Goal: Task Accomplishment & Management: Complete application form

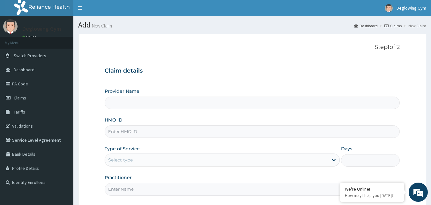
click at [143, 133] on input "HMO ID" at bounding box center [253, 131] width 296 height 12
type input "GB"
type input "Deglowing stars Gym"
type input "1"
type input "GBI/10183/A"
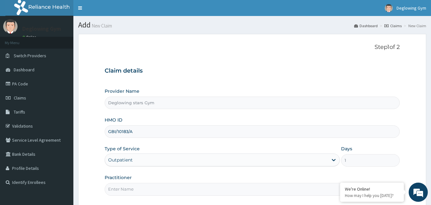
click at [128, 191] on input "Practitioner" at bounding box center [253, 189] width 296 height 12
type input "UDOCHUKWU"
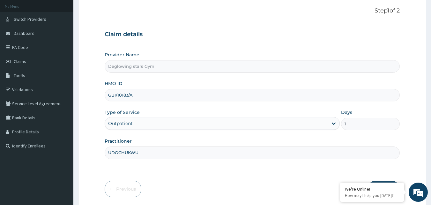
scroll to position [60, 0]
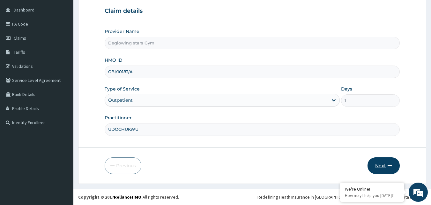
click at [389, 163] on button "Next" at bounding box center [384, 165] width 32 height 17
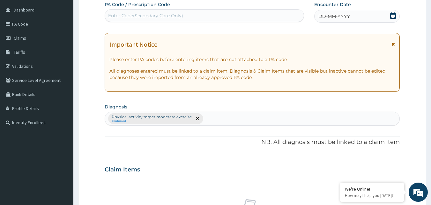
click at [391, 18] on icon at bounding box center [394, 15] width 6 height 6
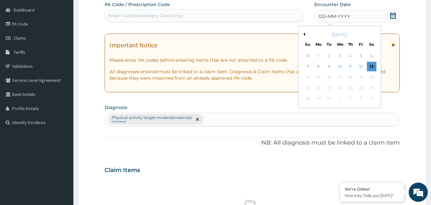
click at [306, 34] on div "September 2025" at bounding box center [339, 34] width 77 height 6
click at [304, 33] on button "Previous Month" at bounding box center [303, 34] width 3 height 3
click at [372, 100] on div "30" at bounding box center [372, 99] width 10 height 10
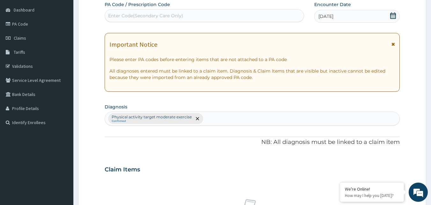
scroll to position [239, 0]
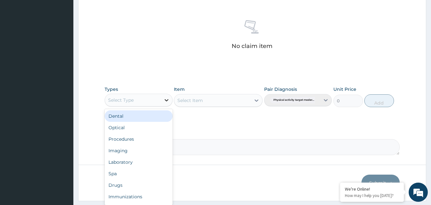
click at [166, 101] on icon at bounding box center [166, 100] width 6 height 6
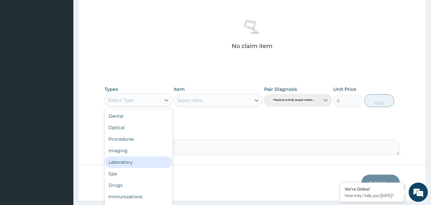
scroll to position [22, 0]
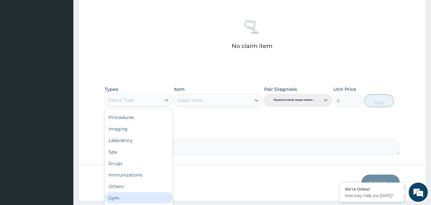
click at [130, 196] on div "Gym" at bounding box center [139, 197] width 68 height 11
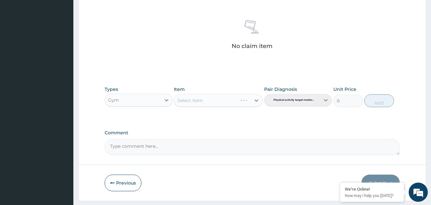
click at [259, 101] on div "Select Item" at bounding box center [218, 100] width 89 height 13
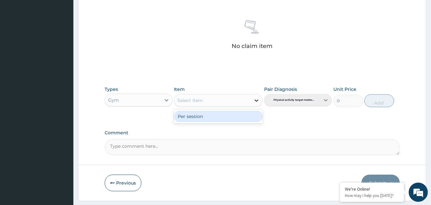
click at [255, 100] on icon at bounding box center [257, 100] width 4 height 2
click at [200, 118] on div "Per session" at bounding box center [218, 115] width 89 height 11
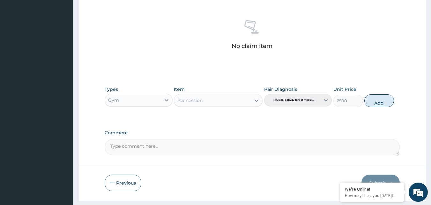
click at [375, 104] on button "Add" at bounding box center [380, 100] width 30 height 13
type input "0"
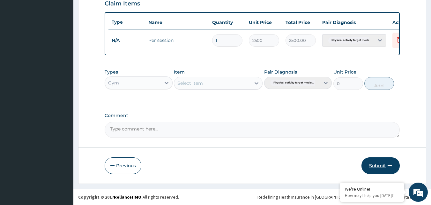
click at [378, 166] on button "Submit" at bounding box center [381, 165] width 38 height 17
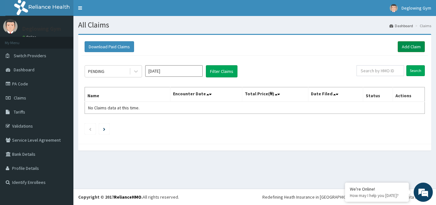
click at [414, 49] on link "Add Claim" at bounding box center [411, 46] width 27 height 11
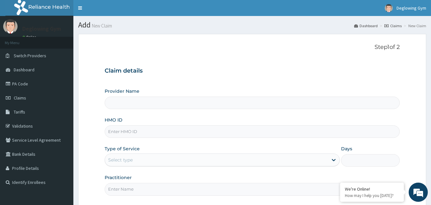
type input "Deglowing stars Gym"
type input "1"
click at [125, 132] on input "HMO ID" at bounding box center [253, 131] width 296 height 12
type input "NIT"
click at [127, 188] on input "Practitioner" at bounding box center [253, 189] width 296 height 12
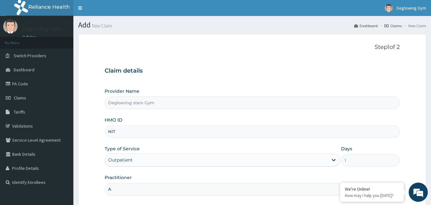
type input "ABBA"
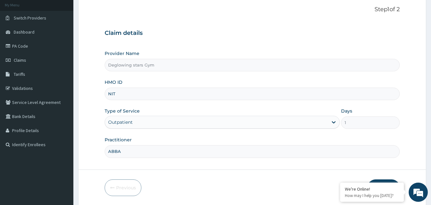
scroll to position [60, 0]
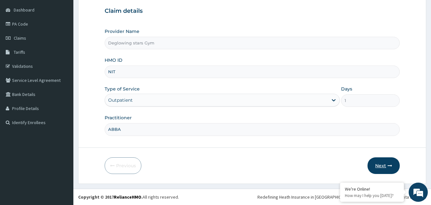
click at [385, 164] on button "Next" at bounding box center [384, 165] width 32 height 17
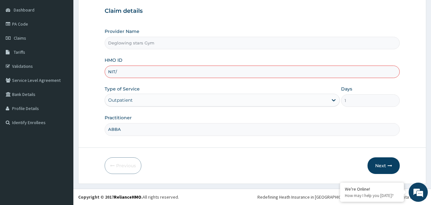
type input "NIT/10017/A"
click at [382, 164] on button "Next" at bounding box center [384, 165] width 32 height 17
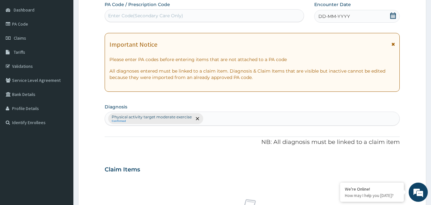
click at [335, 18] on span "DD-MM-YYYY" at bounding box center [335, 16] width 32 height 6
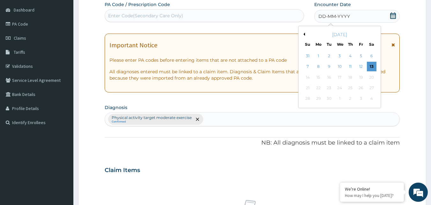
click at [305, 35] on div "September 2025" at bounding box center [339, 34] width 77 height 6
click at [305, 34] on button "Previous Month" at bounding box center [303, 34] width 3 height 3
click at [371, 98] on div "30" at bounding box center [372, 99] width 10 height 10
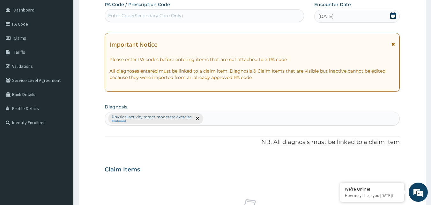
scroll to position [239, 0]
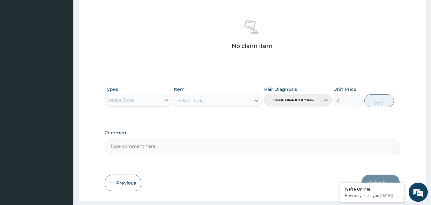
click at [169, 103] on icon at bounding box center [166, 100] width 6 height 6
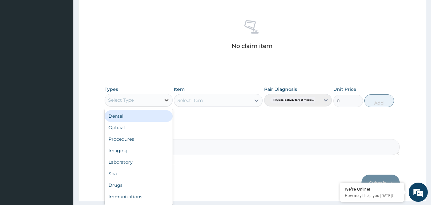
click at [165, 102] on icon at bounding box center [166, 100] width 6 height 6
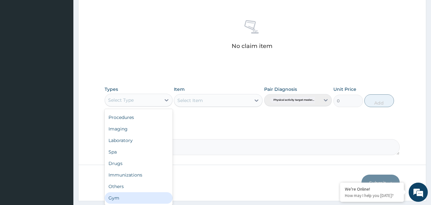
click at [127, 194] on div "Gym" at bounding box center [139, 197] width 68 height 11
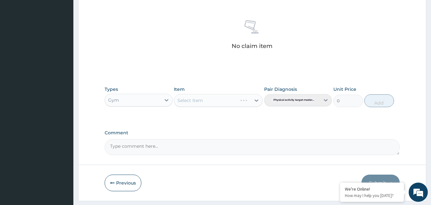
click at [261, 101] on div "Select Item" at bounding box center [218, 100] width 89 height 13
click at [256, 101] on div "Select Item" at bounding box center [218, 100] width 89 height 13
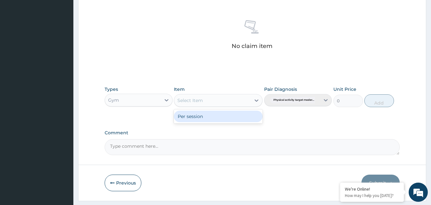
click at [256, 101] on icon at bounding box center [257, 100] width 6 height 6
click at [209, 119] on div "Per session" at bounding box center [218, 115] width 89 height 11
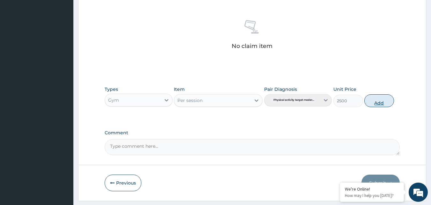
click at [386, 105] on button "Add" at bounding box center [380, 100] width 30 height 13
type input "0"
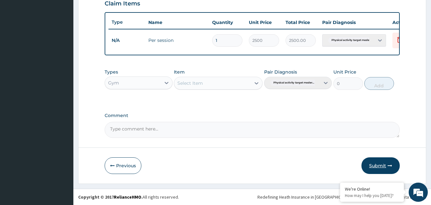
click at [385, 162] on button "Submit" at bounding box center [381, 165] width 38 height 17
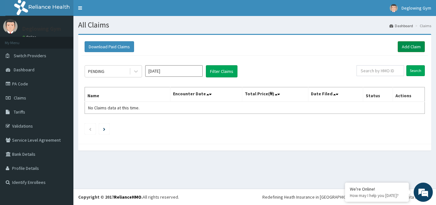
click at [411, 46] on link "Add Claim" at bounding box center [411, 46] width 27 height 11
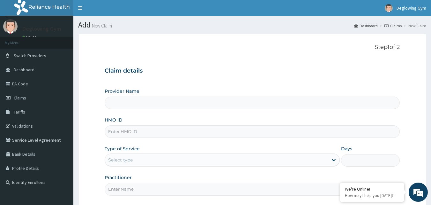
click at [135, 133] on input "HMO ID" at bounding box center [253, 131] width 296 height 12
type input "Deglowing stars Gym"
type input "1"
type input "KAT"
click at [24, 126] on link "Validations" at bounding box center [36, 126] width 73 height 14
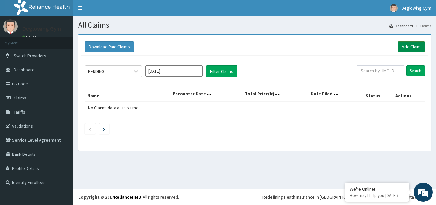
click at [414, 47] on link "Add Claim" at bounding box center [411, 46] width 27 height 11
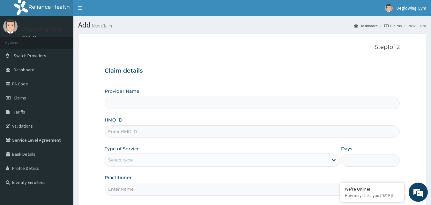
click at [136, 131] on input "HMO ID" at bounding box center [253, 131] width 296 height 12
type input "Deglowing stars Gym"
type input "1"
type input "KAT/10003/B"
click at [121, 188] on input "Practitioner" at bounding box center [253, 189] width 296 height 12
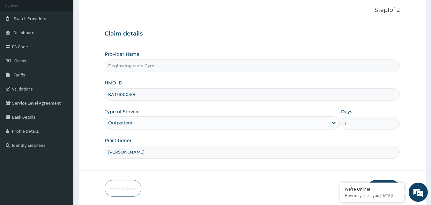
scroll to position [60, 0]
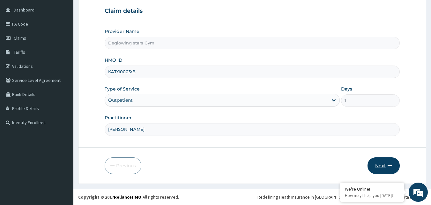
type input "KENNETH"
click at [386, 168] on button "Next" at bounding box center [384, 165] width 32 height 17
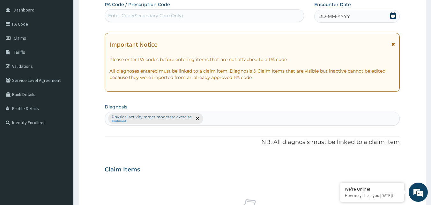
click at [363, 13] on div "DD-MM-YYYY" at bounding box center [358, 16] width 86 height 13
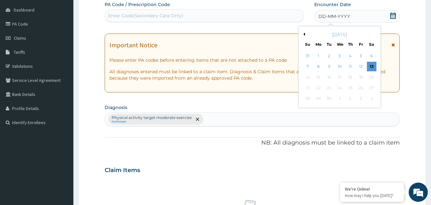
click at [304, 34] on button "Previous Month" at bounding box center [303, 34] width 3 height 3
click at [374, 99] on div "30" at bounding box center [372, 99] width 10 height 10
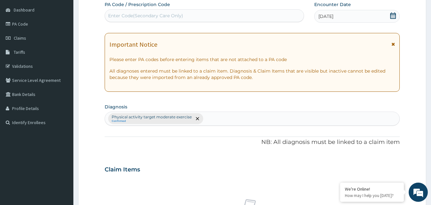
scroll to position [239, 0]
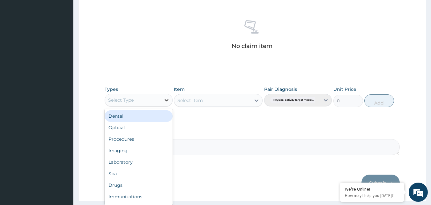
click at [167, 101] on icon at bounding box center [167, 100] width 4 height 2
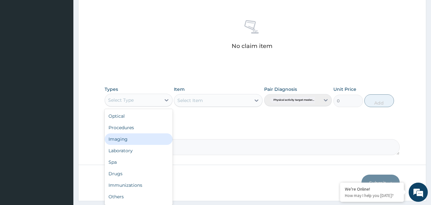
scroll to position [22, 0]
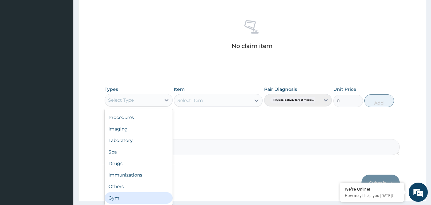
click at [125, 201] on div "Gym" at bounding box center [139, 197] width 68 height 11
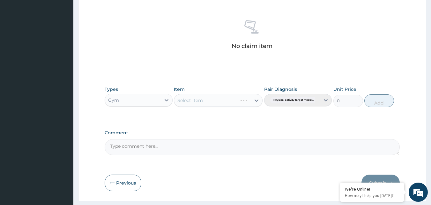
click at [259, 100] on div "Select Item" at bounding box center [218, 100] width 89 height 13
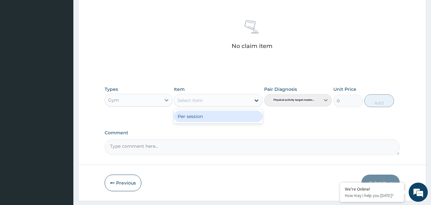
click at [257, 101] on icon at bounding box center [257, 100] width 4 height 2
click at [220, 119] on div "Per session" at bounding box center [218, 115] width 89 height 11
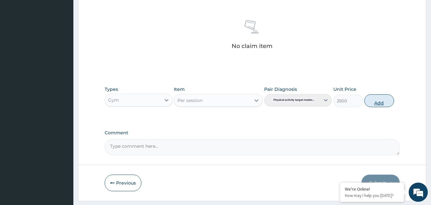
click at [383, 100] on button "Add" at bounding box center [380, 100] width 30 height 13
type input "0"
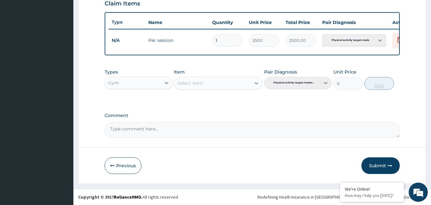
scroll to position [230, 0]
click at [380, 166] on button "Submit" at bounding box center [381, 165] width 38 height 17
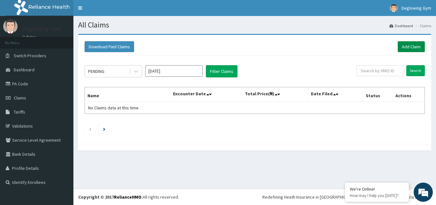
click at [413, 45] on link "Add Claim" at bounding box center [411, 46] width 27 height 11
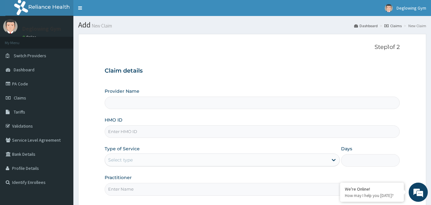
type input "Deglowing stars Gym"
type input "1"
click at [133, 132] on input "HMO ID" at bounding box center [253, 131] width 296 height 12
type input "REL/10840/A"
click at [127, 186] on input "Practitioner" at bounding box center [253, 189] width 296 height 12
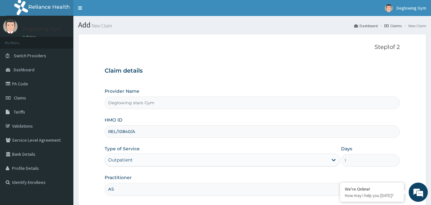
type input "ASOGWA"
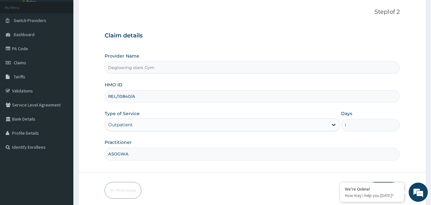
scroll to position [60, 0]
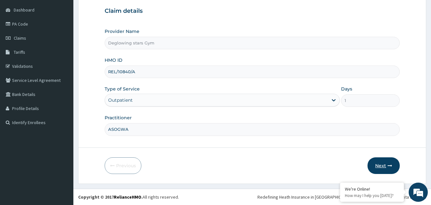
click at [386, 164] on button "Next" at bounding box center [384, 165] width 32 height 17
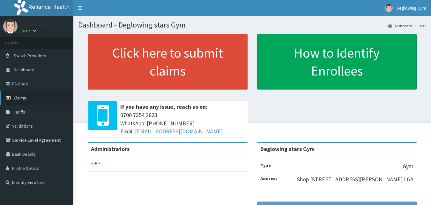
click at [24, 96] on span "Claims" at bounding box center [20, 98] width 12 height 6
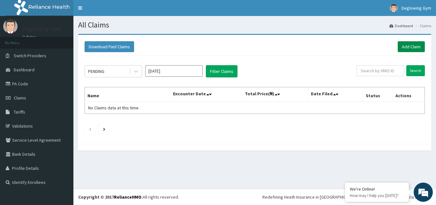
click at [412, 46] on link "Add Claim" at bounding box center [411, 46] width 27 height 11
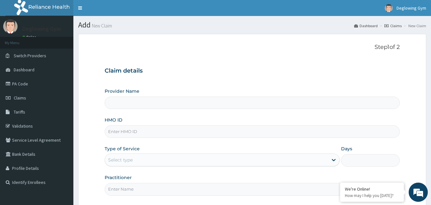
type input "Deglowing stars Gym"
type input "1"
click at [135, 128] on input "HMO ID" at bounding box center [253, 131] width 296 height 12
type input "MGB/10008/A"
click at [128, 193] on input "Practitioner" at bounding box center [253, 189] width 296 height 12
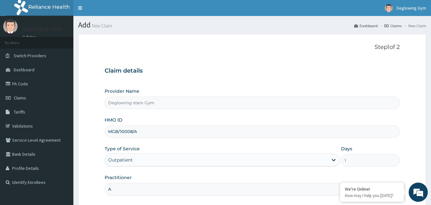
type input "ASOGWA"
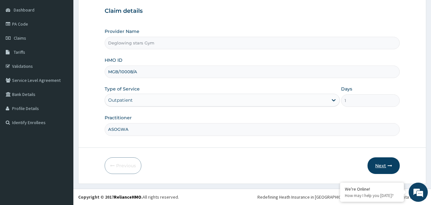
click at [388, 164] on icon "button" at bounding box center [390, 165] width 4 height 4
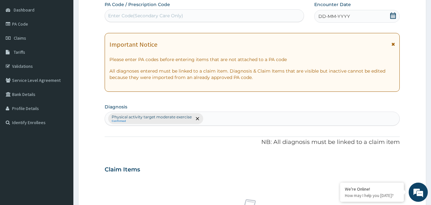
click at [365, 18] on div "DD-MM-YYYY" at bounding box center [358, 16] width 86 height 13
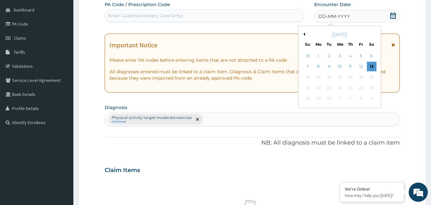
click at [305, 34] on button "Previous Month" at bounding box center [303, 34] width 3 height 3
click at [373, 98] on div "30" at bounding box center [372, 99] width 10 height 10
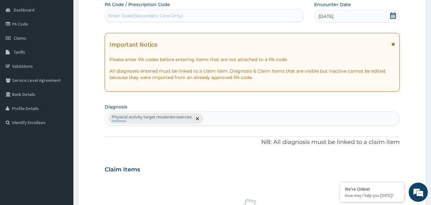
scroll to position [239, 0]
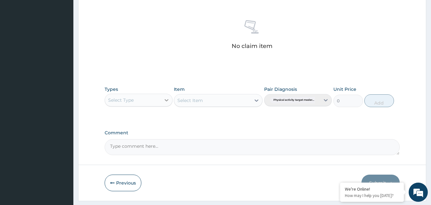
click at [168, 99] on icon at bounding box center [167, 100] width 4 height 2
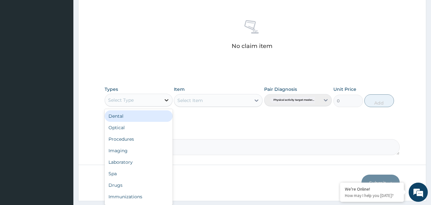
click at [167, 100] on icon at bounding box center [167, 100] width 4 height 2
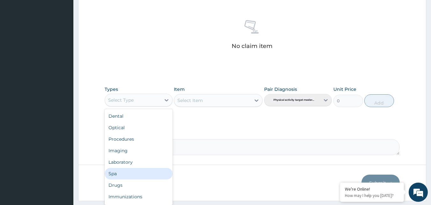
scroll to position [22, 0]
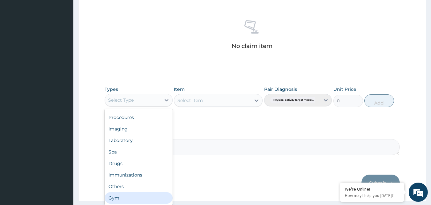
click at [140, 196] on div "Gym" at bounding box center [139, 197] width 68 height 11
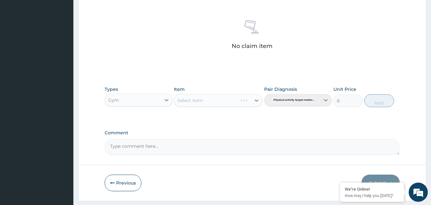
click at [258, 102] on div "Select Item" at bounding box center [218, 100] width 89 height 13
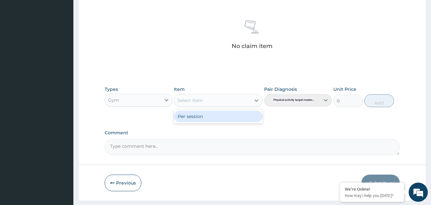
click at [258, 102] on icon at bounding box center [257, 100] width 6 height 6
click at [217, 117] on div "Per session" at bounding box center [218, 115] width 89 height 11
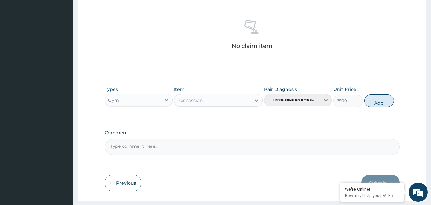
click at [378, 102] on button "Add" at bounding box center [380, 100] width 30 height 13
type input "0"
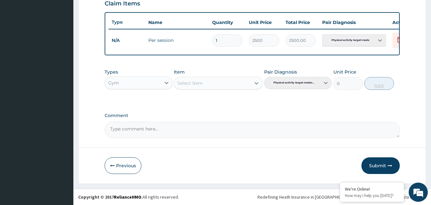
scroll to position [230, 0]
click at [380, 163] on button "Submit" at bounding box center [381, 165] width 38 height 17
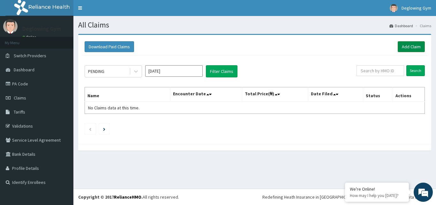
click at [407, 46] on link "Add Claim" at bounding box center [411, 46] width 27 height 11
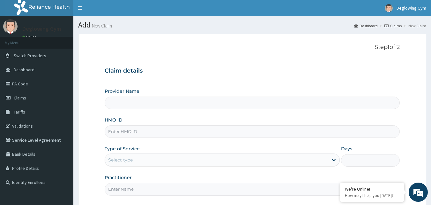
click at [135, 133] on input "HMO ID" at bounding box center [253, 131] width 296 height 12
type input "Deglowing stars Gym"
type input "1"
type input "REL/10840/A"
click at [122, 190] on input "Practitioner" at bounding box center [253, 189] width 296 height 12
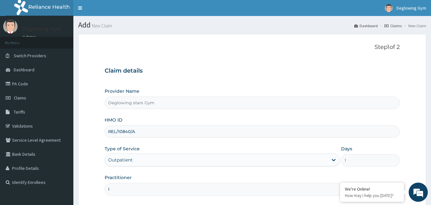
type input "[PERSON_NAME]"
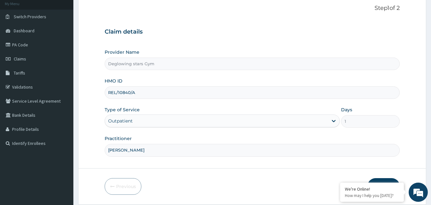
scroll to position [60, 0]
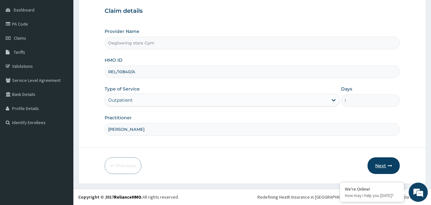
click at [384, 168] on button "Next" at bounding box center [384, 165] width 32 height 17
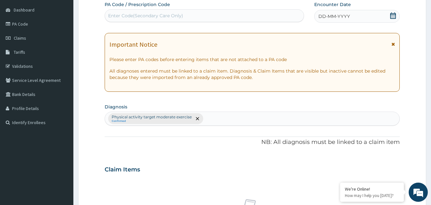
click at [349, 16] on span "DD-MM-YYYY" at bounding box center [335, 16] width 32 height 6
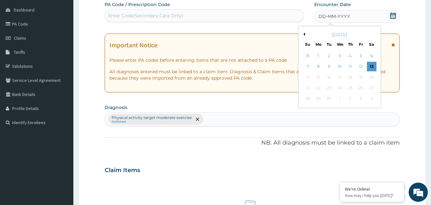
click at [304, 36] on div "[DATE]" at bounding box center [339, 34] width 77 height 6
click at [305, 34] on div "[DATE]" at bounding box center [339, 34] width 77 height 6
click at [306, 35] on div "[DATE]" at bounding box center [339, 34] width 77 height 6
click at [305, 34] on button "Previous Month" at bounding box center [303, 34] width 3 height 3
click at [376, 33] on button "Next Month" at bounding box center [376, 34] width 3 height 3
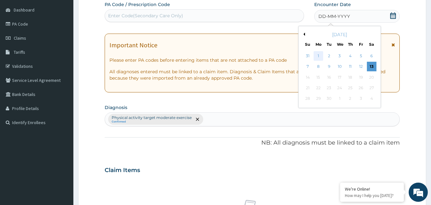
click at [319, 54] on div "1" at bounding box center [319, 56] width 10 height 10
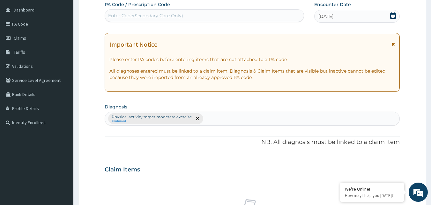
scroll to position [239, 0]
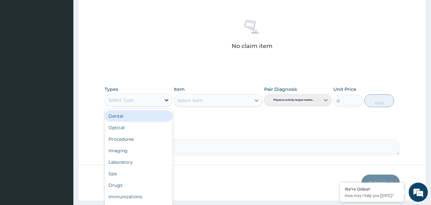
click at [168, 100] on icon at bounding box center [167, 100] width 4 height 2
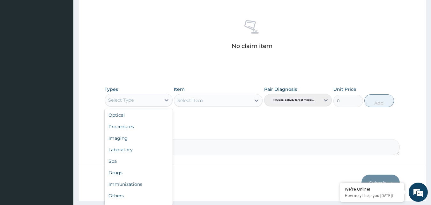
scroll to position [22, 0]
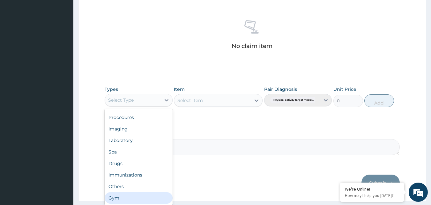
click at [128, 194] on div "Gym" at bounding box center [139, 197] width 68 height 11
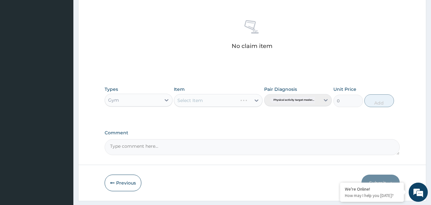
click at [258, 103] on div "Select Item" at bounding box center [218, 100] width 89 height 13
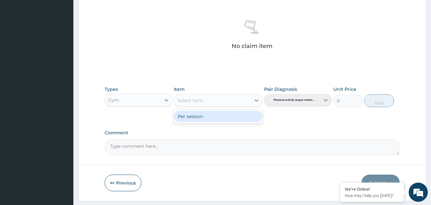
click at [258, 101] on icon at bounding box center [257, 100] width 6 height 6
click at [227, 116] on div "Per session" at bounding box center [218, 115] width 89 height 11
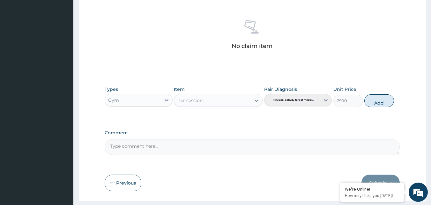
click at [384, 104] on button "Add" at bounding box center [380, 100] width 30 height 13
type input "0"
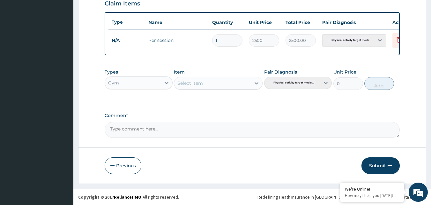
scroll to position [230, 0]
click at [390, 165] on icon "button" at bounding box center [390, 165] width 4 height 4
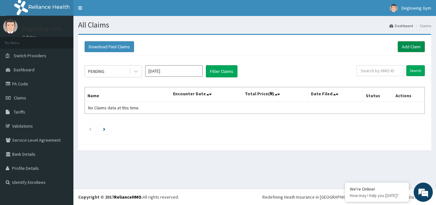
click at [405, 47] on link "Add Claim" at bounding box center [411, 46] width 27 height 11
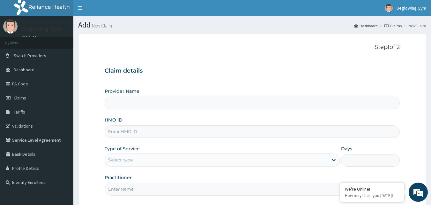
click at [135, 133] on input "HMO ID" at bounding box center [253, 131] width 296 height 12
type input "G"
type input "Deglowing stars Gym"
type input "1"
type input "GAC/10043/A"
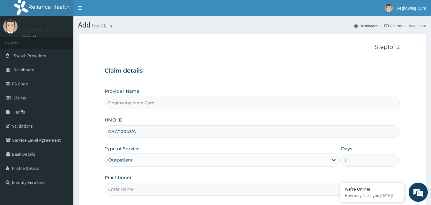
click at [136, 187] on input "Practitioner" at bounding box center [253, 189] width 296 height 12
type input "GLORIA"
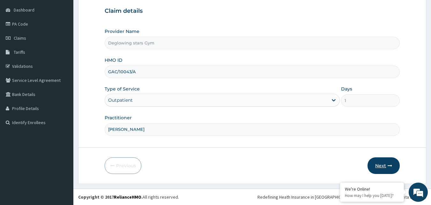
click at [397, 171] on button "Next" at bounding box center [384, 165] width 32 height 17
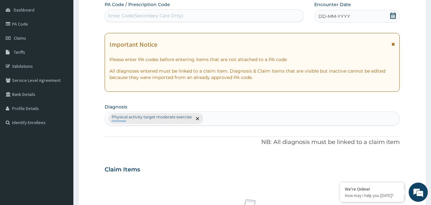
click at [361, 16] on div "DD-MM-YYYY" at bounding box center [358, 16] width 86 height 13
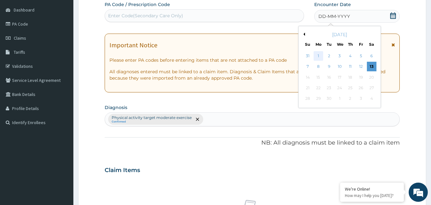
click at [320, 56] on div "1" at bounding box center [319, 56] width 10 height 10
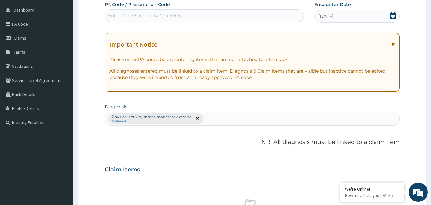
scroll to position [239, 0]
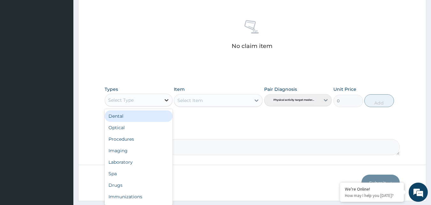
click at [165, 101] on icon at bounding box center [166, 100] width 6 height 6
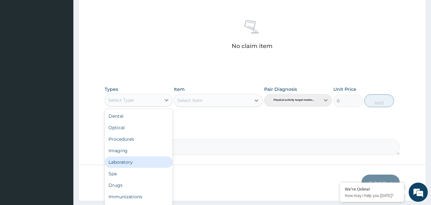
scroll to position [22, 0]
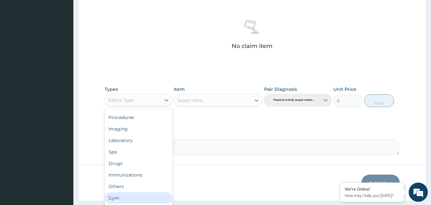
click at [129, 197] on div "Gym" at bounding box center [139, 197] width 68 height 11
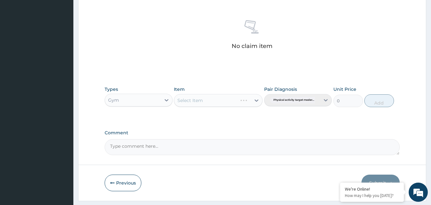
click at [256, 101] on div "Select Item" at bounding box center [218, 100] width 89 height 13
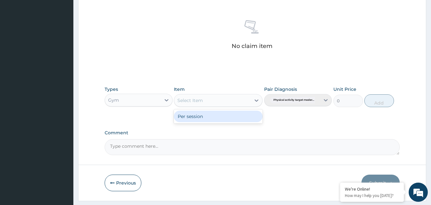
click at [256, 101] on icon at bounding box center [257, 100] width 4 height 2
click at [209, 119] on div "Per session" at bounding box center [218, 115] width 89 height 11
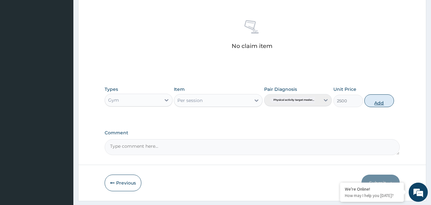
click at [383, 102] on button "Add" at bounding box center [380, 100] width 30 height 13
type input "0"
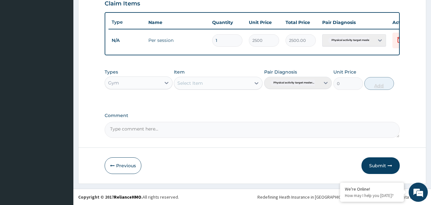
scroll to position [230, 0]
click at [382, 164] on button "Submit" at bounding box center [381, 165] width 38 height 17
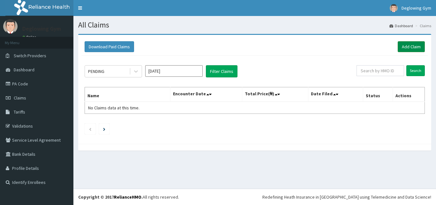
click at [405, 46] on link "Add Claim" at bounding box center [411, 46] width 27 height 11
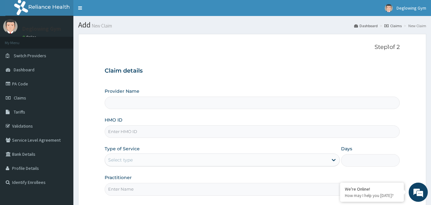
click at [138, 130] on input "HMO ID" at bounding box center [253, 131] width 296 height 12
type input "NB"
type input "Deglowing stars Gym"
type input "1"
type input "NBE/10015/C"
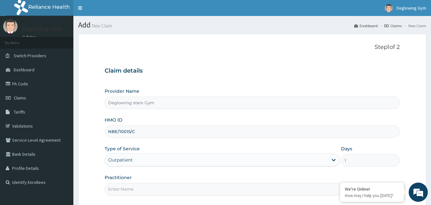
click at [134, 191] on input "Practitioner" at bounding box center [253, 189] width 296 height 12
type input "ROSELYN"
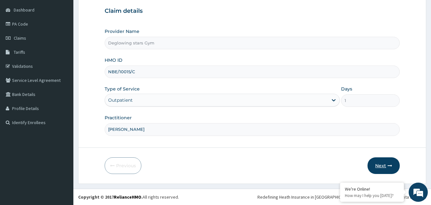
click at [388, 165] on button "Next" at bounding box center [384, 165] width 32 height 17
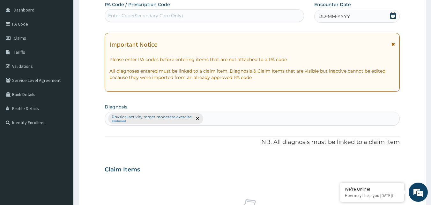
click at [389, 18] on div "DD-MM-YYYY" at bounding box center [358, 16] width 86 height 13
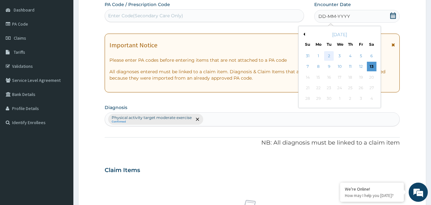
click at [330, 56] on div "2" at bounding box center [330, 56] width 10 height 10
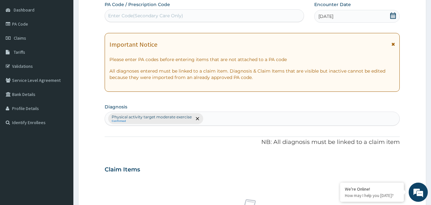
scroll to position [239, 0]
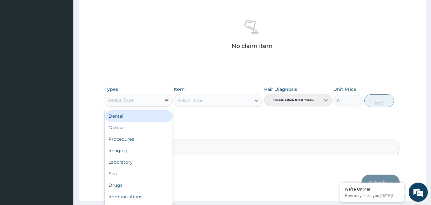
click at [168, 100] on icon at bounding box center [166, 100] width 6 height 6
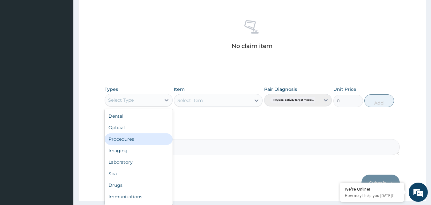
scroll to position [22, 0]
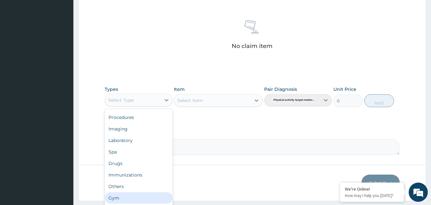
click at [127, 198] on div "Gym" at bounding box center [139, 197] width 68 height 11
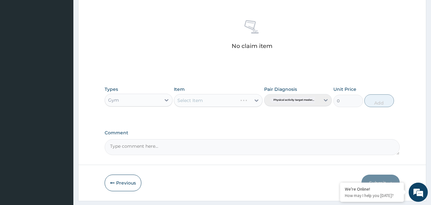
click at [255, 102] on div "Select Item" at bounding box center [218, 100] width 89 height 13
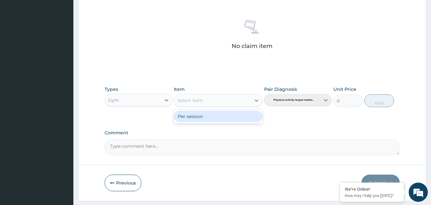
click at [255, 102] on icon at bounding box center [257, 100] width 6 height 6
click at [223, 111] on div "Per session" at bounding box center [218, 115] width 89 height 11
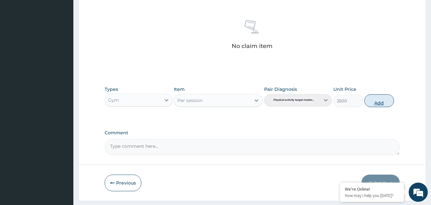
click at [382, 104] on button "Add" at bounding box center [380, 100] width 30 height 13
type input "0"
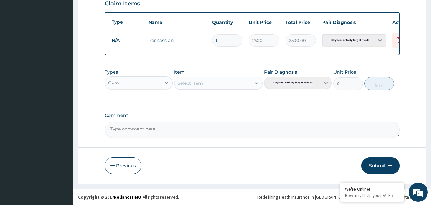
click at [379, 167] on button "Submit" at bounding box center [381, 165] width 38 height 17
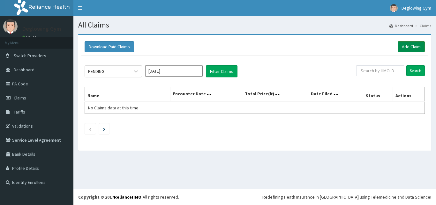
click at [405, 45] on link "Add Claim" at bounding box center [411, 46] width 27 height 11
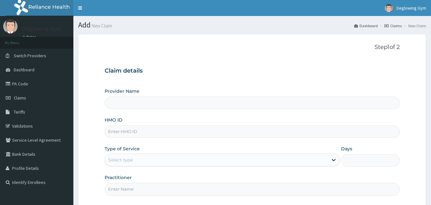
click at [136, 133] on input "HMO ID" at bounding box center [253, 131] width 296 height 12
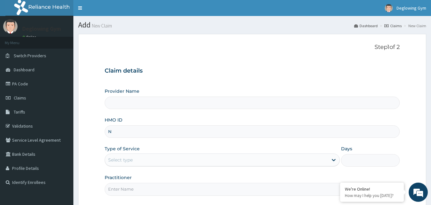
type input "NB"
type input "Deglowing stars Gym"
type input "1"
type input "NBE/10015/B"
click at [129, 196] on div "Step 1 of 2 Claim details Provider Name Deglowing stars Gym HMO ID NBE/10015/B …" at bounding box center [253, 121] width 296 height 154
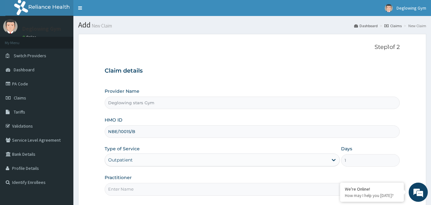
click at [125, 192] on input "Practitioner" at bounding box center [253, 189] width 296 height 12
type input "[PERSON_NAME]"
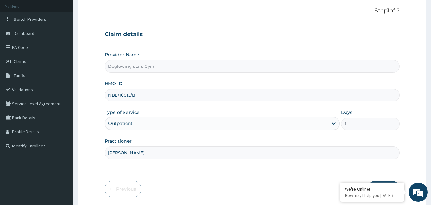
scroll to position [60, 0]
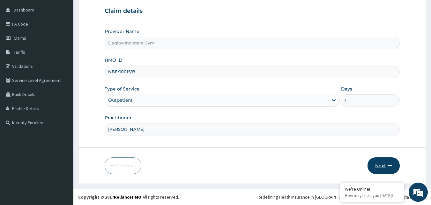
click at [381, 163] on button "Next" at bounding box center [384, 165] width 32 height 17
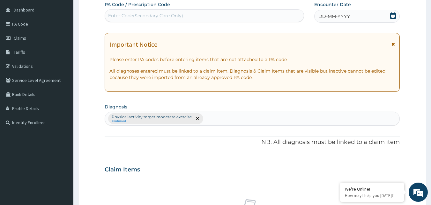
click at [350, 15] on div "DD-MM-YYYY" at bounding box center [358, 16] width 86 height 13
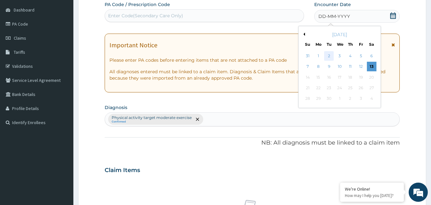
click at [330, 56] on div "2" at bounding box center [330, 56] width 10 height 10
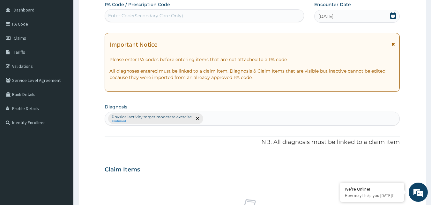
scroll to position [239, 0]
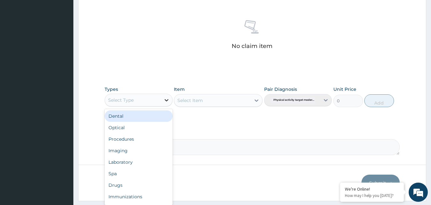
click at [167, 100] on icon at bounding box center [167, 100] width 4 height 2
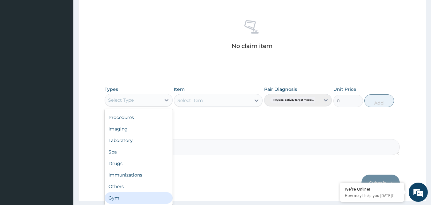
click at [131, 195] on div "Gym" at bounding box center [139, 197] width 68 height 11
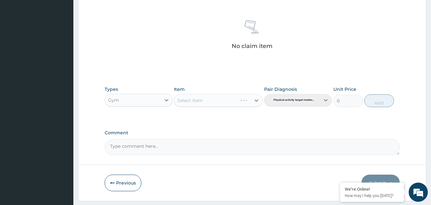
click at [259, 99] on div "Select Item" at bounding box center [218, 100] width 89 height 13
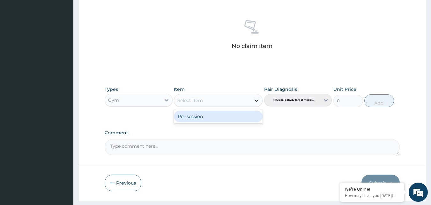
click at [257, 100] on icon at bounding box center [257, 100] width 4 height 2
click at [199, 118] on div "Per session" at bounding box center [218, 115] width 89 height 11
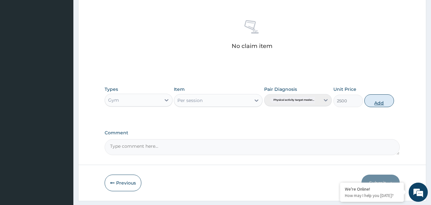
click at [376, 102] on button "Add" at bounding box center [380, 100] width 30 height 13
type input "0"
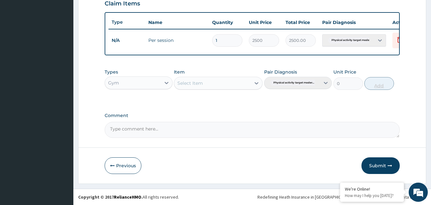
scroll to position [230, 0]
click at [377, 169] on button "Submit" at bounding box center [381, 165] width 38 height 17
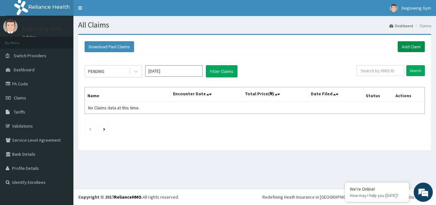
click at [415, 49] on link "Add Claim" at bounding box center [411, 46] width 27 height 11
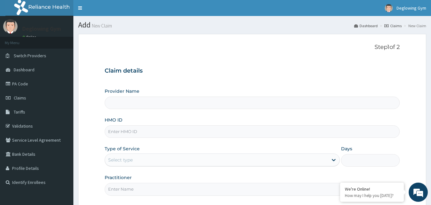
type input "Deglowing stars Gym"
type input "1"
click at [126, 132] on input "HMO ID" at bounding box center [253, 131] width 296 height 12
type input "NBC/10956/A"
click at [126, 191] on input "Practitioner" at bounding box center [253, 189] width 296 height 12
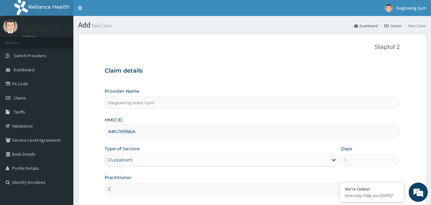
type input "CHUKWUEBUKA"
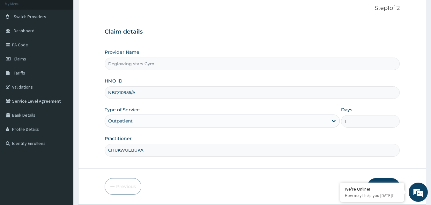
scroll to position [60, 0]
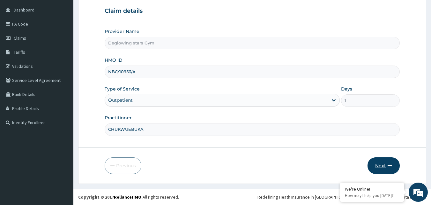
click at [385, 165] on button "Next" at bounding box center [384, 165] width 32 height 17
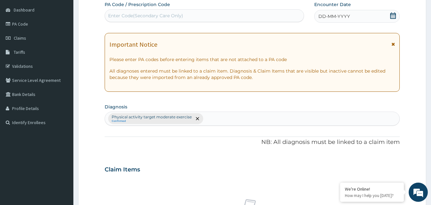
click at [393, 13] on icon at bounding box center [394, 15] width 6 height 6
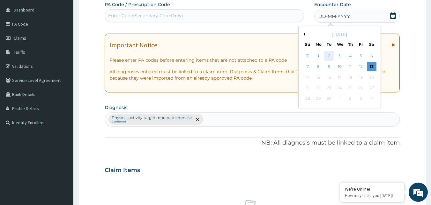
click at [330, 54] on div "2" at bounding box center [330, 56] width 10 height 10
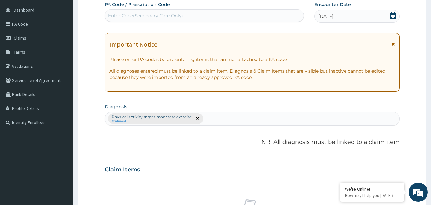
scroll to position [239, 0]
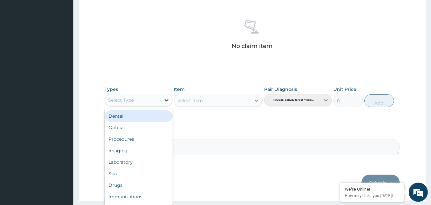
click at [166, 100] on icon at bounding box center [166, 100] width 6 height 6
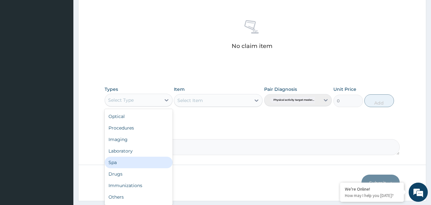
scroll to position [22, 0]
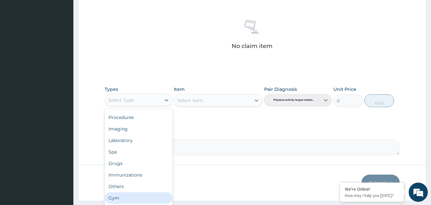
click at [127, 197] on div "Gym" at bounding box center [139, 197] width 68 height 11
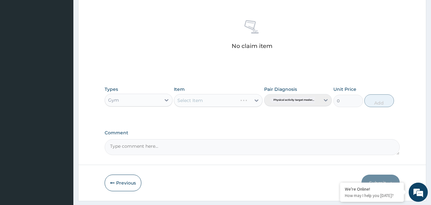
click at [259, 101] on div "Select Item" at bounding box center [218, 100] width 89 height 13
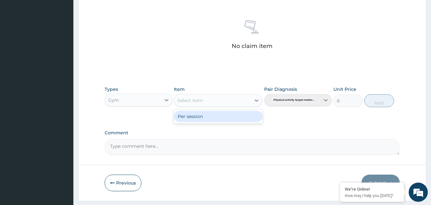
click at [259, 101] on icon at bounding box center [257, 100] width 6 height 6
click at [224, 112] on div "Per session" at bounding box center [218, 115] width 89 height 11
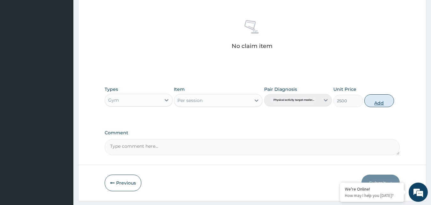
click at [370, 103] on button "Add" at bounding box center [380, 100] width 30 height 13
type input "0"
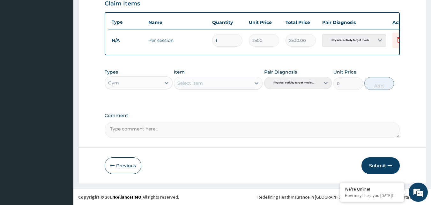
scroll to position [230, 0]
click at [383, 163] on button "Submit" at bounding box center [381, 165] width 38 height 17
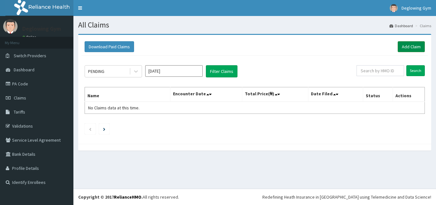
click at [409, 48] on link "Add Claim" at bounding box center [411, 46] width 27 height 11
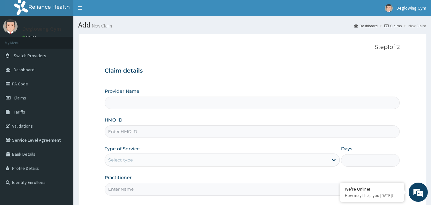
click at [128, 131] on input "HMO ID" at bounding box center [253, 131] width 296 height 12
type input "NB"
type input "Deglowing stars Gym"
type input "1"
type input "NBE/10015/C"
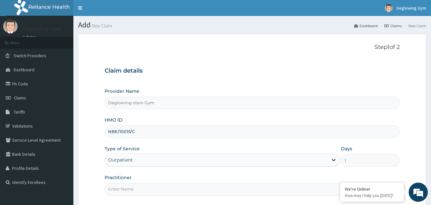
click at [125, 189] on input "Practitioner" at bounding box center [253, 189] width 296 height 12
type input "ROSELYN"
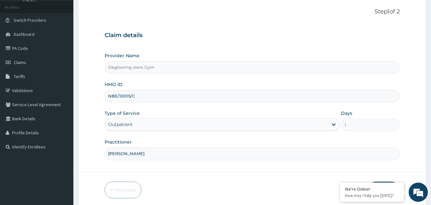
scroll to position [60, 0]
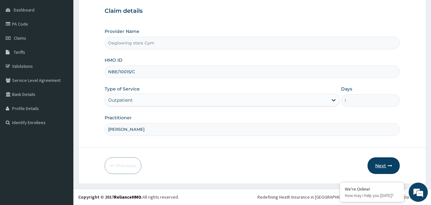
click at [389, 167] on icon "button" at bounding box center [390, 165] width 4 height 4
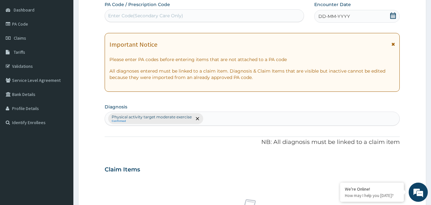
click at [391, 16] on icon at bounding box center [394, 15] width 6 height 6
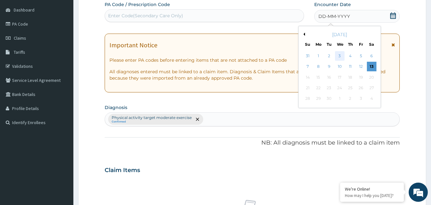
click at [340, 55] on div "3" at bounding box center [340, 56] width 10 height 10
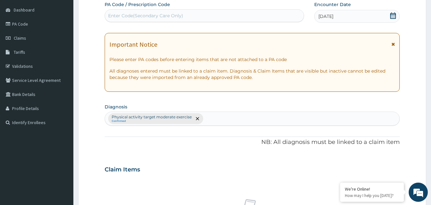
scroll to position [239, 0]
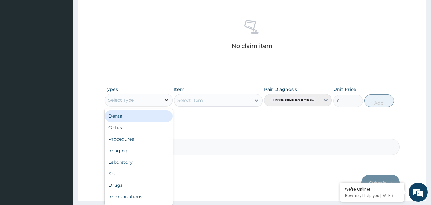
click at [169, 99] on icon at bounding box center [166, 100] width 6 height 6
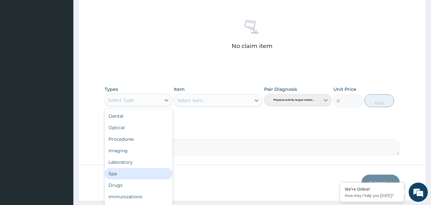
scroll to position [22, 0]
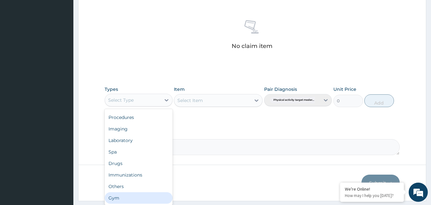
click at [125, 195] on div "Gym" at bounding box center [139, 197] width 68 height 11
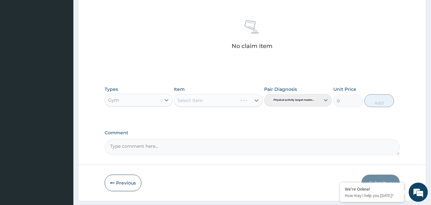
click at [258, 100] on div "Select Item" at bounding box center [218, 100] width 89 height 13
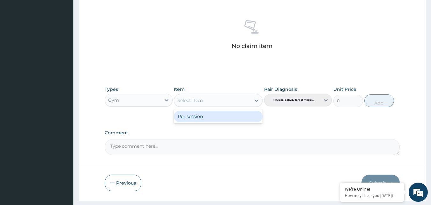
click at [258, 100] on icon at bounding box center [257, 100] width 4 height 2
click at [221, 117] on div "Per session" at bounding box center [218, 115] width 89 height 11
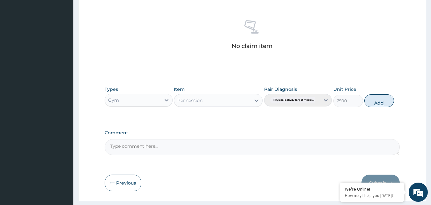
click at [381, 104] on button "Add" at bounding box center [380, 100] width 30 height 13
type input "0"
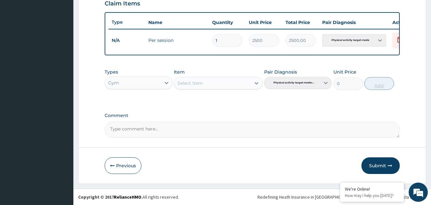
scroll to position [230, 0]
click at [380, 164] on button "Submit" at bounding box center [381, 165] width 38 height 17
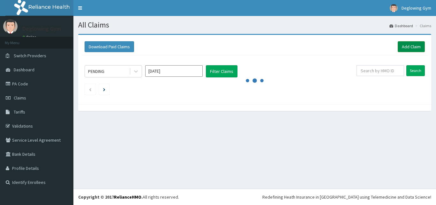
click at [407, 46] on link "Add Claim" at bounding box center [411, 46] width 27 height 11
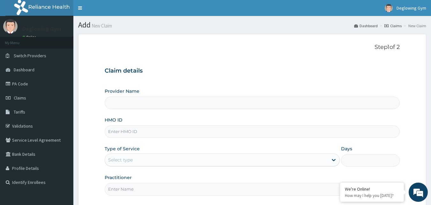
click at [124, 128] on input "HMO ID" at bounding box center [253, 131] width 296 height 12
type input "Deglowing stars Gym"
type input "1"
type input "NBE/10015/B"
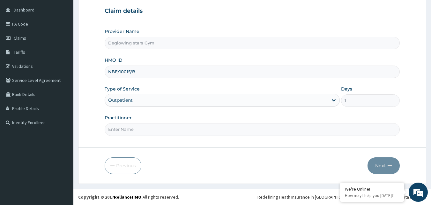
click at [127, 129] on input "Practitioner" at bounding box center [253, 129] width 296 height 12
type input "[PERSON_NAME]"
click at [378, 166] on button "Next" at bounding box center [384, 165] width 32 height 17
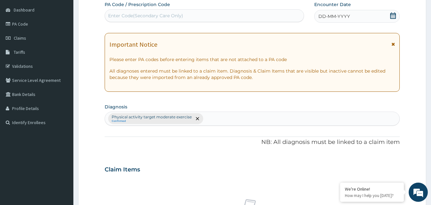
click at [370, 17] on div "DD-MM-YYYY" at bounding box center [358, 16] width 86 height 13
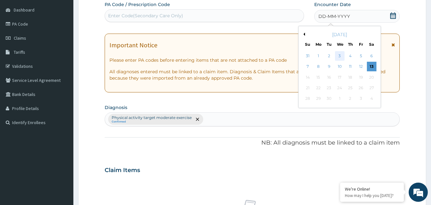
click at [341, 55] on div "3" at bounding box center [340, 56] width 10 height 10
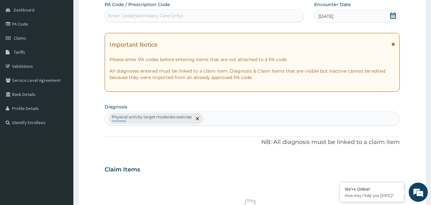
scroll to position [239, 0]
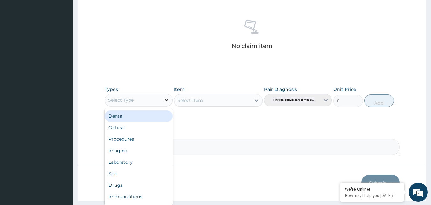
click at [167, 100] on icon at bounding box center [166, 100] width 6 height 6
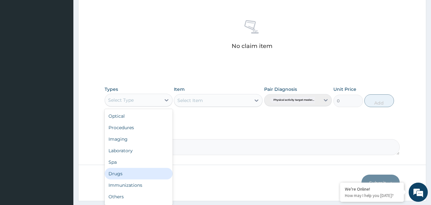
scroll to position [22, 0]
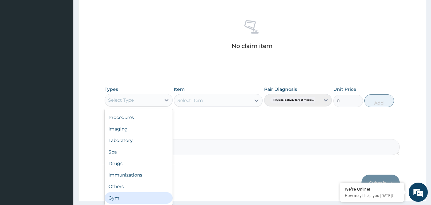
click at [127, 197] on div "Gym" at bounding box center [139, 197] width 68 height 11
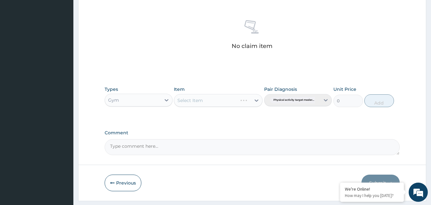
click at [255, 102] on div "Select Item" at bounding box center [218, 100] width 89 height 13
click at [257, 99] on div "Select Item" at bounding box center [218, 100] width 89 height 13
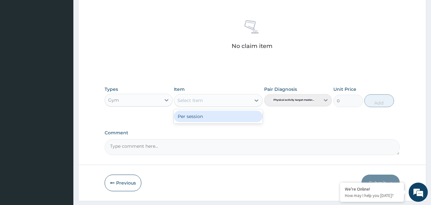
click at [257, 99] on icon at bounding box center [257, 100] width 6 height 6
click at [210, 118] on div "Per session" at bounding box center [218, 115] width 89 height 11
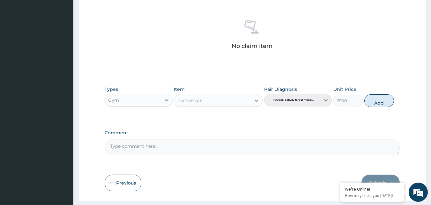
click at [379, 103] on button "Add" at bounding box center [380, 100] width 30 height 13
type input "0"
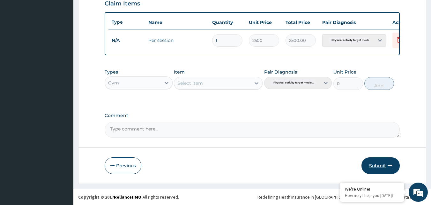
click at [376, 165] on button "Submit" at bounding box center [381, 165] width 38 height 17
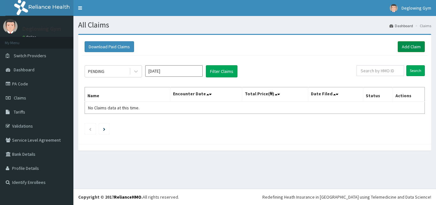
click at [407, 43] on link "Add Claim" at bounding box center [411, 46] width 27 height 11
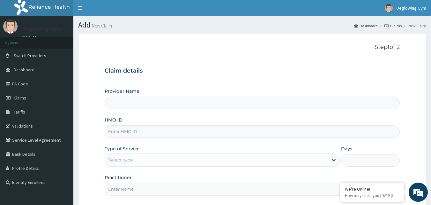
click at [120, 133] on input "HMO ID" at bounding box center [253, 131] width 296 height 12
type input "N"
type input "Deglowing stars Gym"
type input "1"
type input "NIT/10017/A"
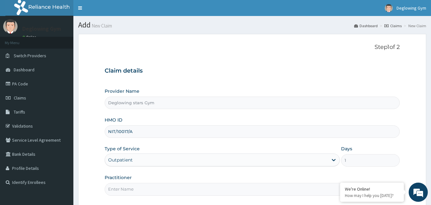
click at [120, 186] on input "Practitioner" at bounding box center [253, 189] width 296 height 12
type input "ABBA"
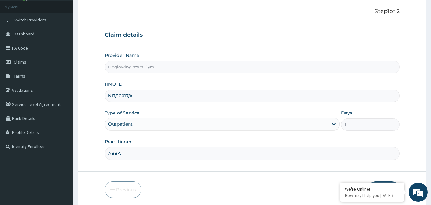
scroll to position [60, 0]
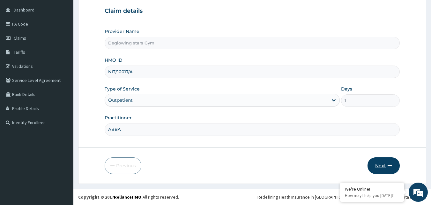
click at [387, 168] on button "Next" at bounding box center [384, 165] width 32 height 17
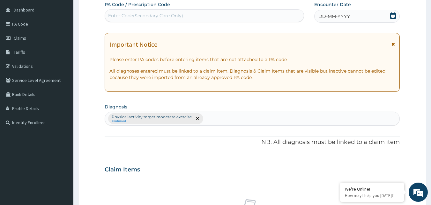
click at [390, 17] on div "DD-MM-YYYY" at bounding box center [358, 16] width 86 height 13
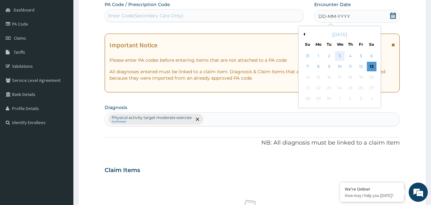
click at [339, 57] on div "3" at bounding box center [340, 56] width 10 height 10
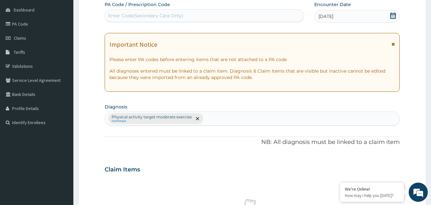
scroll to position [239, 0]
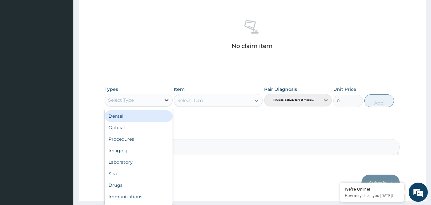
click at [168, 100] on icon at bounding box center [166, 100] width 6 height 6
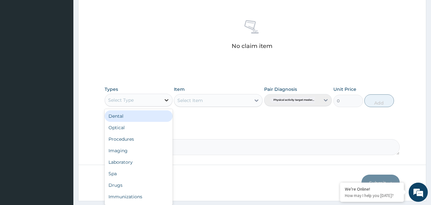
click at [167, 102] on icon at bounding box center [166, 100] width 6 height 6
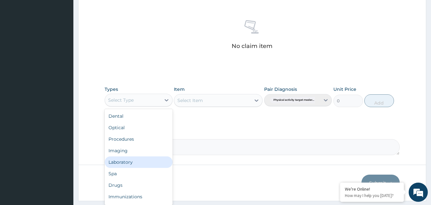
scroll to position [22, 0]
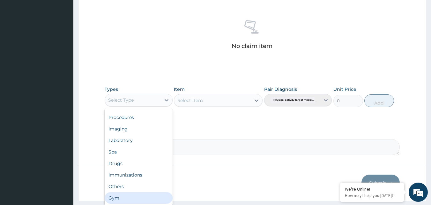
click at [126, 195] on div "Gym" at bounding box center [139, 197] width 68 height 11
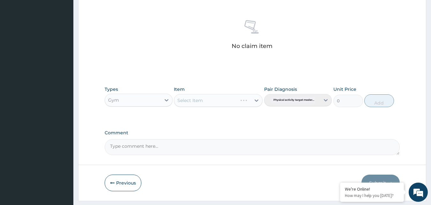
click at [256, 98] on div "Select Item" at bounding box center [218, 100] width 89 height 13
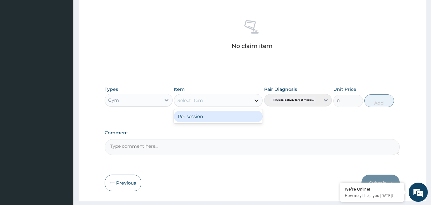
click at [256, 100] on icon at bounding box center [257, 100] width 6 height 6
click at [217, 118] on div "Per session" at bounding box center [218, 115] width 89 height 11
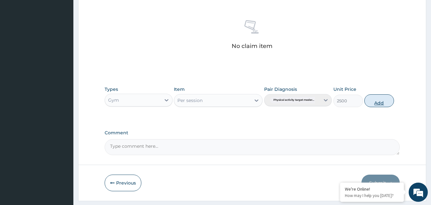
click at [380, 104] on button "Add" at bounding box center [380, 100] width 30 height 13
type input "0"
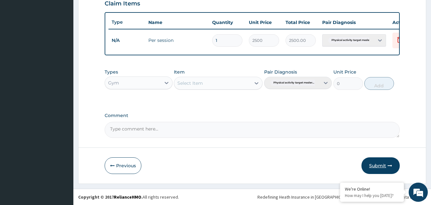
click at [382, 164] on button "Submit" at bounding box center [381, 165] width 38 height 17
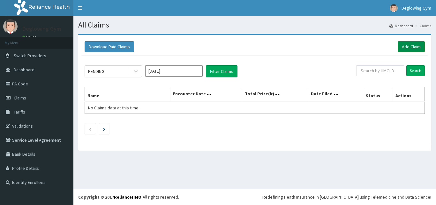
click at [407, 46] on link "Add Claim" at bounding box center [411, 46] width 27 height 11
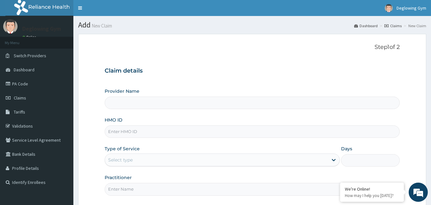
click at [129, 131] on input "HMO ID" at bounding box center [253, 131] width 296 height 12
type input "RE"
type input "Deglowing stars Gym"
type input "1"
type input "REL/10840/A"
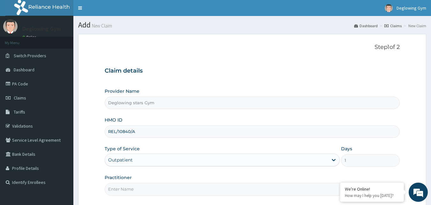
click at [133, 189] on input "Practitioner" at bounding box center [253, 189] width 296 height 12
type input "[PERSON_NAME]"
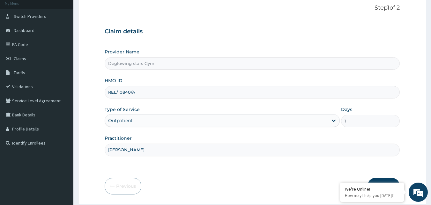
scroll to position [60, 0]
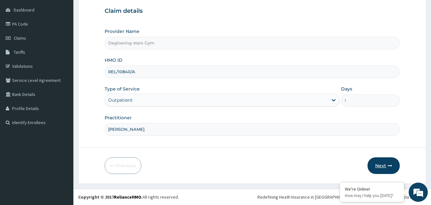
click at [384, 166] on button "Next" at bounding box center [384, 165] width 32 height 17
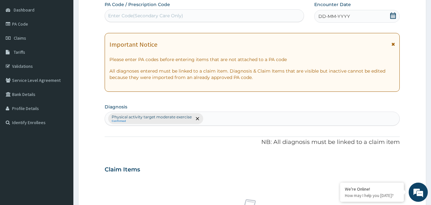
click at [394, 19] on icon at bounding box center [394, 15] width 6 height 6
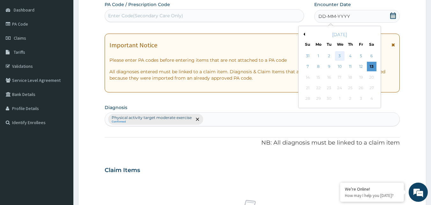
click at [340, 57] on div "3" at bounding box center [340, 56] width 10 height 10
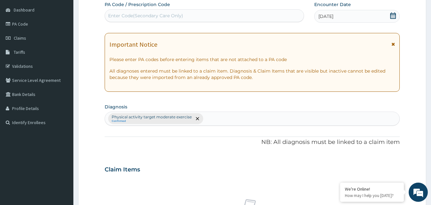
scroll to position [239, 0]
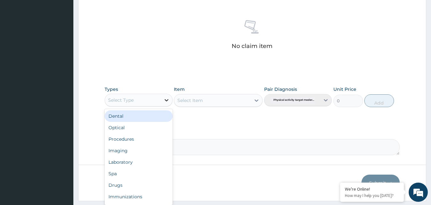
click at [166, 102] on icon at bounding box center [166, 100] width 6 height 6
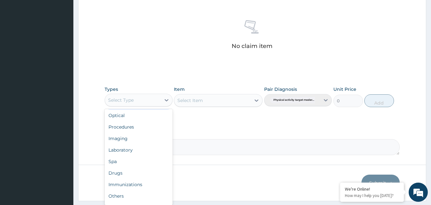
scroll to position [22, 0]
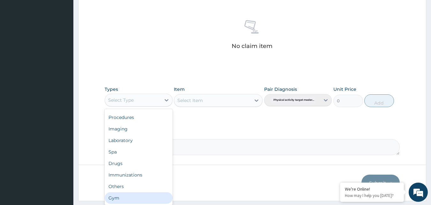
click at [131, 196] on div "Gym" at bounding box center [139, 197] width 68 height 11
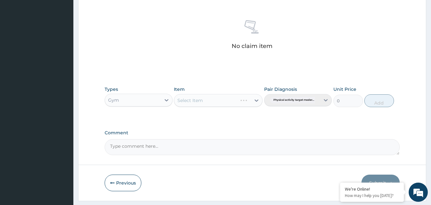
click at [257, 100] on div "Select Item" at bounding box center [218, 100] width 89 height 13
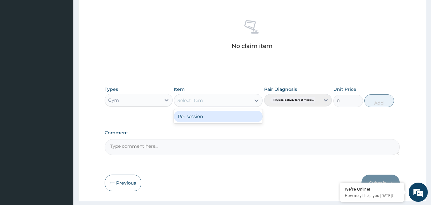
click at [257, 100] on icon at bounding box center [257, 100] width 6 height 6
click at [227, 117] on div "Per session" at bounding box center [218, 115] width 89 height 11
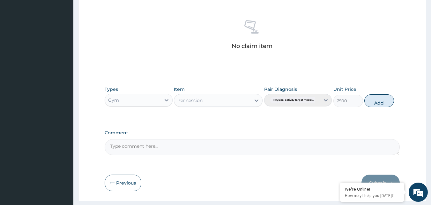
scroll to position [256, 0]
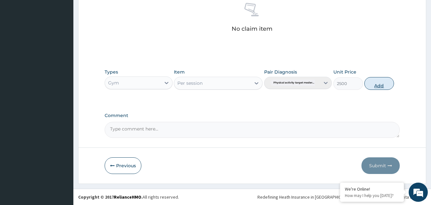
click at [379, 80] on button "Add" at bounding box center [380, 83] width 30 height 13
type input "0"
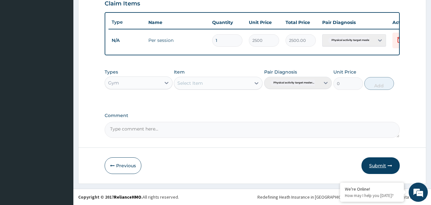
click at [387, 166] on button "Submit" at bounding box center [381, 165] width 38 height 17
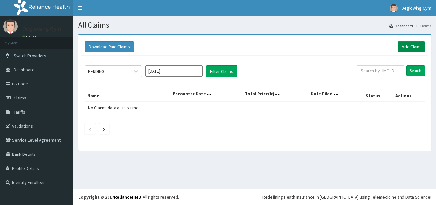
click at [407, 48] on link "Add Claim" at bounding box center [411, 46] width 27 height 11
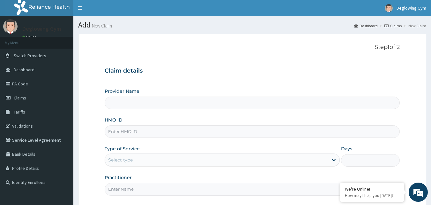
click at [145, 134] on input "HMO ID" at bounding box center [253, 131] width 296 height 12
type input "Deglowing stars Gym"
type input "1"
type input "GBI/10183/A"
click at [129, 192] on input "Practitioner" at bounding box center [253, 189] width 296 height 12
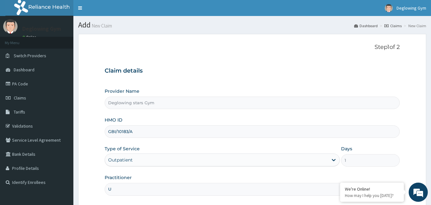
type input "UDOCHUKWU"
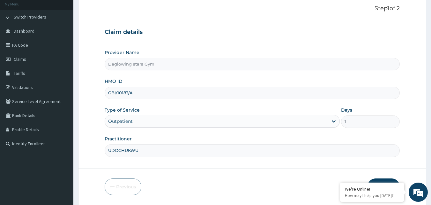
scroll to position [60, 0]
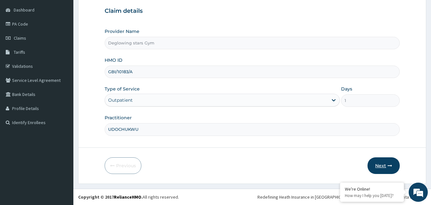
click at [383, 167] on button "Next" at bounding box center [384, 165] width 32 height 17
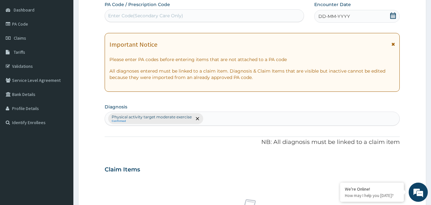
click at [354, 19] on div "DD-MM-YYYY" at bounding box center [358, 16] width 86 height 13
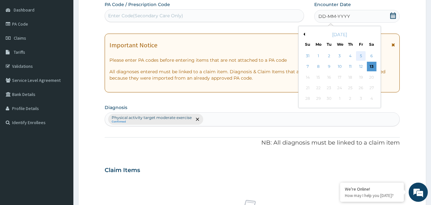
click at [360, 57] on div "5" at bounding box center [361, 56] width 10 height 10
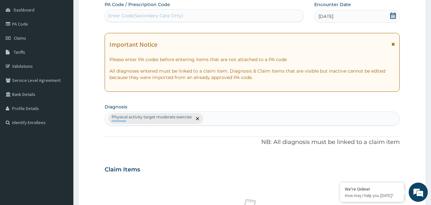
scroll to position [239, 0]
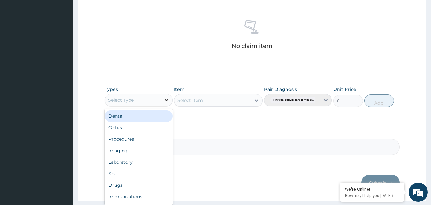
click at [169, 101] on icon at bounding box center [166, 100] width 6 height 6
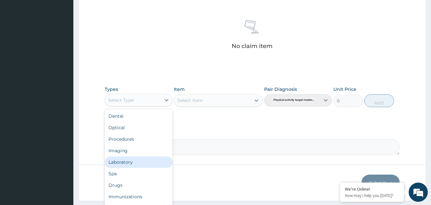
scroll to position [22, 0]
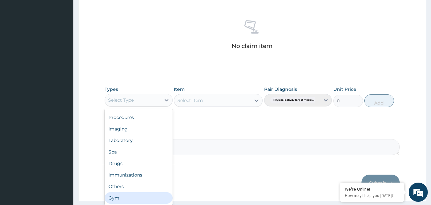
click at [131, 196] on div "Gym" at bounding box center [139, 197] width 68 height 11
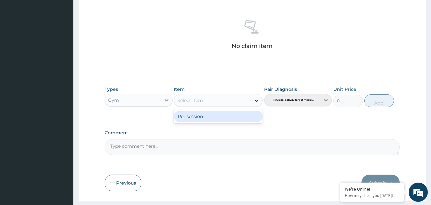
click at [257, 101] on icon at bounding box center [257, 100] width 4 height 2
click at [223, 117] on div "Per session" at bounding box center [218, 115] width 89 height 11
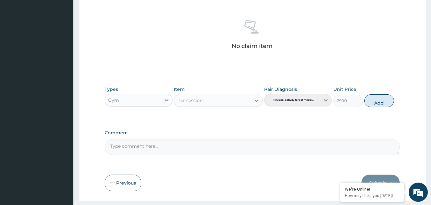
click at [379, 104] on button "Add" at bounding box center [380, 100] width 30 height 13
type input "0"
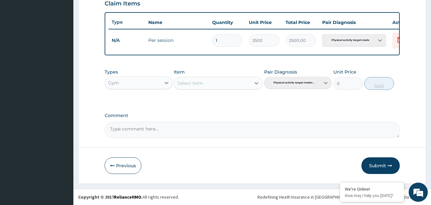
scroll to position [230, 0]
click at [377, 165] on button "Submit" at bounding box center [381, 165] width 38 height 17
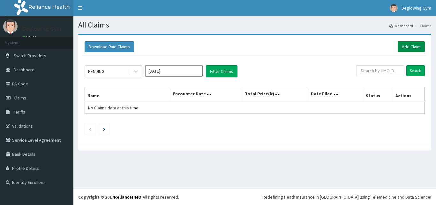
click at [408, 48] on link "Add Claim" at bounding box center [411, 46] width 27 height 11
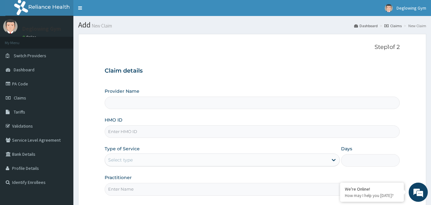
type input "Deglowing stars Gym"
type input "1"
click at [122, 133] on input "HMO ID" at bounding box center [253, 131] width 296 height 12
type input "GBI/10183/E"
click at [136, 188] on input "Practitioner" at bounding box center [253, 189] width 296 height 12
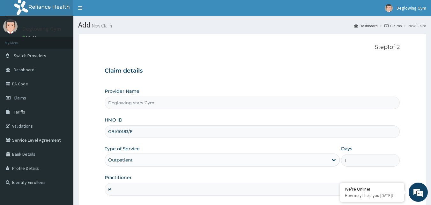
type input "PRECIOUS"
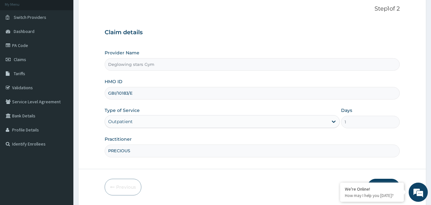
scroll to position [60, 0]
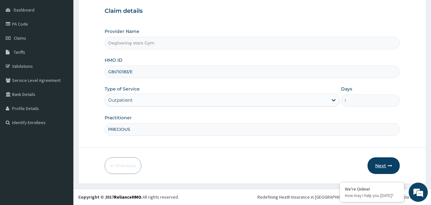
click at [380, 166] on button "Next" at bounding box center [384, 165] width 32 height 17
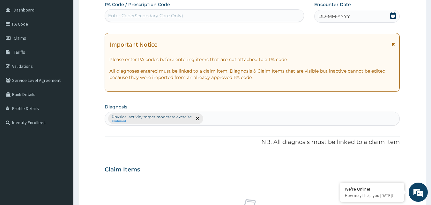
click at [362, 13] on div "DD-MM-YYYY" at bounding box center [358, 16] width 86 height 13
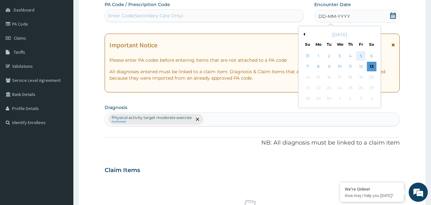
click at [361, 56] on div "5" at bounding box center [361, 56] width 10 height 10
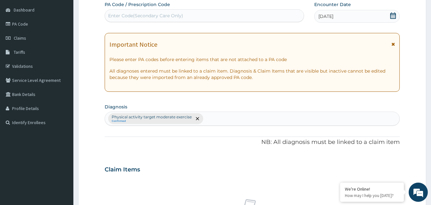
scroll to position [239, 0]
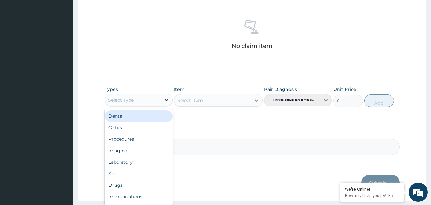
click at [168, 101] on icon at bounding box center [166, 100] width 6 height 6
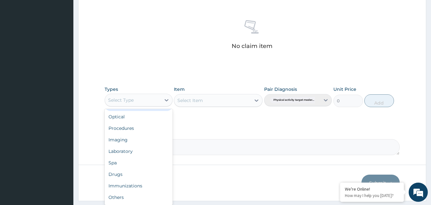
scroll to position [22, 0]
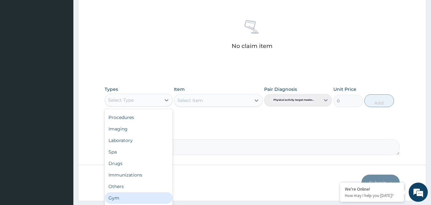
click at [133, 196] on div "Gym" at bounding box center [139, 197] width 68 height 11
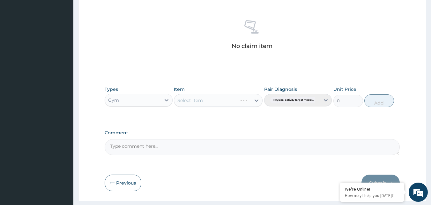
click at [257, 104] on div "Select Item" at bounding box center [218, 100] width 89 height 13
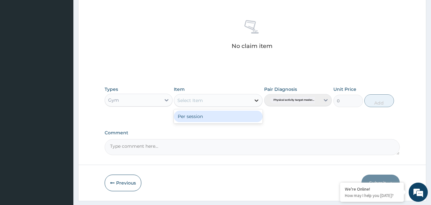
click at [258, 100] on icon at bounding box center [257, 100] width 4 height 2
click at [215, 116] on div "Per session" at bounding box center [218, 115] width 89 height 11
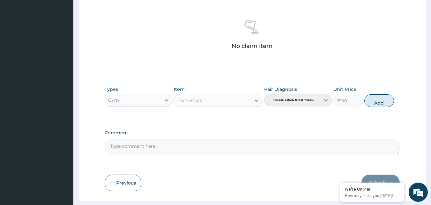
click at [379, 103] on button "Add" at bounding box center [380, 100] width 30 height 13
type input "0"
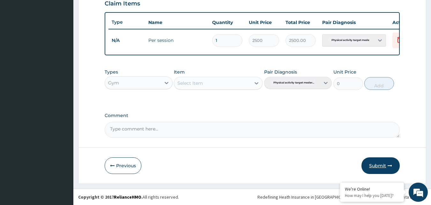
click at [384, 165] on button "Submit" at bounding box center [381, 165] width 38 height 17
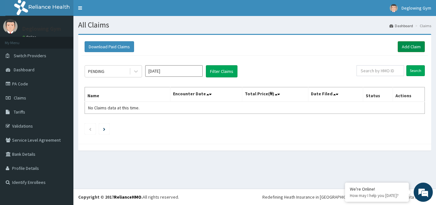
click at [408, 44] on link "Add Claim" at bounding box center [411, 46] width 27 height 11
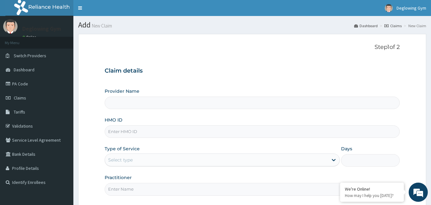
click at [130, 133] on input "HMO ID" at bounding box center [253, 131] width 296 height 12
type input "KA"
type input "Deglowing stars Gym"
type input "1"
type input "KAT/10003/B"
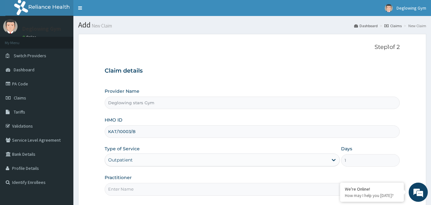
click at [126, 191] on input "Practitioner" at bounding box center [253, 189] width 296 height 12
type input "[PERSON_NAME]"
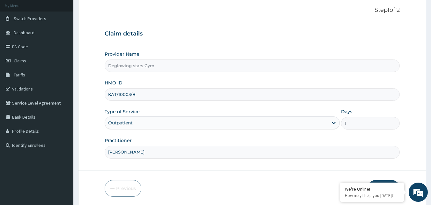
scroll to position [60, 0]
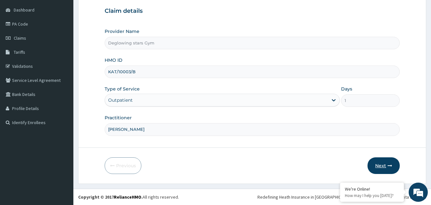
click at [387, 163] on button "Next" at bounding box center [384, 165] width 32 height 17
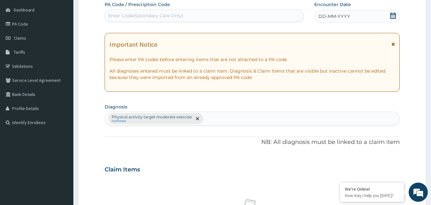
click at [340, 16] on span "DD-MM-YYYY" at bounding box center [335, 16] width 32 height 6
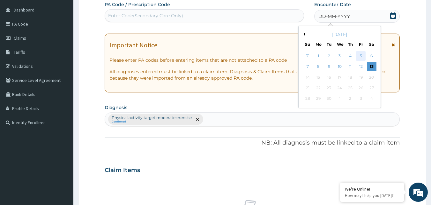
click at [363, 56] on div "5" at bounding box center [361, 56] width 10 height 10
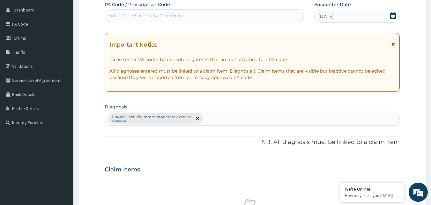
scroll to position [239, 0]
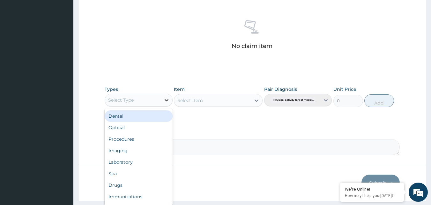
click at [169, 99] on icon at bounding box center [166, 100] width 6 height 6
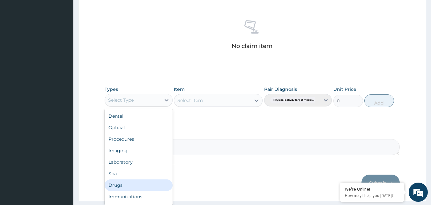
scroll to position [22, 0]
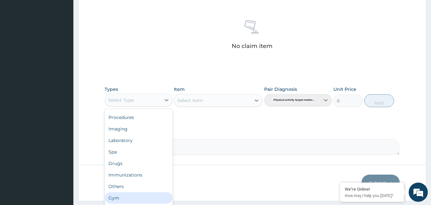
click at [124, 197] on div "Gym" at bounding box center [139, 197] width 68 height 11
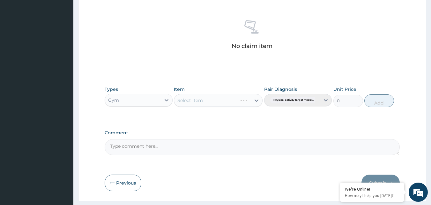
click at [259, 101] on div "Select Item" at bounding box center [218, 100] width 89 height 13
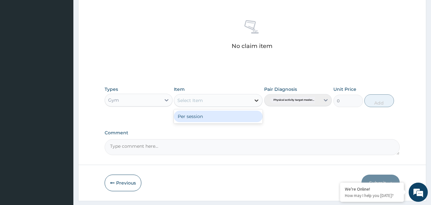
click at [259, 101] on icon at bounding box center [257, 100] width 6 height 6
click at [231, 112] on div "Per session" at bounding box center [218, 115] width 89 height 11
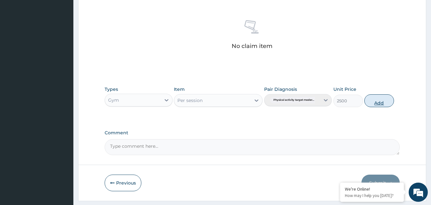
click at [379, 103] on button "Add" at bounding box center [380, 100] width 30 height 13
type input "0"
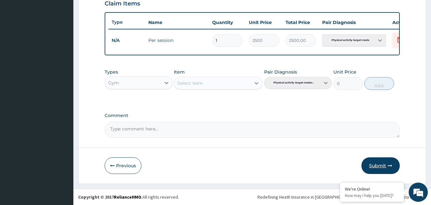
click at [373, 167] on button "Submit" at bounding box center [381, 165] width 38 height 17
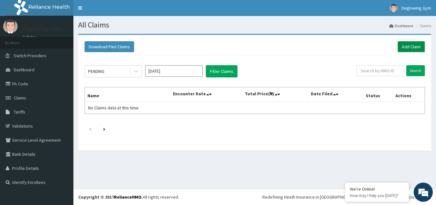
click at [411, 47] on link "Add Claim" at bounding box center [411, 46] width 27 height 11
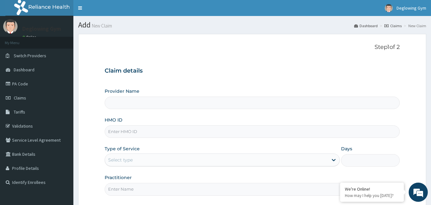
click at [132, 132] on input "HMO ID" at bounding box center [253, 131] width 296 height 12
type input "Deglowing stars Gym"
type input "1"
type input "NBE/10015/C"
click at [132, 188] on input "Practitioner" at bounding box center [253, 189] width 296 height 12
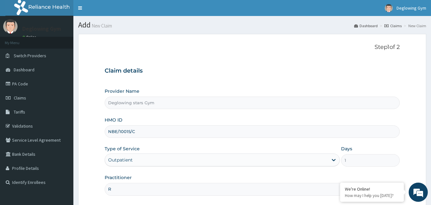
type input "[PERSON_NAME]"
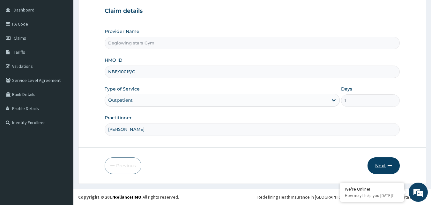
click at [385, 161] on button "Next" at bounding box center [384, 165] width 32 height 17
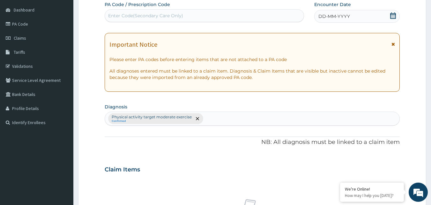
click at [346, 14] on span "DD-MM-YYYY" at bounding box center [335, 16] width 32 height 6
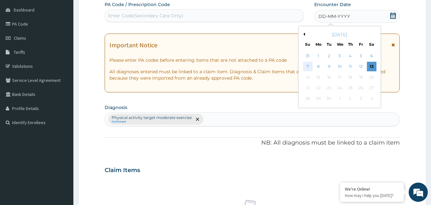
click at [307, 67] on div "7" at bounding box center [308, 67] width 10 height 10
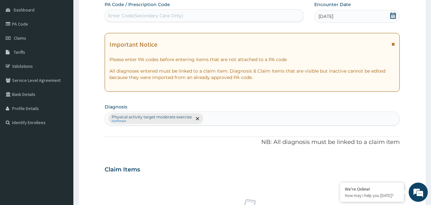
scroll to position [239, 0]
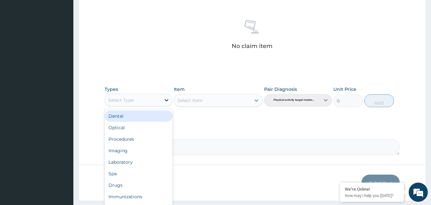
click at [168, 101] on icon at bounding box center [166, 100] width 6 height 6
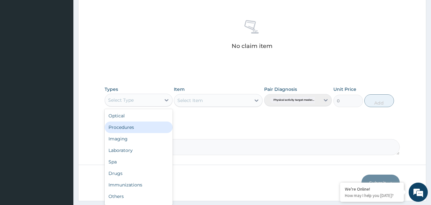
scroll to position [22, 0]
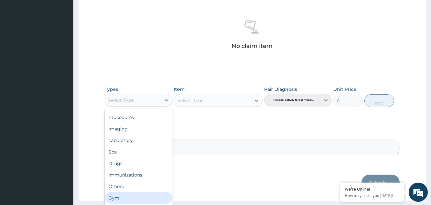
click at [120, 197] on div "Gym" at bounding box center [139, 197] width 68 height 11
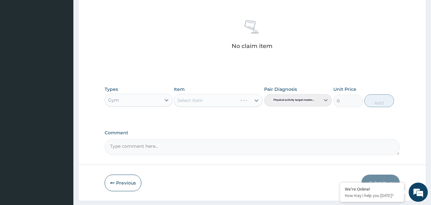
click at [256, 101] on div "Select Item" at bounding box center [218, 100] width 89 height 13
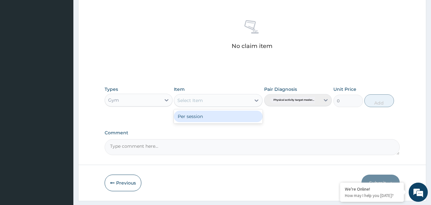
click at [256, 101] on icon at bounding box center [257, 100] width 4 height 2
click at [216, 118] on div "Per session" at bounding box center [218, 115] width 89 height 11
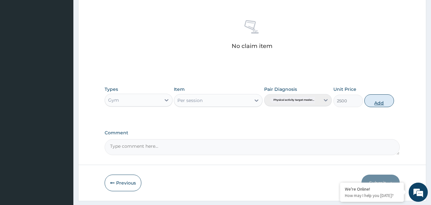
click at [379, 104] on button "Add" at bounding box center [380, 100] width 30 height 13
type input "0"
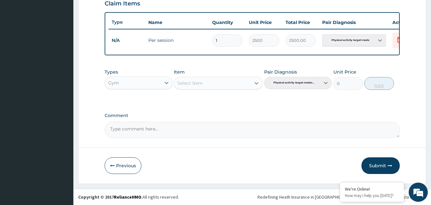
scroll to position [230, 0]
click at [378, 163] on button "Submit" at bounding box center [381, 165] width 38 height 17
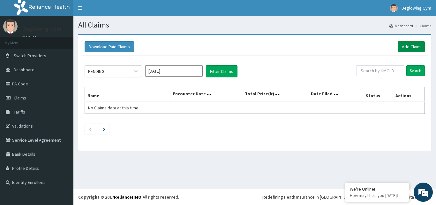
click at [408, 46] on link "Add Claim" at bounding box center [411, 46] width 27 height 11
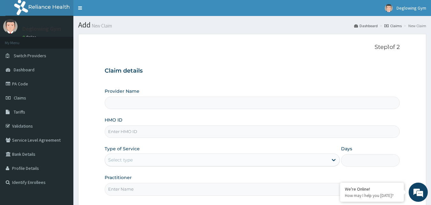
type input "Deglowing stars Gym"
type input "1"
click at [133, 133] on input "HMO ID" at bounding box center [253, 131] width 296 height 12
type input "NBE/10015/B"
click at [127, 190] on input "Practitioner" at bounding box center [253, 189] width 296 height 12
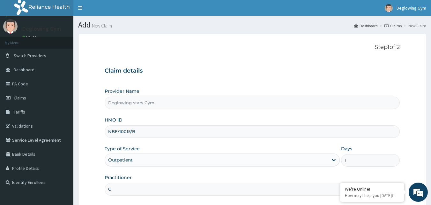
type input "[PERSON_NAME]"
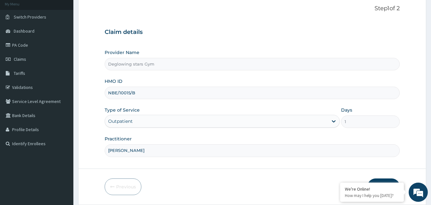
scroll to position [60, 0]
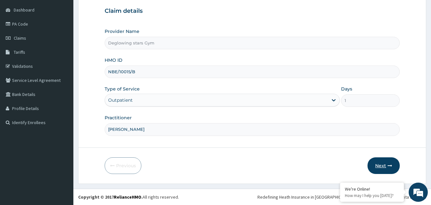
click at [380, 164] on button "Next" at bounding box center [384, 165] width 32 height 17
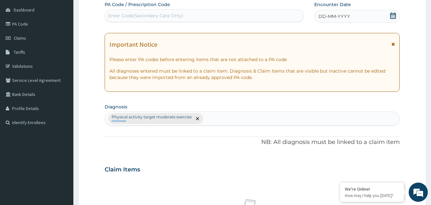
click at [346, 18] on span "DD-MM-YYYY" at bounding box center [335, 16] width 32 height 6
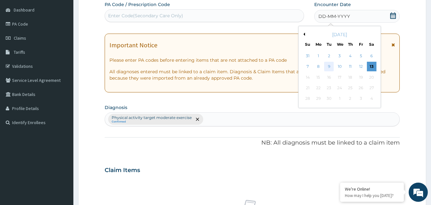
click at [330, 66] on div "9" at bounding box center [330, 67] width 10 height 10
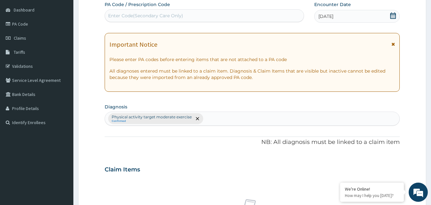
scroll to position [239, 0]
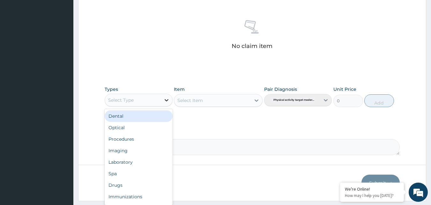
click at [167, 101] on icon at bounding box center [166, 100] width 6 height 6
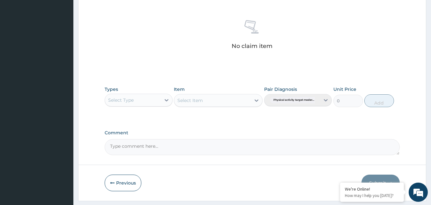
click at [173, 189] on div "Previous Submit" at bounding box center [253, 182] width 296 height 17
click at [166, 100] on icon at bounding box center [167, 100] width 4 height 2
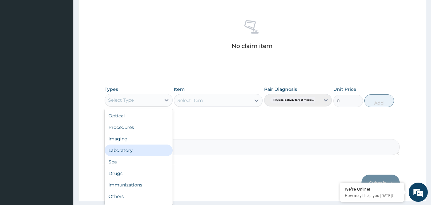
scroll to position [22, 0]
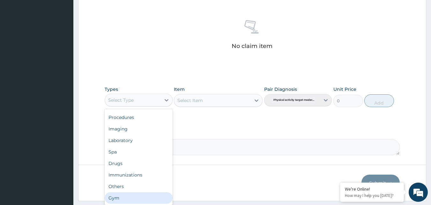
click at [128, 198] on div "Gym" at bounding box center [139, 197] width 68 height 11
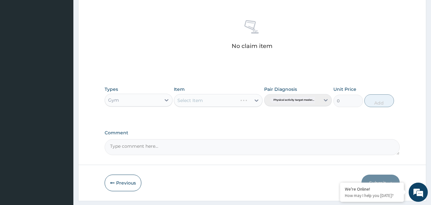
click at [256, 99] on div "Select Item" at bounding box center [218, 100] width 89 height 13
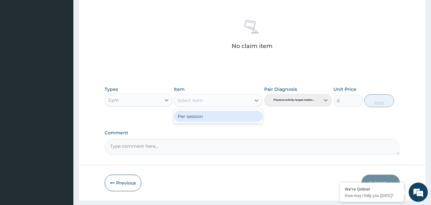
click at [256, 99] on icon at bounding box center [257, 100] width 6 height 6
click at [219, 114] on div "Per session" at bounding box center [218, 115] width 89 height 11
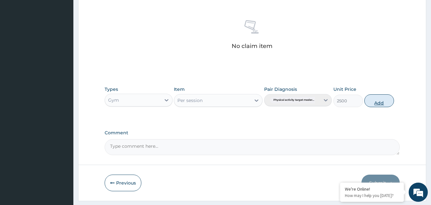
click at [379, 99] on button "Add" at bounding box center [380, 100] width 30 height 13
type input "0"
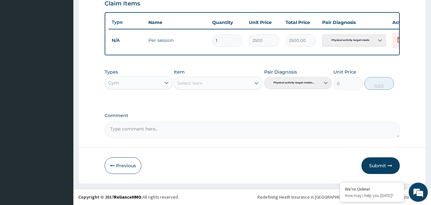
scroll to position [230, 0]
click at [381, 164] on button "Submit" at bounding box center [381, 165] width 38 height 17
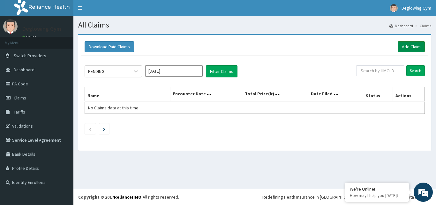
click at [405, 49] on link "Add Claim" at bounding box center [411, 46] width 27 height 11
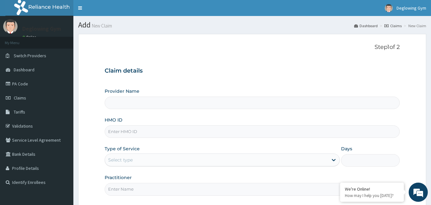
click at [116, 130] on input "HMO ID" at bounding box center [253, 131] width 296 height 12
type input "C"
type input "Deglowing stars Gym"
type input "1"
type input "CMS/10054/A"
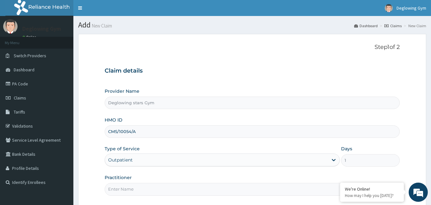
click at [125, 191] on input "Practitioner" at bounding box center [253, 189] width 296 height 12
type input "[PERSON_NAME]"
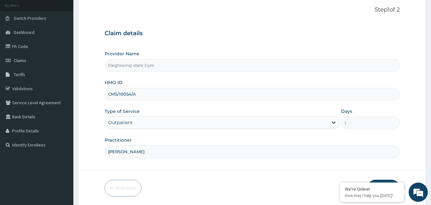
scroll to position [60, 0]
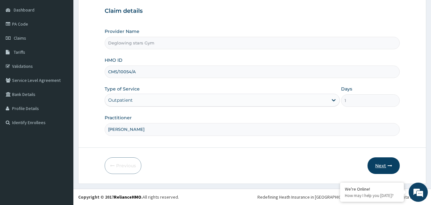
click at [389, 167] on icon "button" at bounding box center [390, 165] width 4 height 4
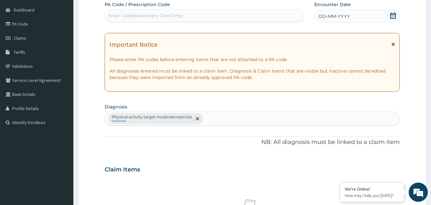
click at [394, 17] on icon at bounding box center [394, 15] width 6 height 6
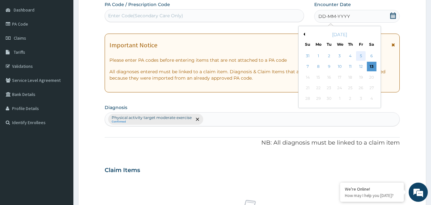
click at [361, 55] on div "5" at bounding box center [361, 56] width 10 height 10
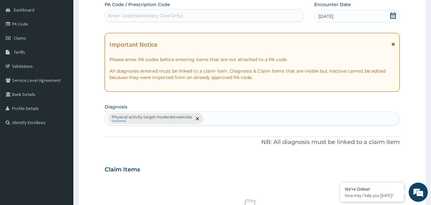
scroll to position [239, 0]
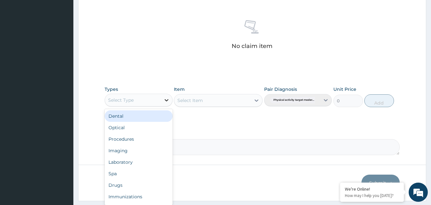
click at [167, 99] on icon at bounding box center [166, 100] width 6 height 6
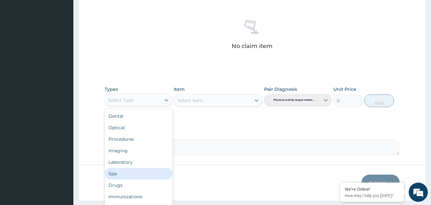
scroll to position [22, 0]
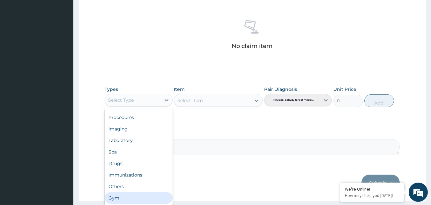
click at [131, 196] on div "Gym" at bounding box center [139, 197] width 68 height 11
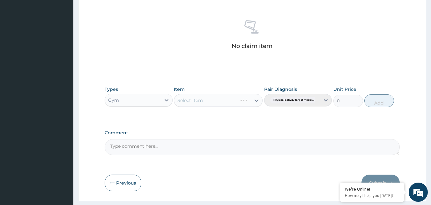
click at [255, 101] on div "Select Item" at bounding box center [218, 100] width 89 height 13
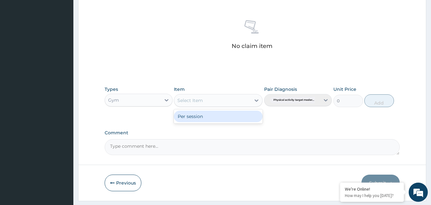
click at [255, 101] on icon at bounding box center [257, 100] width 6 height 6
click at [229, 112] on div "Per session" at bounding box center [218, 115] width 89 height 11
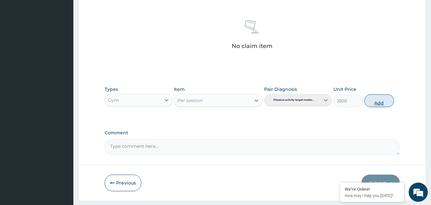
click at [374, 104] on button "Add" at bounding box center [380, 100] width 30 height 13
type input "0"
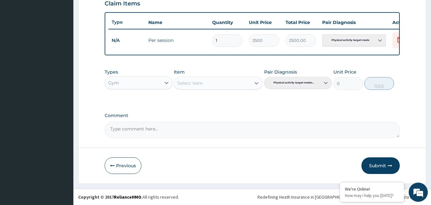
scroll to position [230, 0]
click at [380, 164] on button "Submit" at bounding box center [381, 165] width 38 height 17
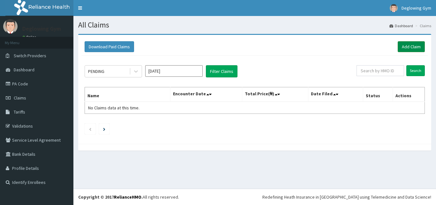
click at [411, 45] on link "Add Claim" at bounding box center [411, 46] width 27 height 11
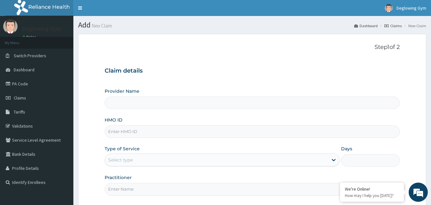
type input "Deglowing stars Gym"
type input "1"
click at [131, 133] on input "HMO ID" at bounding box center [253, 131] width 296 height 12
type input "GBI/10183/E"
click at [131, 186] on input "Practitioner" at bounding box center [253, 189] width 296 height 12
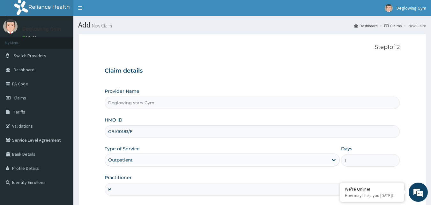
type input "PRECIOUS"
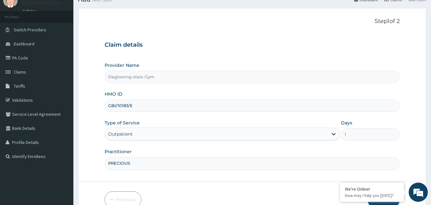
scroll to position [60, 0]
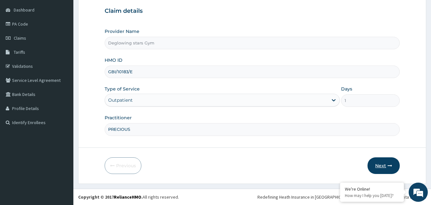
click at [388, 166] on icon "button" at bounding box center [390, 165] width 4 height 4
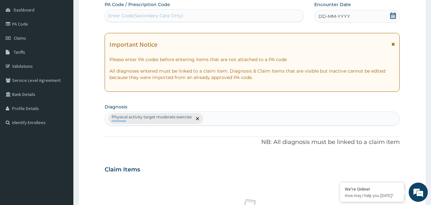
click at [363, 18] on div "DD-MM-YYYY" at bounding box center [358, 16] width 86 height 13
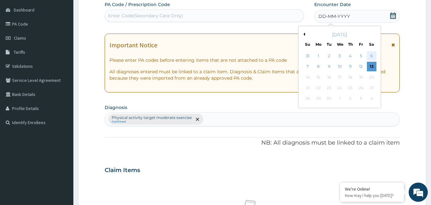
click at [373, 55] on div "6" at bounding box center [372, 56] width 10 height 10
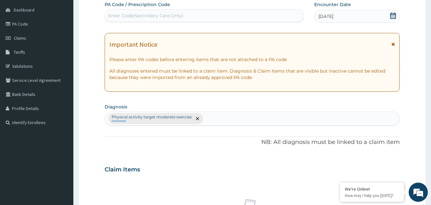
scroll to position [239, 0]
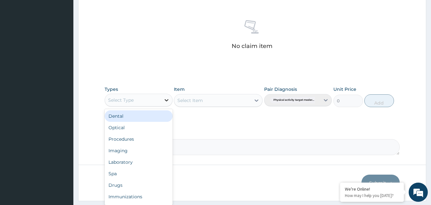
click at [168, 100] on icon at bounding box center [166, 100] width 6 height 6
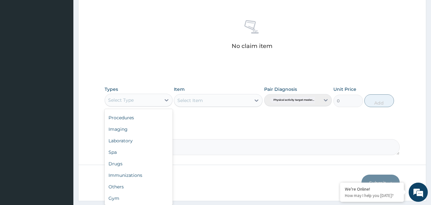
scroll to position [22, 0]
click at [132, 199] on div "Gym" at bounding box center [139, 197] width 68 height 11
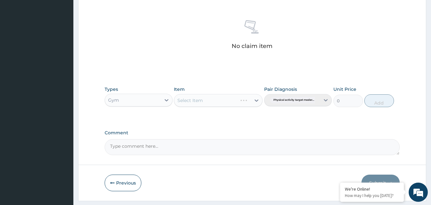
click at [257, 101] on div "Select Item" at bounding box center [218, 100] width 89 height 13
click at [257, 101] on icon at bounding box center [257, 100] width 4 height 2
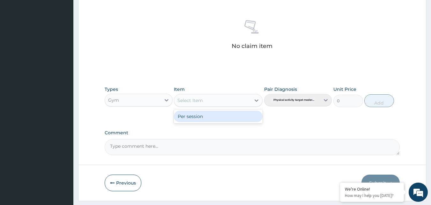
click at [235, 116] on div "Per session" at bounding box center [218, 115] width 89 height 11
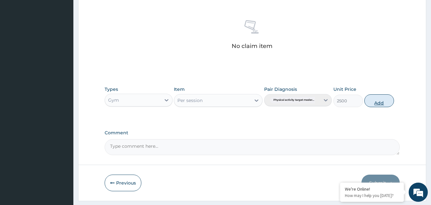
click at [375, 103] on button "Add" at bounding box center [380, 100] width 30 height 13
type input "0"
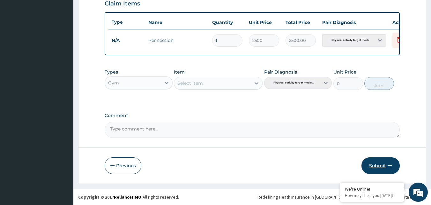
click at [377, 165] on button "Submit" at bounding box center [381, 165] width 38 height 17
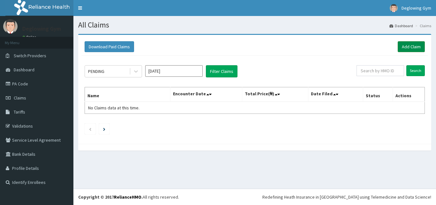
click at [412, 46] on link "Add Claim" at bounding box center [411, 46] width 27 height 11
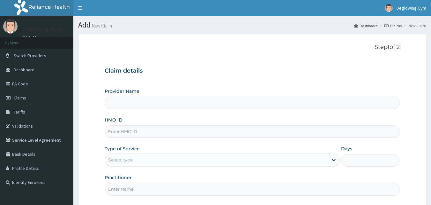
click at [410, 46] on form "Step 1 of 2 Claim details Provider Name HMO ID Type of Service Select type Days…" at bounding box center [252, 138] width 348 height 209
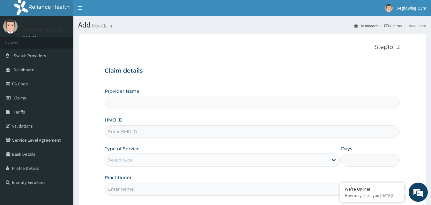
click at [124, 131] on input "HMO ID" at bounding box center [253, 131] width 296 height 12
type input "GB"
type input "Deglowing stars Gym"
type input "1"
type input "GBI/10183/A"
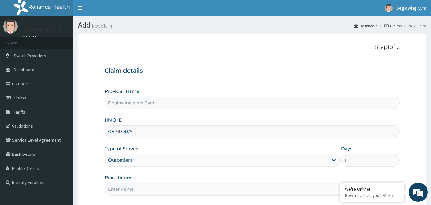
click at [130, 189] on input "Practitioner" at bounding box center [253, 189] width 296 height 12
type input "UDOCHUKWU"
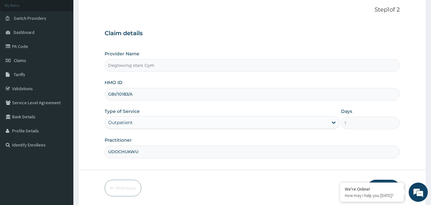
scroll to position [60, 0]
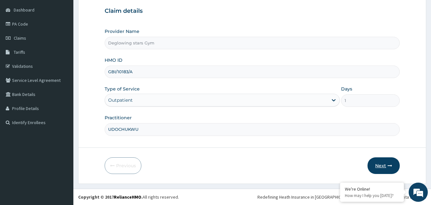
click at [382, 164] on button "Next" at bounding box center [384, 165] width 32 height 17
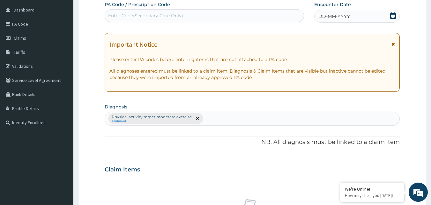
click at [356, 15] on div "DD-MM-YYYY" at bounding box center [358, 16] width 86 height 13
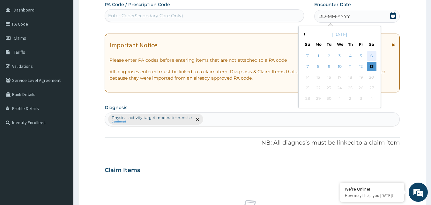
click at [373, 55] on div "6" at bounding box center [372, 56] width 10 height 10
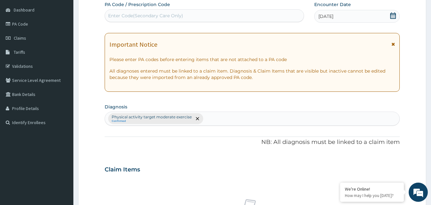
scroll to position [239, 0]
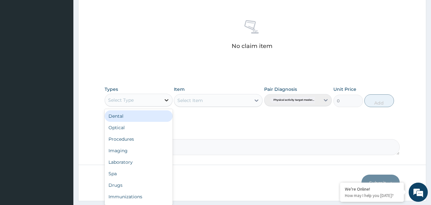
click at [166, 102] on icon at bounding box center [166, 100] width 6 height 6
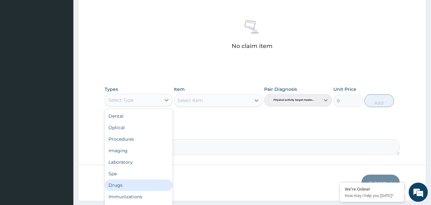
scroll to position [22, 0]
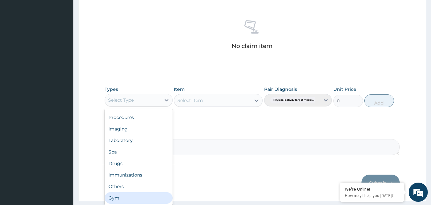
click at [130, 196] on div "Gym" at bounding box center [139, 197] width 68 height 11
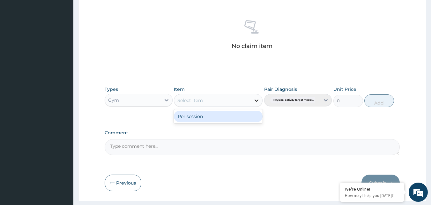
click at [256, 102] on icon at bounding box center [257, 100] width 6 height 6
click at [210, 117] on div "Per session" at bounding box center [218, 115] width 89 height 11
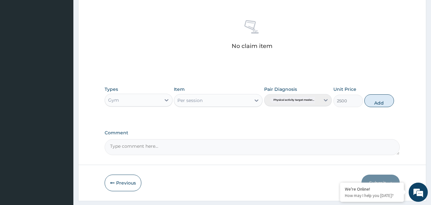
scroll to position [251, 0]
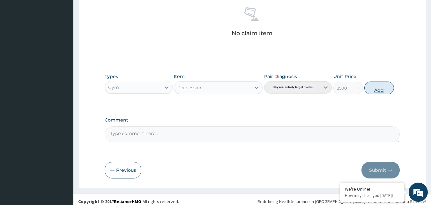
click at [383, 89] on button "Add" at bounding box center [380, 87] width 30 height 13
type input "0"
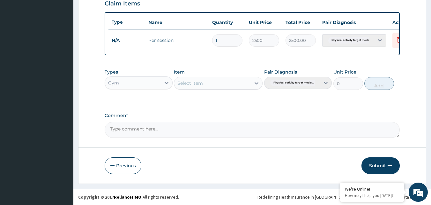
scroll to position [230, 0]
click at [384, 167] on button "Submit" at bounding box center [381, 165] width 38 height 17
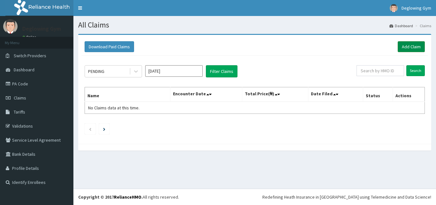
click at [409, 45] on link "Add Claim" at bounding box center [411, 46] width 27 height 11
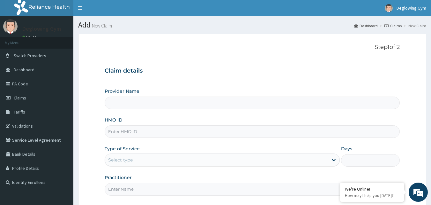
type input "Deglowing stars Gym"
type input "1"
click at [125, 134] on input "HMO ID" at bounding box center [253, 131] width 296 height 12
type input "NIT/10017/A"
click at [131, 189] on input "Practitioner" at bounding box center [253, 189] width 296 height 12
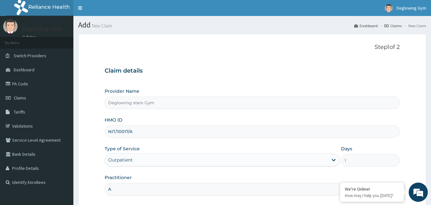
type input "ABBA"
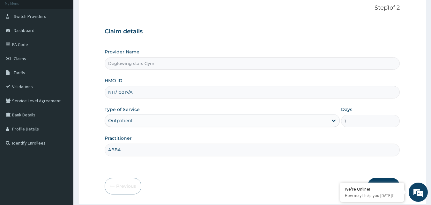
scroll to position [60, 0]
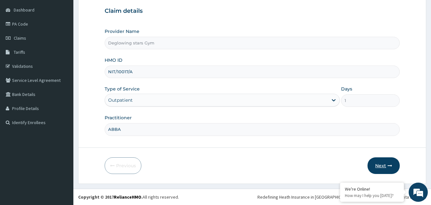
click at [383, 167] on button "Next" at bounding box center [384, 165] width 32 height 17
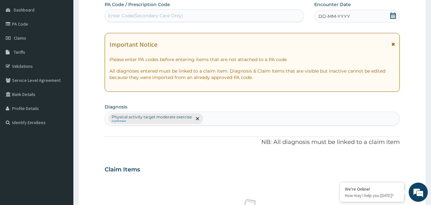
click at [373, 15] on div "DD-MM-YYYY" at bounding box center [358, 16] width 86 height 13
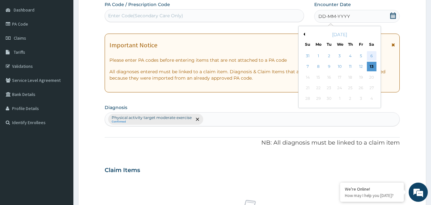
click at [371, 56] on div "6" at bounding box center [372, 56] width 10 height 10
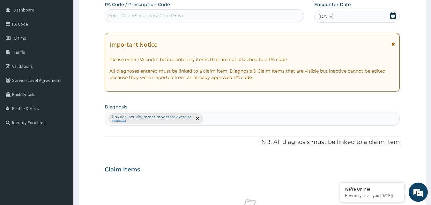
scroll to position [239, 0]
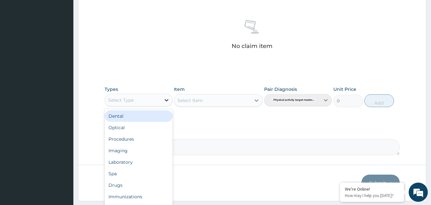
click at [166, 101] on icon at bounding box center [167, 100] width 4 height 2
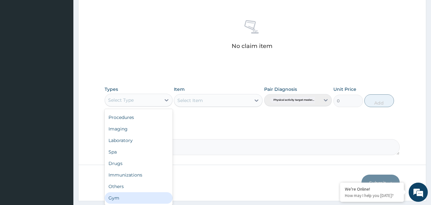
click at [126, 194] on div "Gym" at bounding box center [139, 197] width 68 height 11
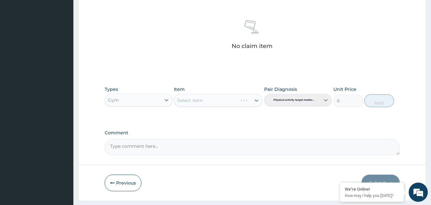
click at [260, 102] on div "Select Item" at bounding box center [218, 100] width 89 height 13
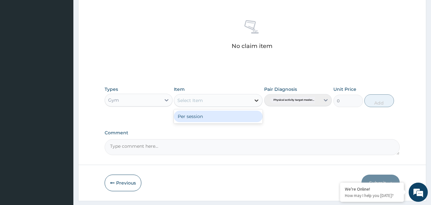
click at [258, 100] on icon at bounding box center [257, 100] width 4 height 2
click at [218, 116] on div "Per session" at bounding box center [218, 115] width 89 height 11
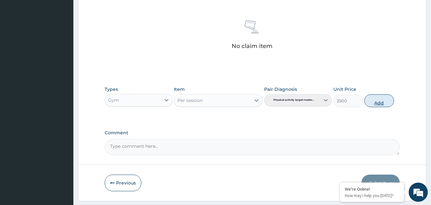
click at [381, 101] on button "Add" at bounding box center [380, 100] width 30 height 13
type input "0"
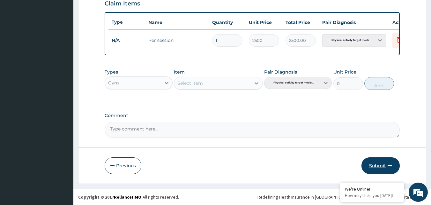
click at [377, 166] on button "Submit" at bounding box center [381, 165] width 38 height 17
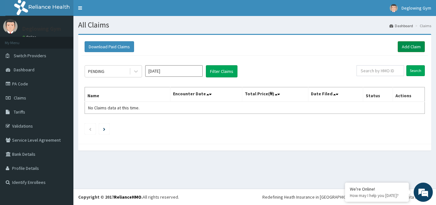
click at [407, 47] on link "Add Claim" at bounding box center [411, 46] width 27 height 11
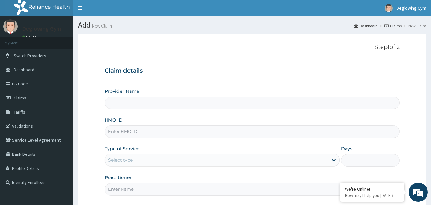
click at [133, 126] on input "HMO ID" at bounding box center [253, 131] width 296 height 12
type input "Deglowing stars Gym"
type input "1"
type input "KAT/10003/B"
click at [123, 191] on input "Practitioner" at bounding box center [253, 189] width 296 height 12
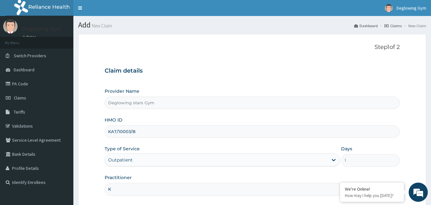
type input "[PERSON_NAME]"
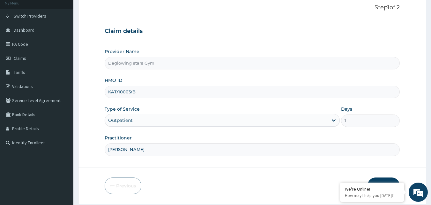
scroll to position [60, 0]
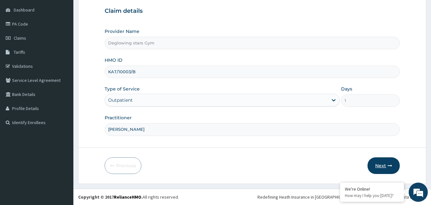
click at [384, 167] on button "Next" at bounding box center [384, 165] width 32 height 17
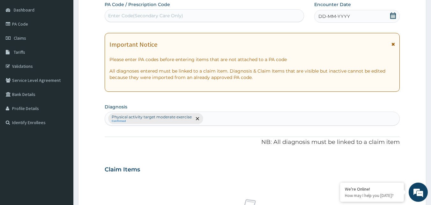
click at [349, 16] on span "DD-MM-YYYY" at bounding box center [335, 16] width 32 height 6
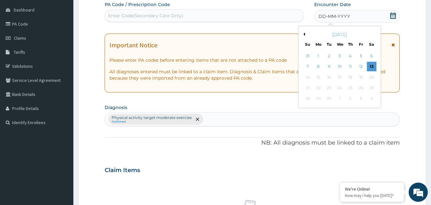
click at [305, 35] on button "Previous Month" at bounding box center [303, 34] width 3 height 3
click at [375, 34] on button "Next Month" at bounding box center [376, 34] width 3 height 3
click at [370, 56] on div "6" at bounding box center [372, 56] width 10 height 10
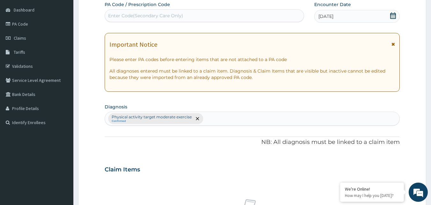
scroll to position [239, 0]
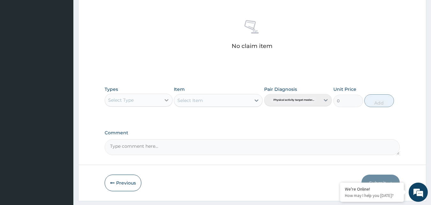
click at [166, 98] on icon at bounding box center [166, 100] width 6 height 6
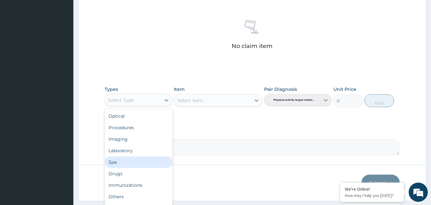
scroll to position [22, 0]
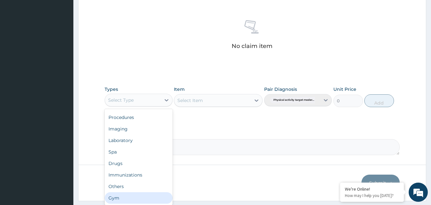
click at [121, 202] on div "Gym" at bounding box center [139, 197] width 68 height 11
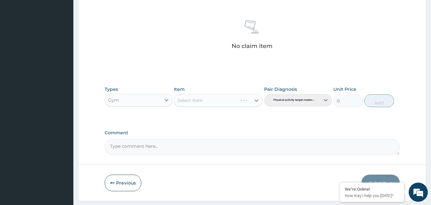
click at [257, 101] on div "Select Item" at bounding box center [218, 100] width 89 height 13
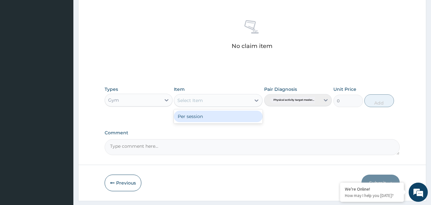
click at [257, 101] on icon at bounding box center [257, 100] width 4 height 2
click at [217, 118] on div "Per session" at bounding box center [218, 115] width 89 height 11
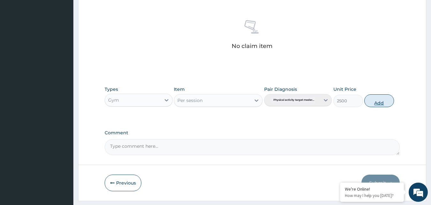
click at [385, 102] on button "Add" at bounding box center [380, 100] width 30 height 13
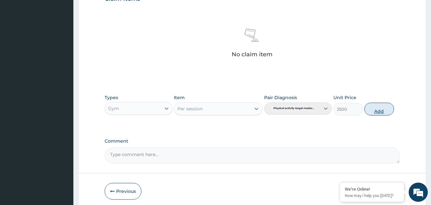
type input "0"
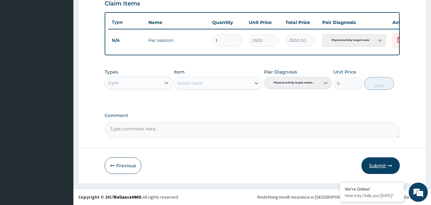
click at [374, 165] on button "Submit" at bounding box center [381, 165] width 38 height 17
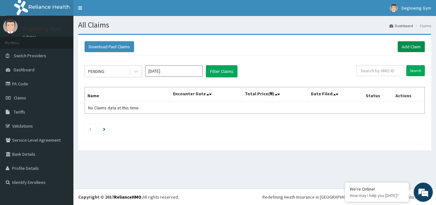
click at [409, 48] on link "Add Claim" at bounding box center [411, 46] width 27 height 11
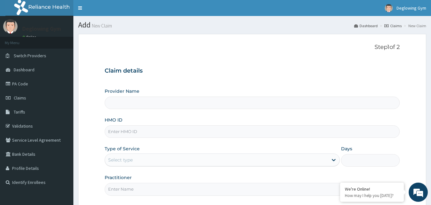
click at [148, 133] on input "HMO ID" at bounding box center [253, 131] width 296 height 12
type input "Deglowing stars Gym"
type input "1"
type input "MGB/10008/A"
click at [129, 188] on input "Practitioner" at bounding box center [253, 189] width 296 height 12
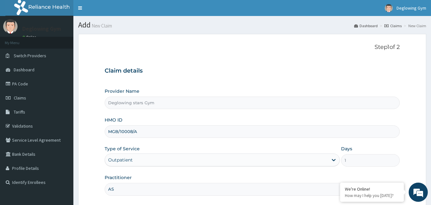
type input "ASOGWA"
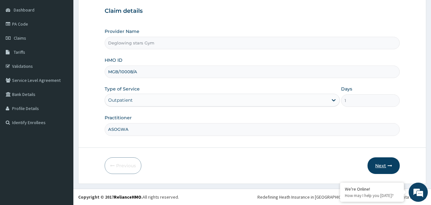
click at [379, 165] on button "Next" at bounding box center [384, 165] width 32 height 17
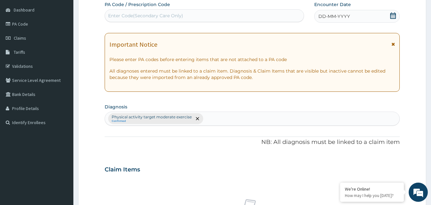
click at [361, 17] on div "DD-MM-YYYY" at bounding box center [358, 16] width 86 height 13
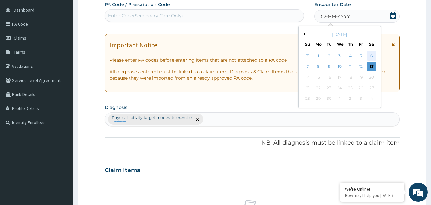
click at [372, 55] on div "6" at bounding box center [372, 56] width 10 height 10
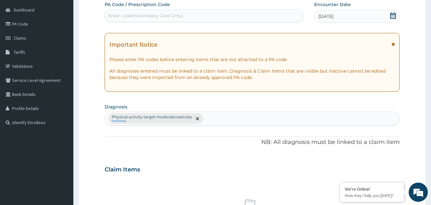
scroll to position [239, 0]
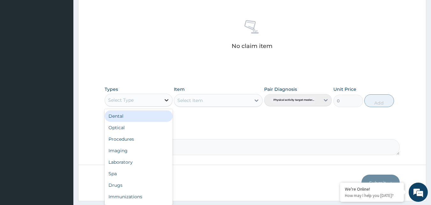
click at [168, 100] on icon at bounding box center [166, 100] width 6 height 6
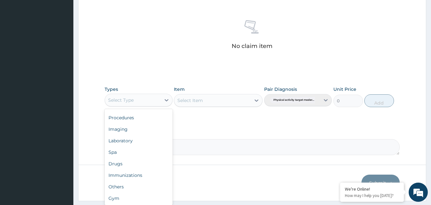
scroll to position [22, 0]
click at [125, 198] on div "Gym" at bounding box center [139, 197] width 68 height 11
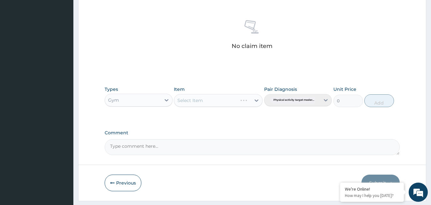
click at [259, 99] on div "Select Item" at bounding box center [218, 100] width 89 height 13
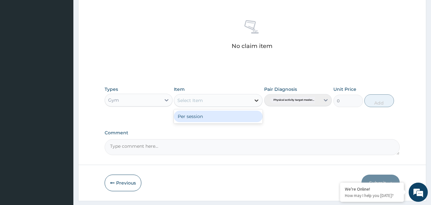
click at [257, 100] on icon at bounding box center [257, 100] width 6 height 6
click at [209, 116] on div "Per session" at bounding box center [218, 115] width 89 height 11
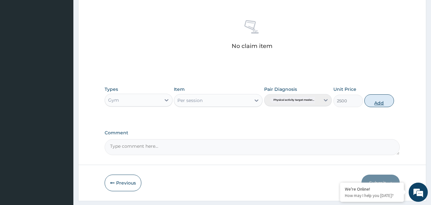
click at [378, 105] on button "Add" at bounding box center [380, 100] width 30 height 13
type input "0"
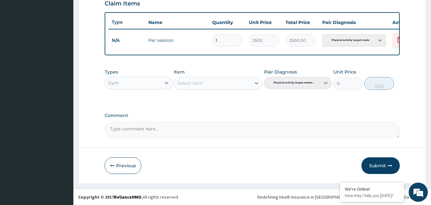
scroll to position [230, 0]
click at [380, 164] on button "Submit" at bounding box center [381, 165] width 38 height 17
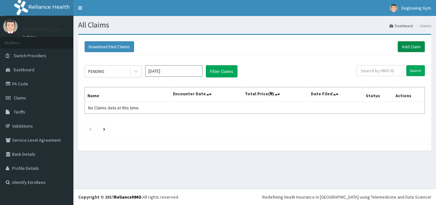
click at [409, 45] on link "Add Claim" at bounding box center [411, 46] width 27 height 11
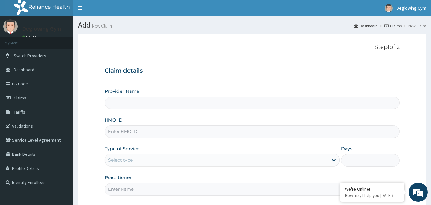
click at [132, 133] on input "HMO ID" at bounding box center [253, 131] width 296 height 12
type input "BA"
type input "Deglowing stars Gym"
type input "1"
click at [110, 131] on input "BAC" at bounding box center [253, 131] width 296 height 12
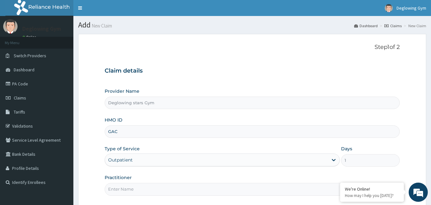
click at [122, 131] on input "GAC" at bounding box center [253, 131] width 296 height 12
type input "GAC/10043/A"
click at [133, 189] on input "Practitioner" at bounding box center [253, 189] width 296 height 12
type input "GLORIA"
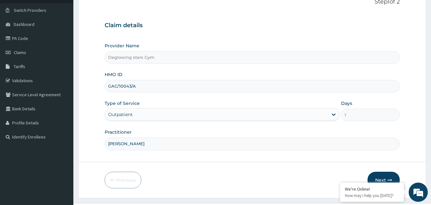
scroll to position [60, 0]
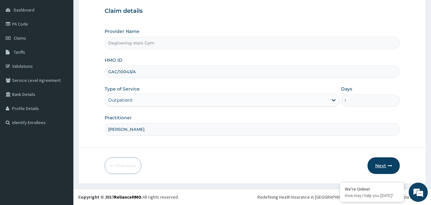
click at [384, 164] on button "Next" at bounding box center [384, 165] width 32 height 17
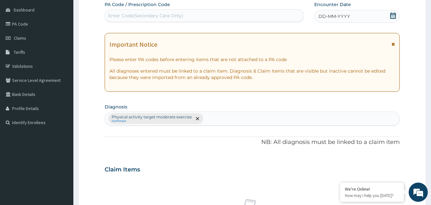
click at [392, 15] on icon at bounding box center [393, 15] width 6 height 6
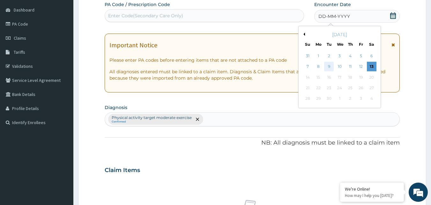
click at [332, 67] on div "9" at bounding box center [330, 67] width 10 height 10
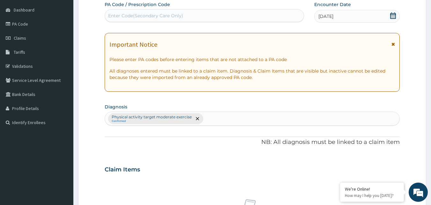
scroll to position [239, 0]
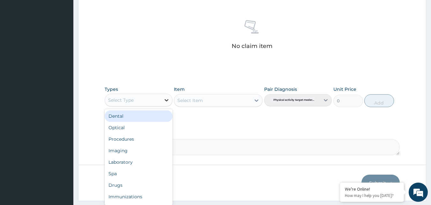
click at [163, 100] on div at bounding box center [166, 99] width 11 height 11
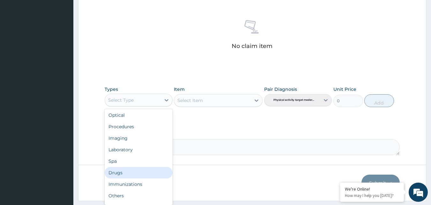
scroll to position [22, 0]
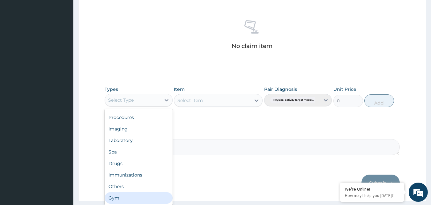
click at [118, 200] on div "Gym" at bounding box center [139, 197] width 68 height 11
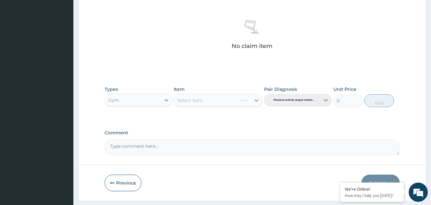
click at [256, 103] on div "Select Item" at bounding box center [218, 100] width 89 height 13
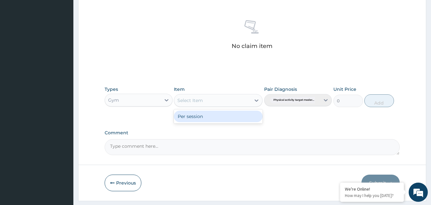
click at [256, 103] on icon at bounding box center [257, 100] width 6 height 6
click at [229, 115] on div "Per session" at bounding box center [218, 115] width 89 height 11
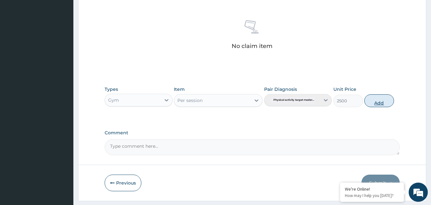
click at [384, 102] on button "Add" at bounding box center [380, 100] width 30 height 13
type input "0"
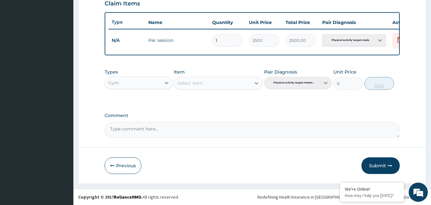
scroll to position [230, 0]
click at [388, 168] on button "Submit" at bounding box center [381, 165] width 38 height 17
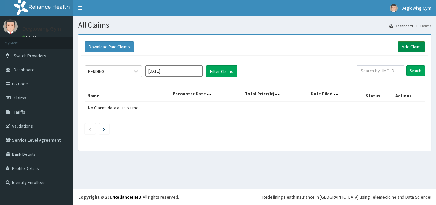
click at [407, 46] on link "Add Claim" at bounding box center [411, 46] width 27 height 11
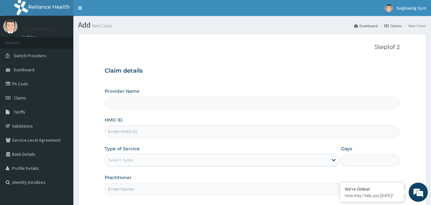
type input "Deglowing stars Gym"
type input "1"
click at [119, 133] on input "HMO ID" at bounding box center [253, 131] width 296 height 12
type input "GAC/10059/A"
click at [134, 192] on input "Practitioner" at bounding box center [253, 189] width 296 height 12
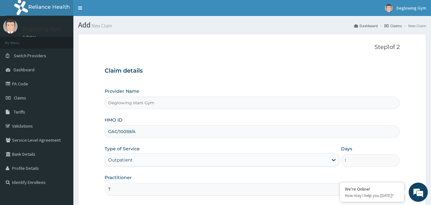
type input "TAIWO"
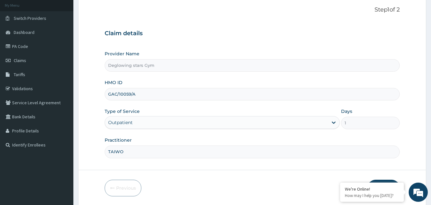
scroll to position [60, 0]
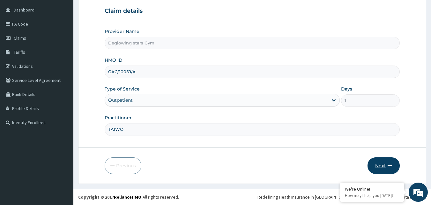
click at [383, 161] on button "Next" at bounding box center [384, 165] width 32 height 17
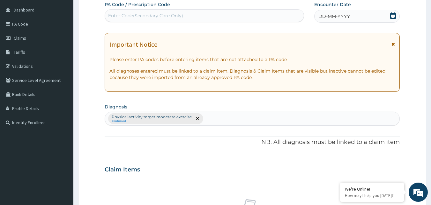
click at [340, 19] on span "DD-MM-YYYY" at bounding box center [335, 16] width 32 height 6
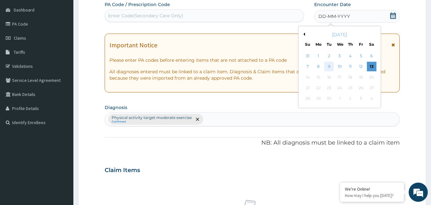
click at [331, 68] on div "9" at bounding box center [330, 67] width 10 height 10
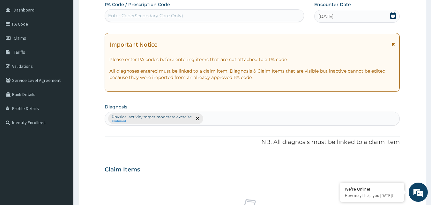
scroll to position [239, 0]
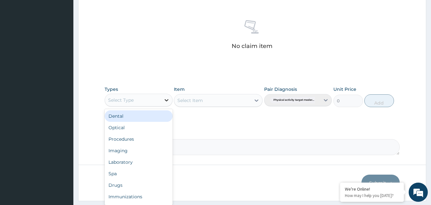
click at [167, 101] on icon at bounding box center [167, 100] width 4 height 2
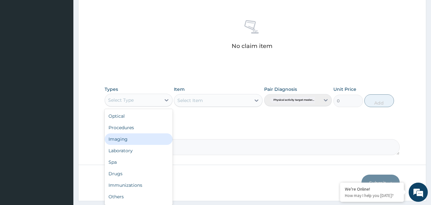
scroll to position [22, 0]
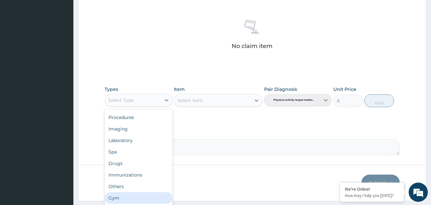
click at [130, 196] on div "Gym" at bounding box center [139, 197] width 68 height 11
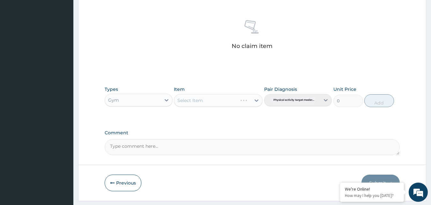
click at [255, 101] on div "Select Item" at bounding box center [218, 100] width 89 height 13
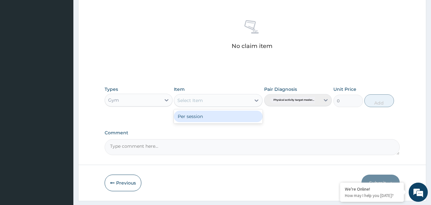
click at [255, 101] on icon at bounding box center [257, 100] width 6 height 6
click at [196, 118] on div "Per session" at bounding box center [218, 115] width 89 height 11
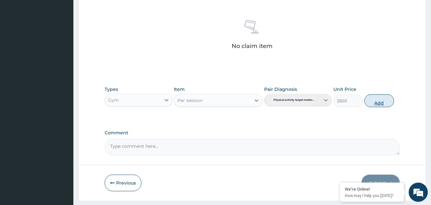
click at [382, 105] on button "Add" at bounding box center [380, 100] width 30 height 13
type input "0"
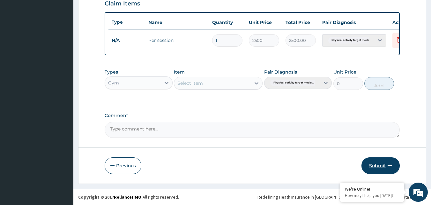
click at [383, 163] on button "Submit" at bounding box center [381, 165] width 38 height 17
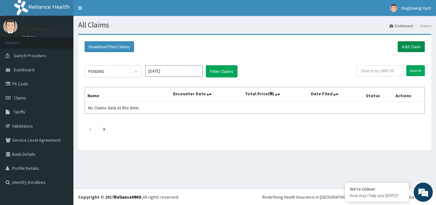
click at [407, 46] on link "Add Claim" at bounding box center [411, 46] width 27 height 11
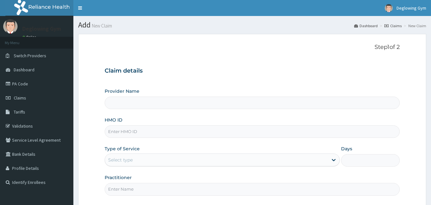
click at [137, 132] on input "HMO ID" at bounding box center [253, 131] width 296 height 12
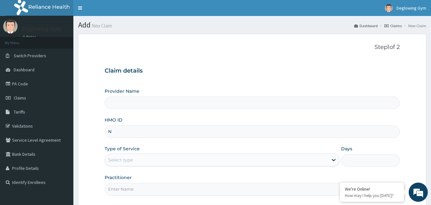
type input "NB"
type input "Deglowing stars Gym"
type input "1"
type input "NBE/10015/C"
click at [122, 188] on input "Practitioner" at bounding box center [253, 189] width 296 height 12
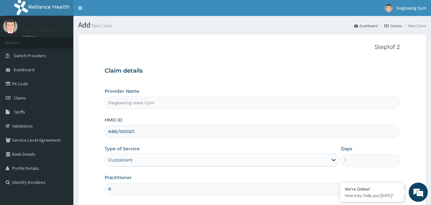
type input "ROSELYN"
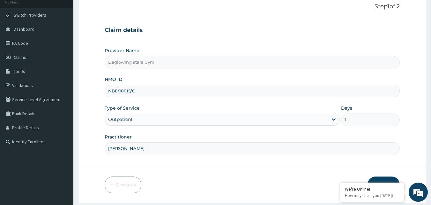
scroll to position [60, 0]
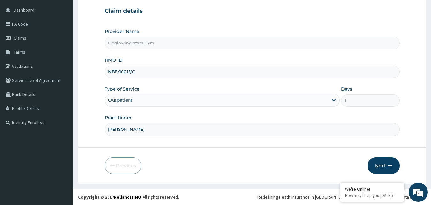
click at [377, 168] on button "Next" at bounding box center [384, 165] width 32 height 17
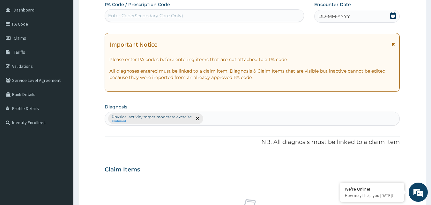
click at [350, 20] on div "DD-MM-YYYY" at bounding box center [358, 16] width 86 height 13
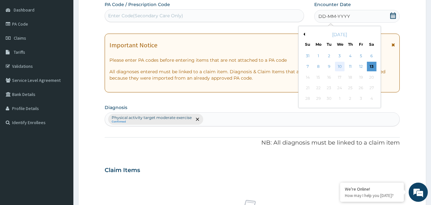
click at [340, 66] on div "10" at bounding box center [340, 67] width 10 height 10
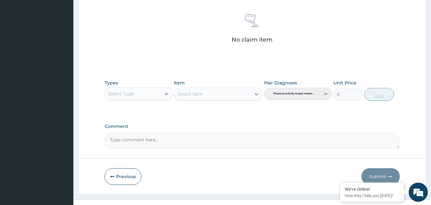
scroll to position [251, 0]
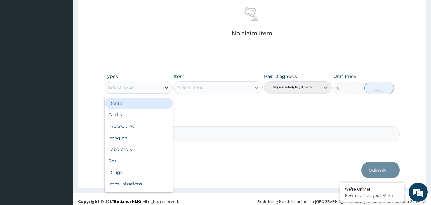
click at [166, 86] on icon at bounding box center [166, 87] width 6 height 6
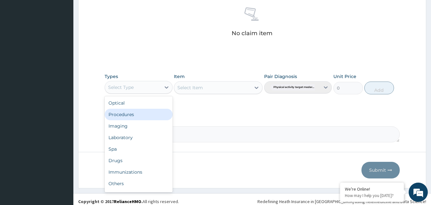
scroll to position [22, 0]
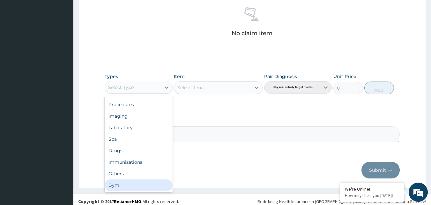
click at [131, 189] on div "Gym" at bounding box center [139, 184] width 68 height 11
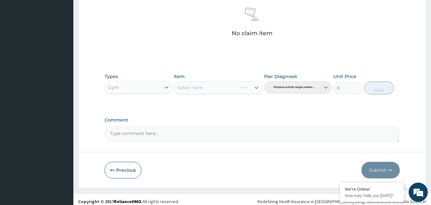
click at [259, 87] on div "Select Item" at bounding box center [218, 87] width 89 height 13
click at [259, 87] on icon at bounding box center [257, 87] width 6 height 6
click at [217, 107] on div "Per session" at bounding box center [218, 103] width 89 height 11
click at [374, 92] on button "Add" at bounding box center [380, 87] width 30 height 13
type input "0"
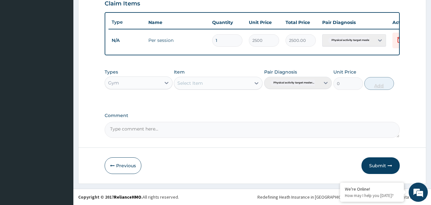
scroll to position [230, 0]
click at [387, 167] on button "Submit" at bounding box center [381, 165] width 38 height 17
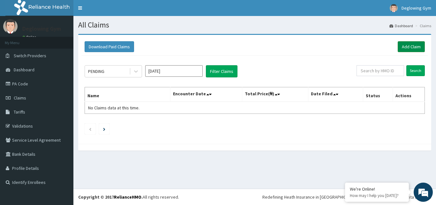
click at [409, 48] on link "Add Claim" at bounding box center [411, 46] width 27 height 11
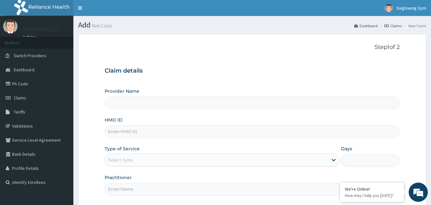
click at [132, 131] on input "HMO ID" at bounding box center [253, 131] width 296 height 12
type input "Deglowing stars Gym"
type input "1"
type input "NBE/10015/B"
click at [141, 189] on input "Practitioner" at bounding box center [253, 189] width 296 height 12
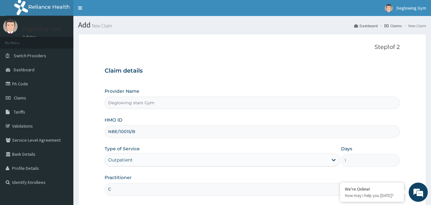
type input "[PERSON_NAME]"
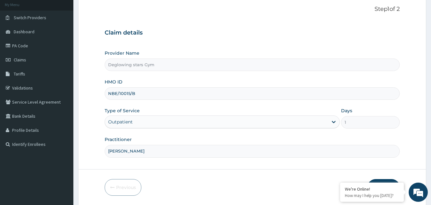
scroll to position [60, 0]
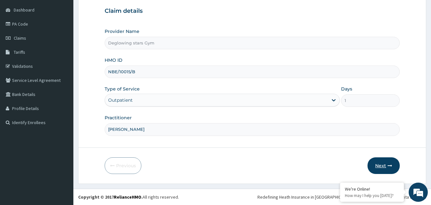
click at [378, 164] on button "Next" at bounding box center [384, 165] width 32 height 17
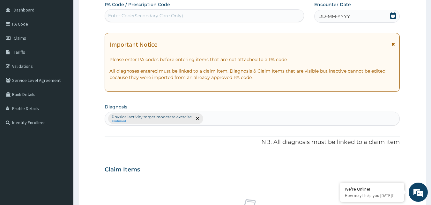
click at [351, 16] on div "DD-MM-YYYY" at bounding box center [358, 16] width 86 height 13
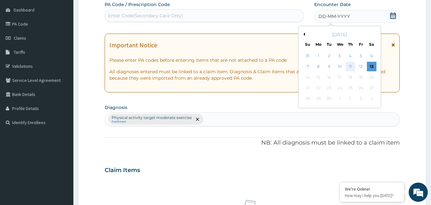
click at [351, 66] on div "11" at bounding box center [351, 67] width 10 height 10
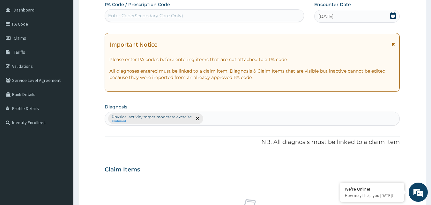
click at [351, 19] on div "[DATE]" at bounding box center [358, 16] width 86 height 13
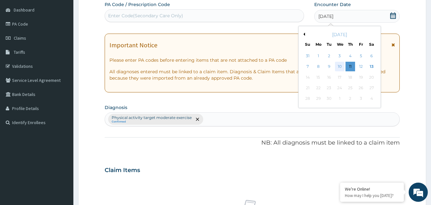
click at [343, 66] on div "10" at bounding box center [340, 67] width 10 height 10
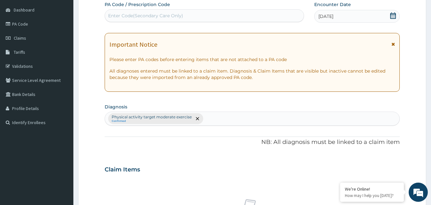
scroll to position [239, 0]
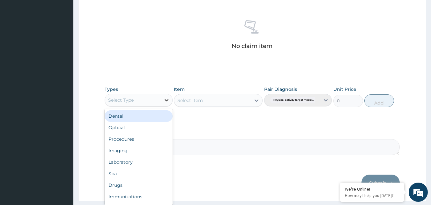
click at [166, 102] on icon at bounding box center [166, 100] width 6 height 6
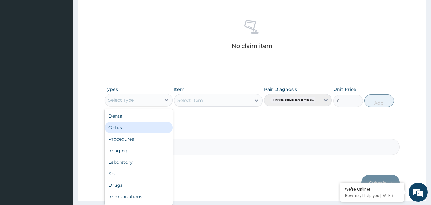
scroll to position [22, 0]
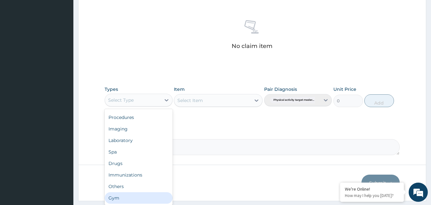
click at [130, 198] on div "Gym" at bounding box center [139, 197] width 68 height 11
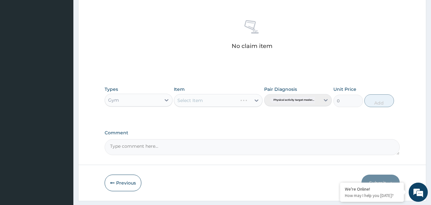
click at [258, 101] on div "Select Item" at bounding box center [218, 100] width 89 height 13
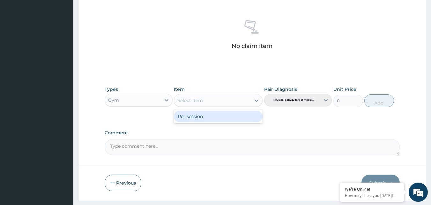
click at [258, 101] on icon at bounding box center [257, 100] width 6 height 6
click at [210, 115] on div "Per session" at bounding box center [218, 115] width 89 height 11
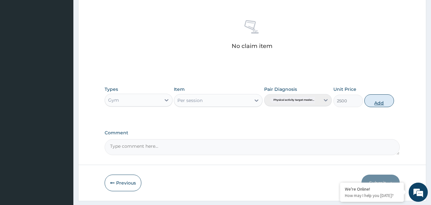
click at [382, 103] on button "Add" at bounding box center [380, 100] width 30 height 13
type input "0"
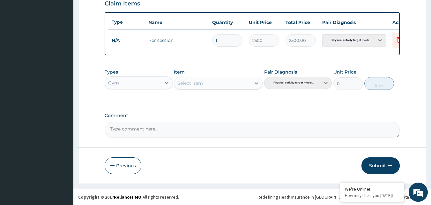
scroll to position [230, 0]
click at [377, 164] on button "Submit" at bounding box center [381, 165] width 38 height 17
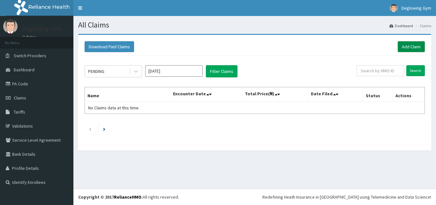
click at [407, 46] on link "Add Claim" at bounding box center [411, 46] width 27 height 11
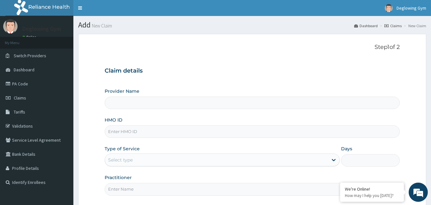
click at [130, 135] on input "HMO ID" at bounding box center [253, 131] width 296 height 12
type input "NI"
type input "Deglowing stars Gym"
type input "1"
type input "NIT/10017/A"
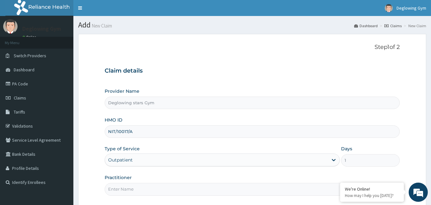
click at [123, 188] on input "Practitioner" at bounding box center [253, 189] width 296 height 12
type input "ABBA"
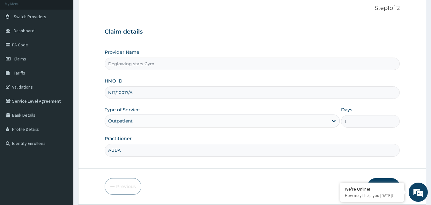
scroll to position [60, 0]
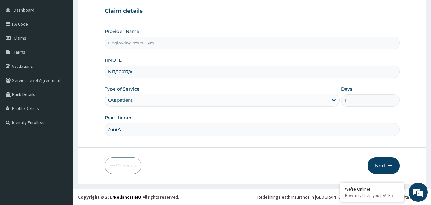
click at [391, 164] on icon "button" at bounding box center [390, 165] width 4 height 4
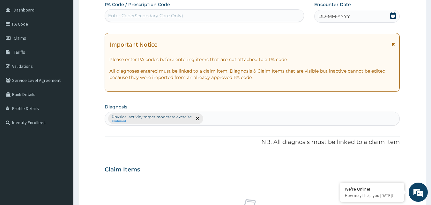
click at [364, 20] on div "DD-MM-YYYY" at bounding box center [358, 16] width 86 height 13
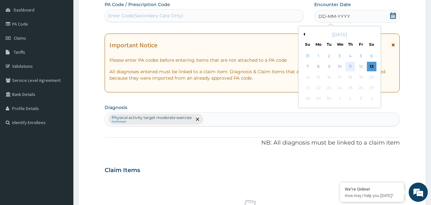
click at [351, 65] on div "11" at bounding box center [351, 67] width 10 height 10
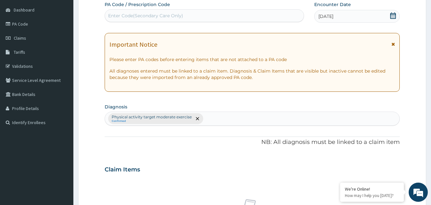
scroll to position [239, 0]
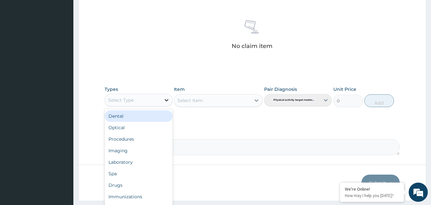
click at [167, 102] on icon at bounding box center [166, 100] width 6 height 6
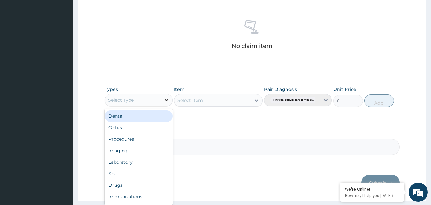
click at [167, 101] on icon at bounding box center [166, 100] width 6 height 6
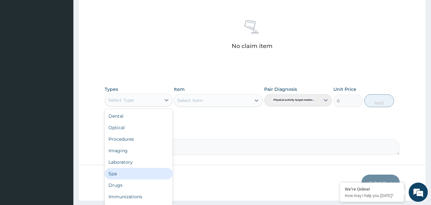
scroll to position [22, 0]
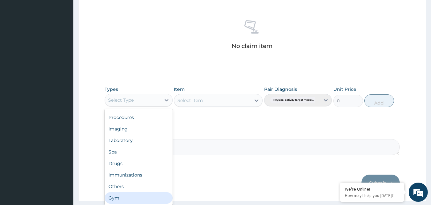
click at [126, 195] on div "Gym" at bounding box center [139, 197] width 68 height 11
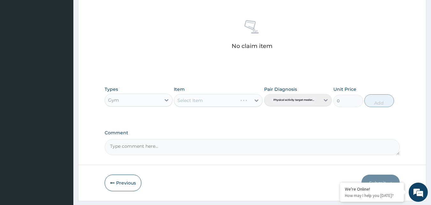
click at [257, 101] on div "Select Item" at bounding box center [218, 100] width 89 height 13
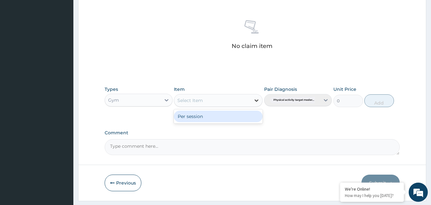
click at [259, 99] on icon at bounding box center [257, 100] width 6 height 6
click at [215, 117] on div "Per session" at bounding box center [218, 115] width 89 height 11
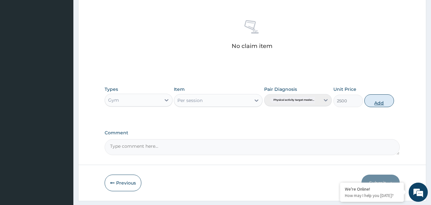
click at [382, 103] on button "Add" at bounding box center [380, 100] width 30 height 13
type input "0"
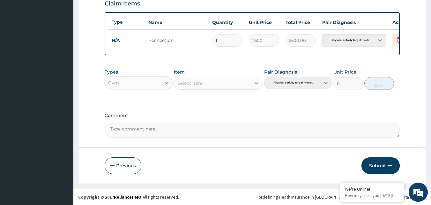
scroll to position [230, 0]
click at [384, 168] on button "Submit" at bounding box center [381, 165] width 38 height 17
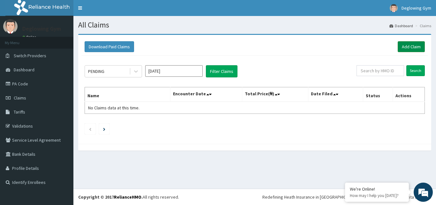
click at [412, 45] on link "Add Claim" at bounding box center [411, 46] width 27 height 11
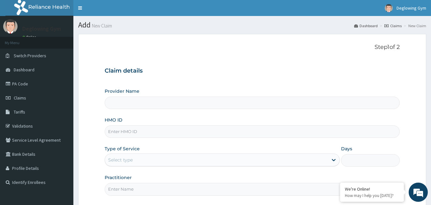
click at [132, 134] on input "HMO ID" at bounding box center [253, 131] width 296 height 12
type input "N"
type input "Deglowing stars Gym"
type input "1"
type input "NBC/10956/A"
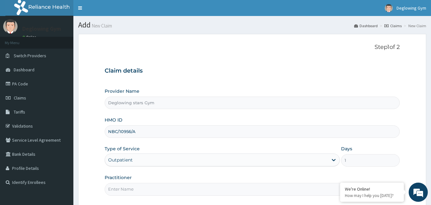
click at [130, 190] on input "Practitioner" at bounding box center [253, 189] width 296 height 12
type input "CHUKWUEBUKA"
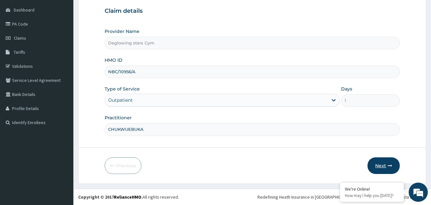
click at [378, 166] on button "Next" at bounding box center [384, 165] width 32 height 17
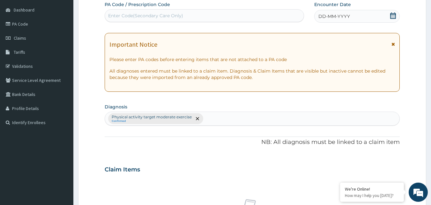
click at [350, 19] on span "DD-MM-YYYY" at bounding box center [335, 16] width 32 height 6
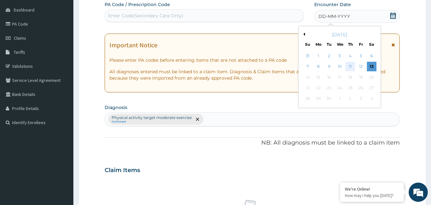
click at [349, 67] on div "11" at bounding box center [351, 67] width 10 height 10
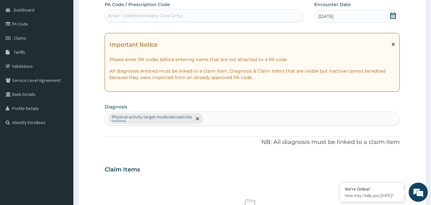
scroll to position [239, 0]
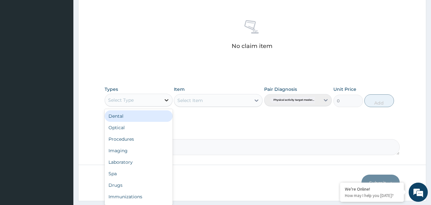
click at [165, 97] on icon at bounding box center [166, 100] width 6 height 6
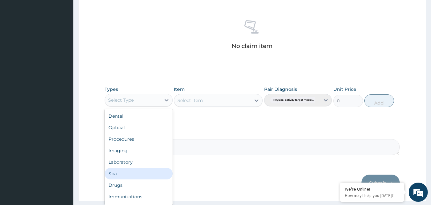
scroll to position [22, 0]
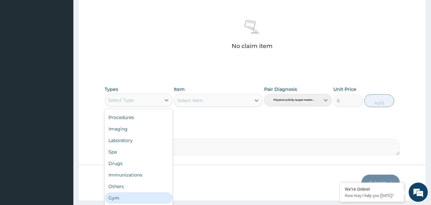
click at [132, 199] on div "Gym" at bounding box center [139, 197] width 68 height 11
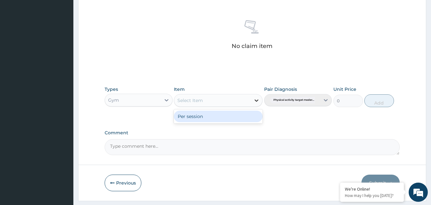
click at [256, 103] on icon at bounding box center [257, 100] width 6 height 6
click at [226, 116] on div "Per session" at bounding box center [218, 115] width 89 height 11
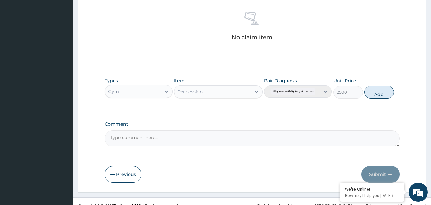
scroll to position [256, 0]
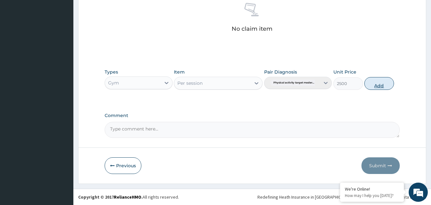
click at [388, 84] on button "Add" at bounding box center [380, 83] width 30 height 13
type input "0"
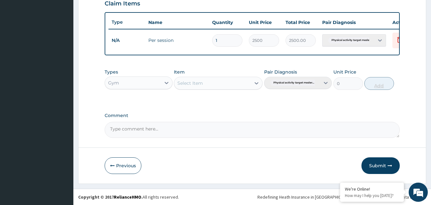
scroll to position [230, 0]
click at [385, 163] on button "Submit" at bounding box center [381, 165] width 38 height 17
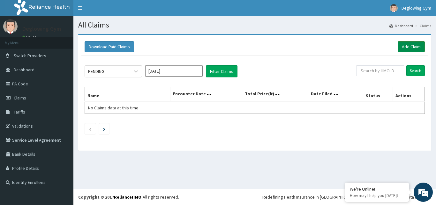
click at [408, 49] on link "Add Claim" at bounding box center [411, 46] width 27 height 11
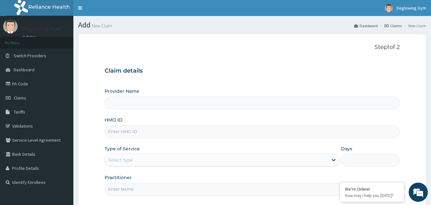
click at [130, 134] on input "HMO ID" at bounding box center [253, 131] width 296 height 12
type input "GB"
type input "Deglowing stars Gym"
type input "1"
type input "GBI/10183/E"
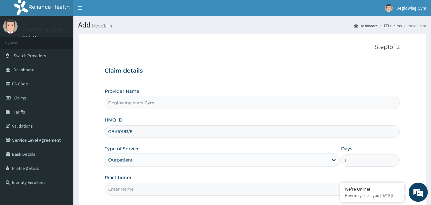
click at [129, 191] on input "Practitioner" at bounding box center [253, 189] width 296 height 12
type input "PRECIOUS"
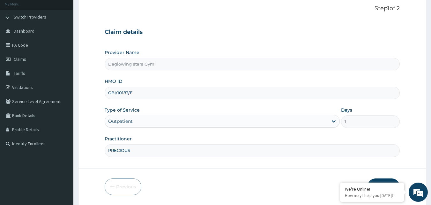
scroll to position [60, 0]
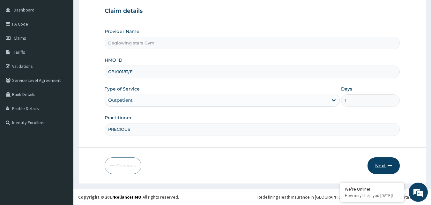
click at [382, 165] on button "Next" at bounding box center [384, 165] width 32 height 17
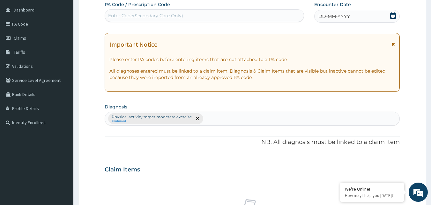
click at [344, 14] on span "DD-MM-YYYY" at bounding box center [335, 16] width 32 height 6
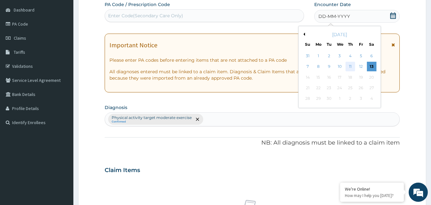
click at [351, 65] on div "11" at bounding box center [351, 67] width 10 height 10
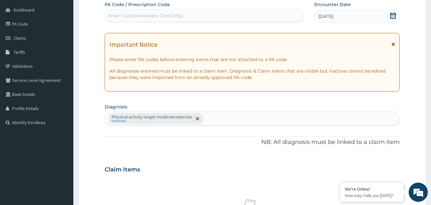
scroll to position [239, 0]
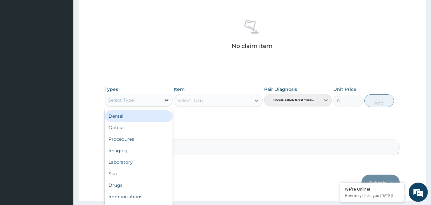
click at [167, 102] on icon at bounding box center [166, 100] width 6 height 6
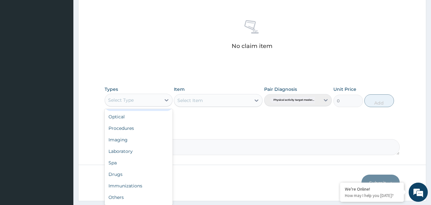
scroll to position [22, 0]
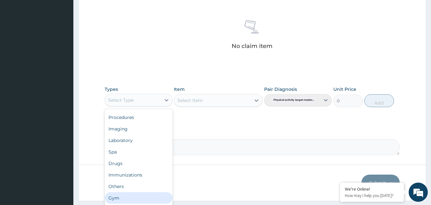
click at [129, 199] on div "Gym" at bounding box center [139, 197] width 68 height 11
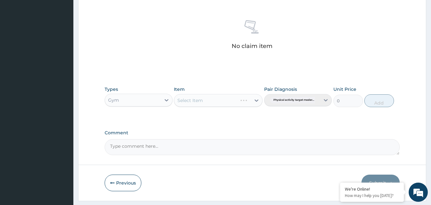
click at [259, 102] on div "Select Item" at bounding box center [218, 100] width 89 height 13
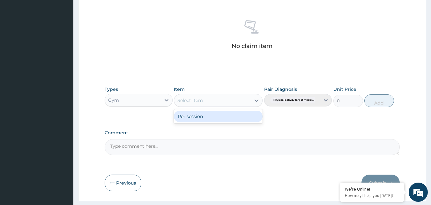
click at [259, 102] on icon at bounding box center [257, 100] width 6 height 6
click at [231, 116] on div "Per session" at bounding box center [218, 115] width 89 height 11
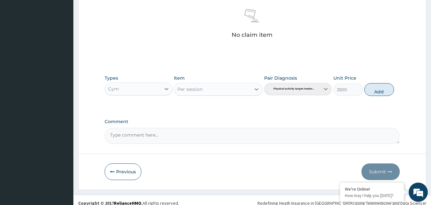
scroll to position [256, 0]
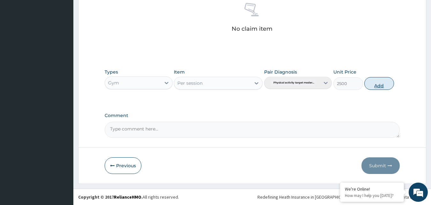
click at [380, 86] on button "Add" at bounding box center [380, 83] width 30 height 13
type input "0"
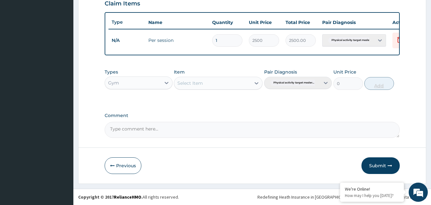
scroll to position [230, 0]
click at [378, 165] on button "Submit" at bounding box center [381, 165] width 38 height 17
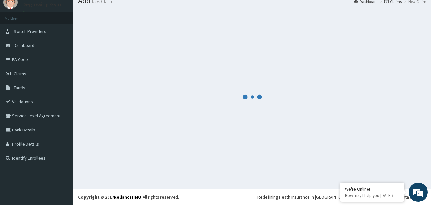
scroll to position [24, 0]
click at [352, 114] on div at bounding box center [252, 97] width 348 height 174
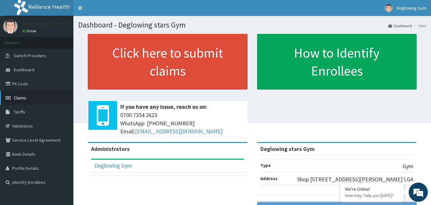
click at [33, 97] on link "Claims" at bounding box center [36, 98] width 73 height 14
click at [23, 100] on span "Claims" at bounding box center [20, 98] width 12 height 6
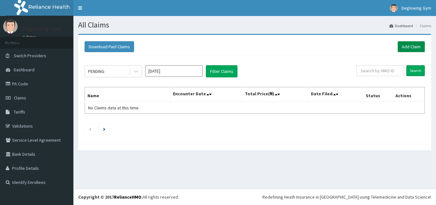
click at [415, 47] on link "Add Claim" at bounding box center [411, 46] width 27 height 11
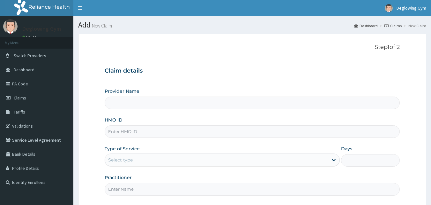
type input "Deglowing stars Gym"
type input "1"
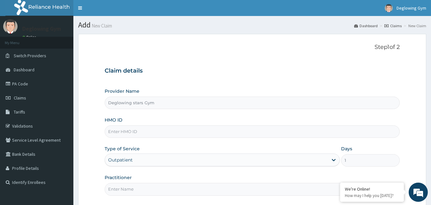
click at [120, 131] on input "HMO ID" at bounding box center [253, 131] width 296 height 12
type input "GBI/10183/E"
click at [135, 189] on input "Practitioner" at bounding box center [253, 189] width 296 height 12
type input "PRECIOUS"
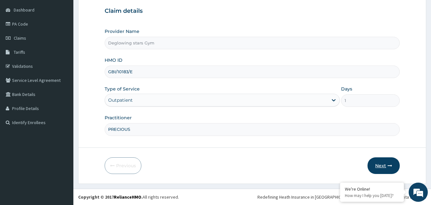
click at [386, 162] on button "Next" at bounding box center [384, 165] width 32 height 17
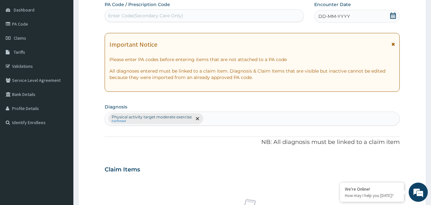
click at [347, 21] on div "DD-MM-YYYY" at bounding box center [358, 16] width 86 height 13
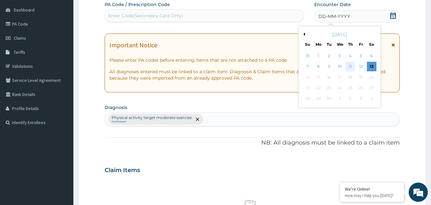
click at [349, 67] on div "11" at bounding box center [351, 67] width 10 height 10
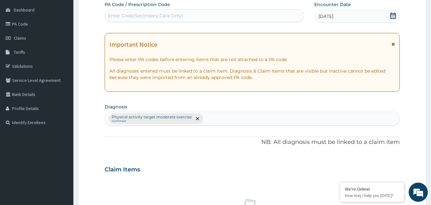
scroll to position [239, 0]
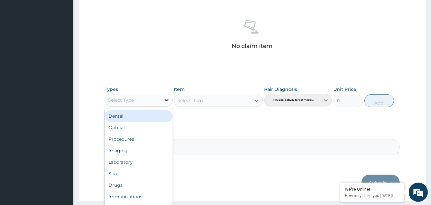
click at [166, 98] on icon at bounding box center [166, 100] width 6 height 6
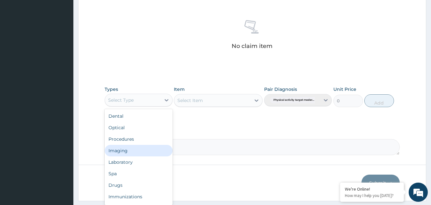
scroll to position [22, 0]
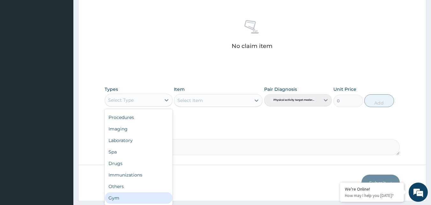
click at [138, 198] on div "Gym" at bounding box center [139, 197] width 68 height 11
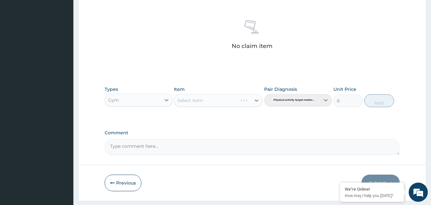
click at [258, 99] on div "Select Item" at bounding box center [218, 100] width 89 height 13
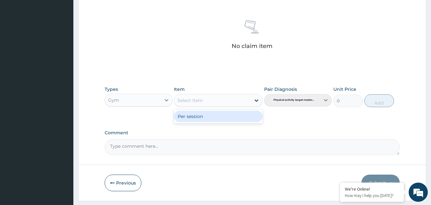
click at [258, 100] on icon at bounding box center [257, 100] width 4 height 2
click at [206, 114] on div "Per session" at bounding box center [218, 115] width 89 height 11
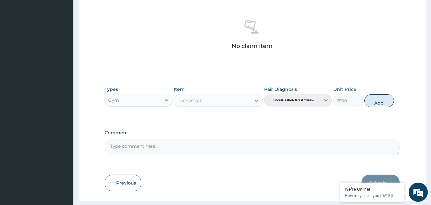
click at [385, 103] on button "Add" at bounding box center [380, 100] width 30 height 13
type input "0"
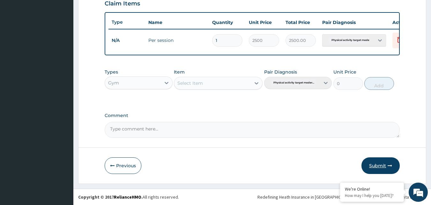
click at [386, 168] on button "Submit" at bounding box center [381, 165] width 38 height 17
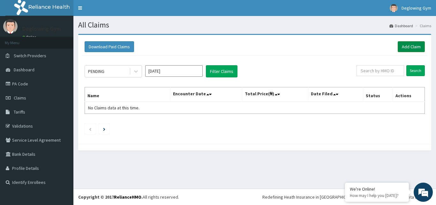
click at [410, 47] on link "Add Claim" at bounding box center [411, 46] width 27 height 11
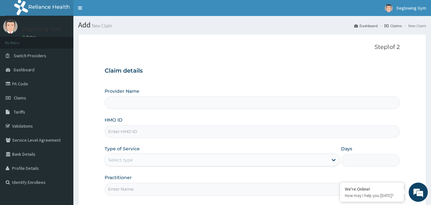
type input "Deglowing stars Gym"
type input "1"
click at [116, 132] on input "HMO ID" at bounding box center [253, 131] width 296 height 12
type input "GBI/10183/A"
click at [127, 192] on input "Practitioner" at bounding box center [253, 189] width 296 height 12
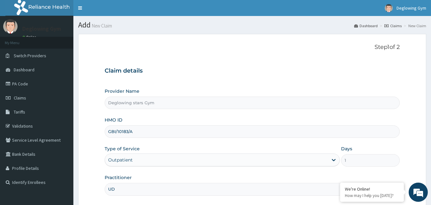
type input "UDOCHUKWU"
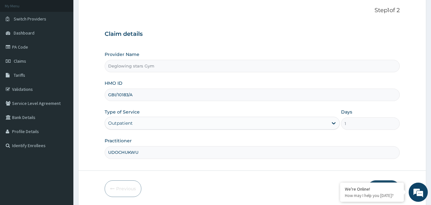
scroll to position [60, 0]
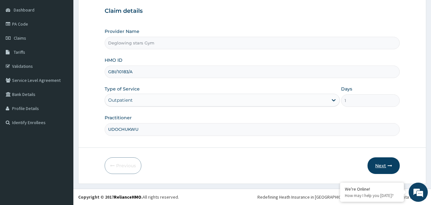
click at [387, 164] on button "Next" at bounding box center [384, 165] width 32 height 17
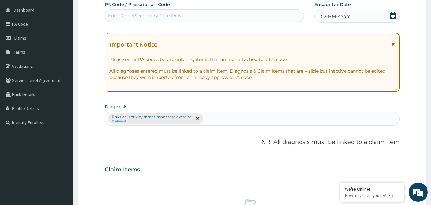
click at [394, 17] on icon at bounding box center [394, 15] width 6 height 6
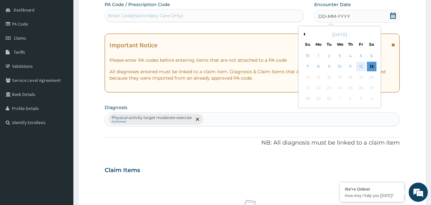
click at [361, 67] on div "12" at bounding box center [361, 67] width 10 height 10
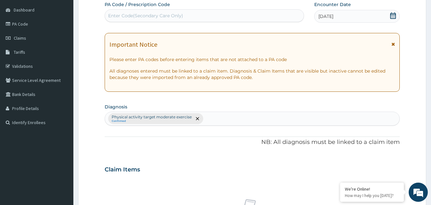
scroll to position [239, 0]
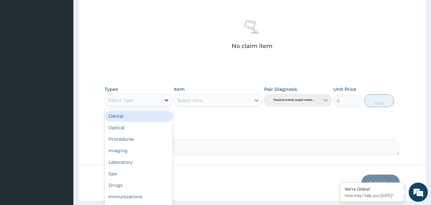
click at [166, 101] on icon at bounding box center [166, 100] width 6 height 6
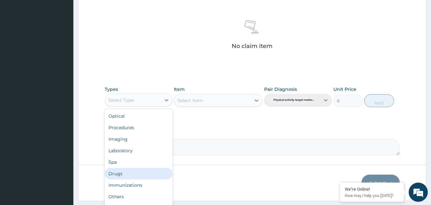
scroll to position [22, 0]
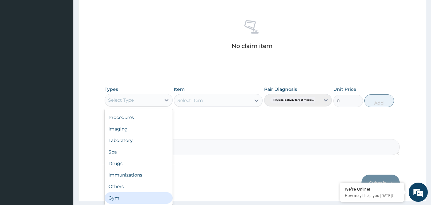
click at [134, 195] on div "Gym" at bounding box center [139, 197] width 68 height 11
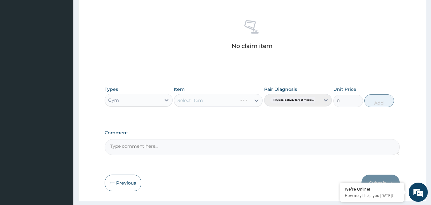
click at [259, 99] on div "Select Item" at bounding box center [218, 100] width 89 height 13
click at [258, 99] on div "Select Item" at bounding box center [218, 100] width 89 height 13
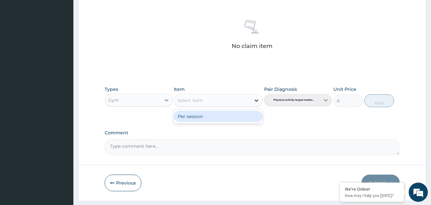
click at [256, 101] on icon at bounding box center [257, 100] width 4 height 2
click at [200, 115] on div "Per session" at bounding box center [218, 115] width 89 height 11
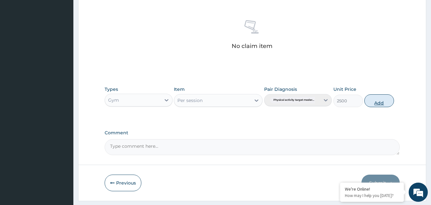
click at [378, 103] on button "Add" at bounding box center [380, 100] width 30 height 13
type input "0"
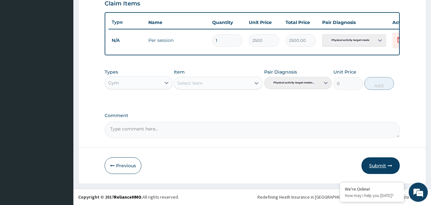
click at [381, 166] on button "Submit" at bounding box center [381, 165] width 38 height 17
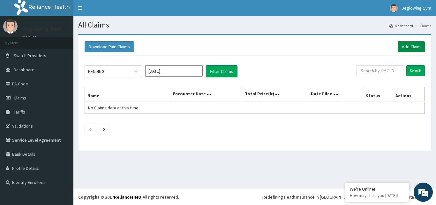
click at [406, 49] on link "Add Claim" at bounding box center [411, 46] width 27 height 11
click at [405, 46] on link "Add Claim" at bounding box center [411, 46] width 27 height 11
click at [413, 47] on link "Add Claim" at bounding box center [411, 46] width 27 height 11
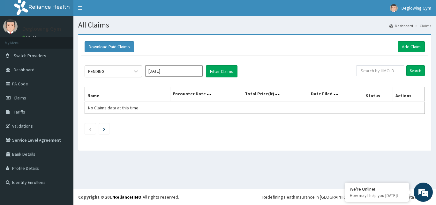
click at [352, 133] on ul at bounding box center [255, 128] width 340 height 11
click at [411, 47] on link "Add Claim" at bounding box center [411, 46] width 27 height 11
click at [408, 47] on link "Add Claim" at bounding box center [411, 46] width 27 height 11
click at [406, 46] on link "Add Claim" at bounding box center [411, 46] width 27 height 11
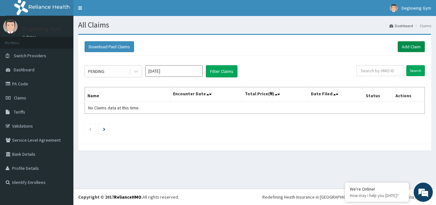
click at [406, 46] on link "Add Claim" at bounding box center [411, 46] width 27 height 11
click at [242, 147] on div at bounding box center [254, 147] width 353 height 7
click at [413, 45] on link "Add Claim" at bounding box center [411, 46] width 27 height 11
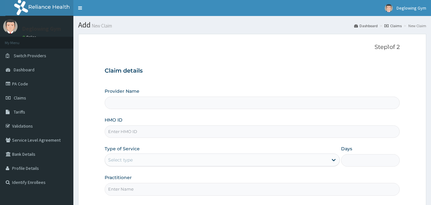
type input "Deglowing stars Gym"
type input "1"
click at [98, 80] on form "Step 1 of 2 Claim details Provider Name Deglowing stars Gym HMO ID Type of Serv…" at bounding box center [252, 138] width 348 height 209
click at [105, 36] on form "Step 1 of 2 Claim details Provider Name Deglowing stars Gym HMO ID Type of Serv…" at bounding box center [252, 138] width 348 height 209
drag, startPoint x: 105, startPoint y: 36, endPoint x: 226, endPoint y: 93, distance: 134.0
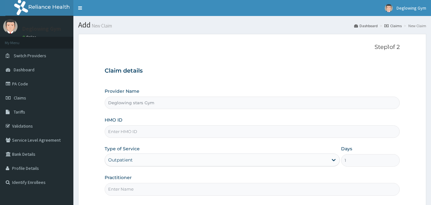
click at [105, 36] on form "Step 1 of 2 Claim details Provider Name Deglowing stars Gym HMO ID Type of Serv…" at bounding box center [252, 138] width 348 height 209
click at [125, 132] on input "HMO ID" at bounding box center [253, 131] width 296 height 12
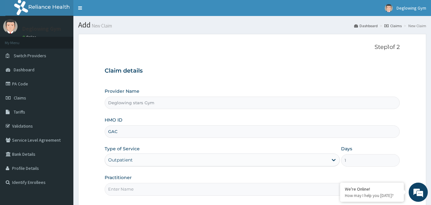
type input "GAC/10043/A"
click at [131, 191] on input "Practitioner" at bounding box center [253, 189] width 296 height 12
type input "GLORIA"
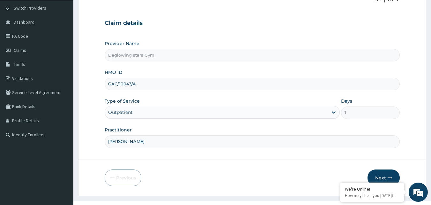
scroll to position [60, 0]
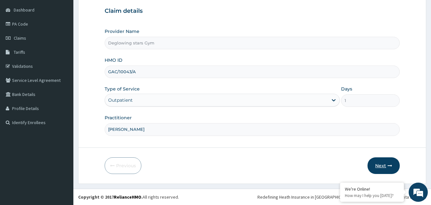
click at [386, 167] on button "Next" at bounding box center [384, 165] width 32 height 17
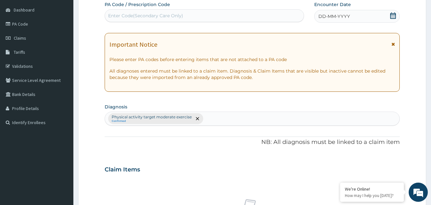
click at [343, 18] on span "DD-MM-YYYY" at bounding box center [335, 16] width 32 height 6
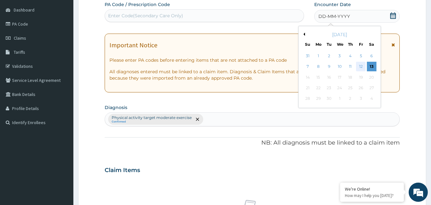
click at [361, 65] on div "12" at bounding box center [361, 67] width 10 height 10
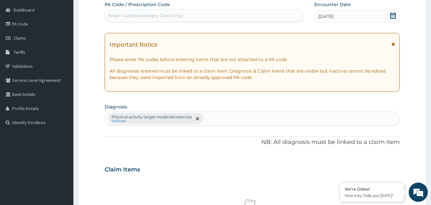
click at [431, 134] on section "Step 2 of 2 PA Code / Prescription Code Enter Code(Secondary Care Only) Encount…" at bounding box center [252, 176] width 358 height 415
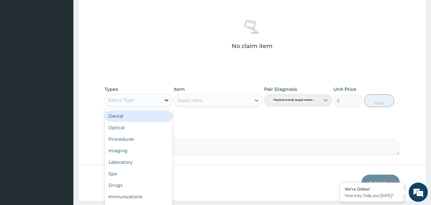
click at [168, 101] on icon at bounding box center [166, 100] width 6 height 6
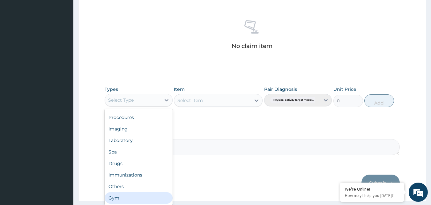
click at [124, 198] on div "Gym" at bounding box center [139, 197] width 68 height 11
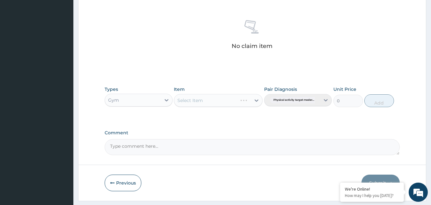
click at [257, 100] on div "Select Item" at bounding box center [218, 100] width 89 height 13
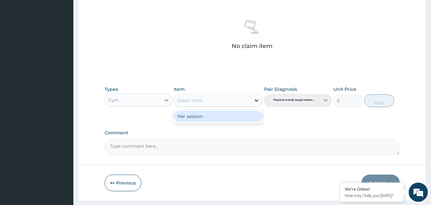
click at [257, 100] on icon at bounding box center [257, 100] width 6 height 6
click at [233, 114] on div "Per session" at bounding box center [218, 115] width 89 height 11
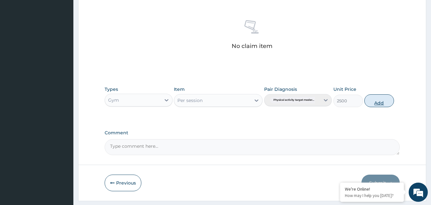
click at [376, 103] on button "Add" at bounding box center [380, 100] width 30 height 13
type input "0"
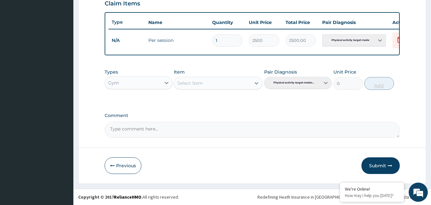
scroll to position [230, 0]
click at [376, 167] on button "Submit" at bounding box center [381, 165] width 38 height 17
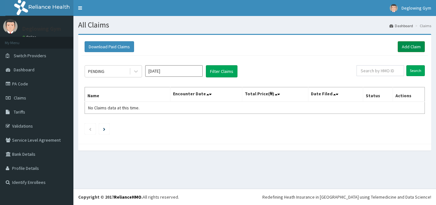
click at [406, 48] on link "Add Claim" at bounding box center [411, 46] width 27 height 11
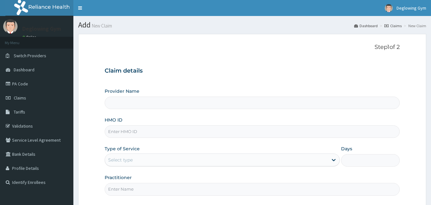
type input "Deglowing stars Gym"
type input "1"
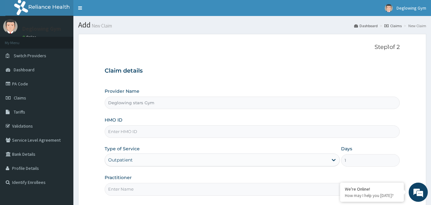
click at [126, 132] on input "HMO ID" at bounding box center [253, 131] width 296 height 12
type input "GBI/10183/E"
click at [133, 190] on input "Practitioner" at bounding box center [253, 189] width 296 height 12
type input "PRECIOUS"
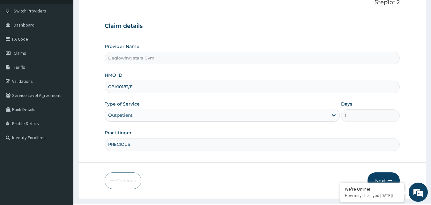
scroll to position [60, 0]
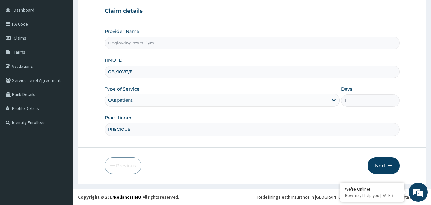
click at [385, 169] on button "Next" at bounding box center [384, 165] width 32 height 17
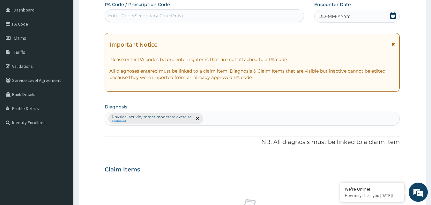
click at [391, 19] on icon at bounding box center [394, 15] width 6 height 6
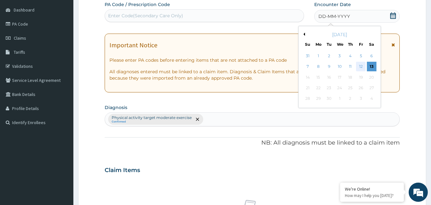
click at [364, 66] on div "12" at bounding box center [361, 67] width 10 height 10
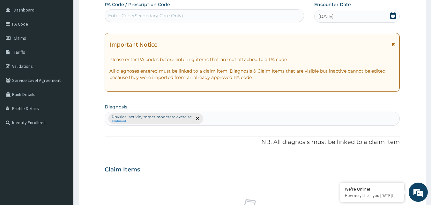
scroll to position [239, 0]
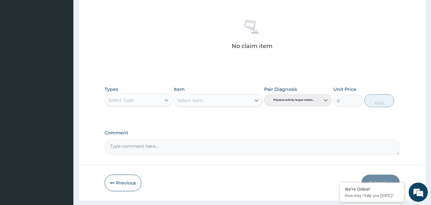
click at [167, 102] on icon at bounding box center [166, 100] width 6 height 6
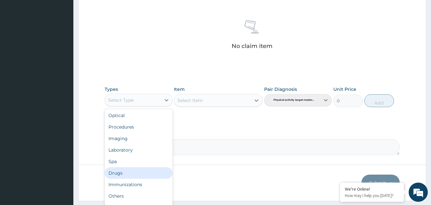
scroll to position [22, 0]
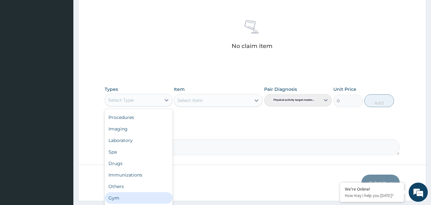
click at [124, 196] on div "Gym" at bounding box center [139, 197] width 68 height 11
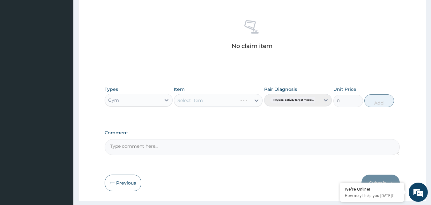
click at [261, 101] on div "Select Item" at bounding box center [218, 100] width 89 height 13
click at [258, 101] on div "Select Item" at bounding box center [218, 100] width 89 height 13
click at [257, 101] on div "Select Item" at bounding box center [218, 100] width 89 height 13
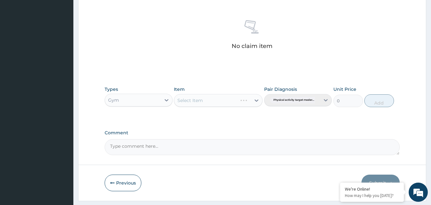
click at [257, 102] on div "Select Item" at bounding box center [218, 100] width 89 height 13
click at [257, 101] on div "Select Item" at bounding box center [218, 100] width 89 height 13
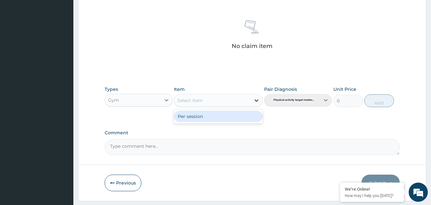
click at [257, 101] on icon at bounding box center [257, 100] width 4 height 2
click at [223, 114] on div "Per session" at bounding box center [218, 115] width 89 height 11
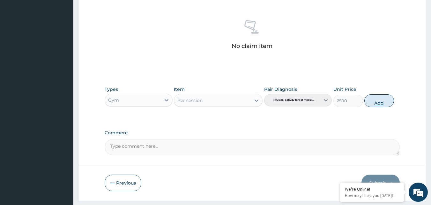
click at [383, 102] on button "Add" at bounding box center [380, 100] width 30 height 13
type input "0"
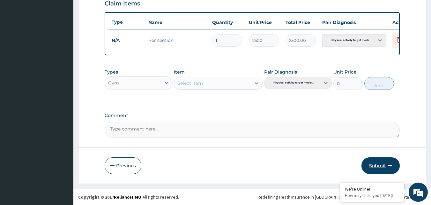
click at [381, 164] on button "Submit" at bounding box center [381, 165] width 38 height 17
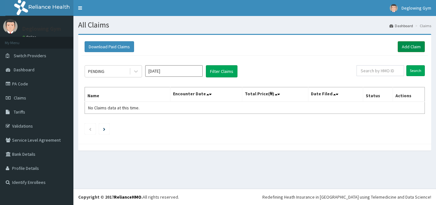
click at [413, 45] on link "Add Claim" at bounding box center [411, 46] width 27 height 11
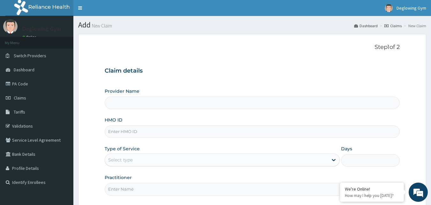
click at [142, 132] on input "HMO ID" at bounding box center [253, 131] width 296 height 12
type input "Deglowing stars Gym"
type input "1"
type input "GBI/10183/A"
click at [123, 189] on input "Practitioner" at bounding box center [253, 189] width 296 height 12
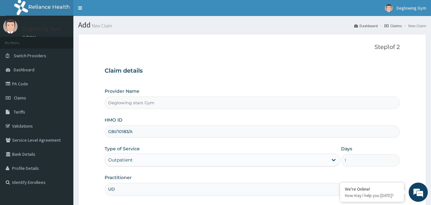
type input "UDOCHUKWU"
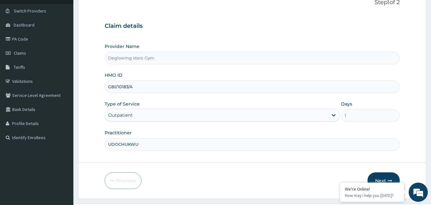
scroll to position [60, 0]
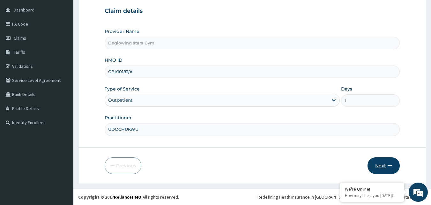
click at [382, 164] on button "Next" at bounding box center [384, 165] width 32 height 17
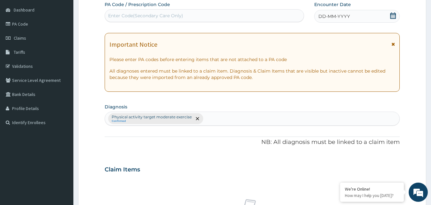
click at [342, 16] on span "DD-MM-YYYY" at bounding box center [335, 16] width 32 height 6
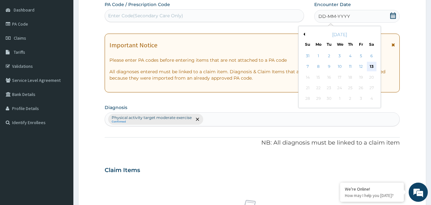
click at [370, 66] on div "13" at bounding box center [372, 67] width 10 height 10
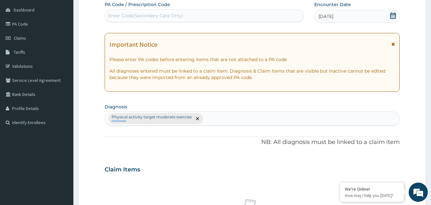
scroll to position [239, 0]
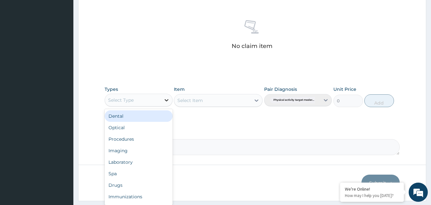
click at [165, 102] on icon at bounding box center [166, 100] width 6 height 6
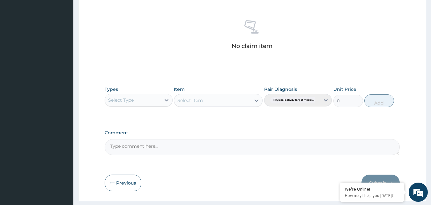
click at [173, 189] on div "Previous Submit" at bounding box center [253, 182] width 296 height 17
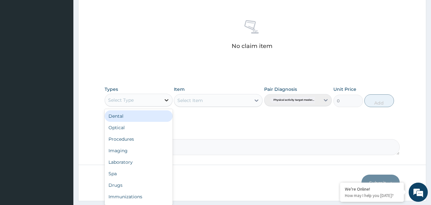
click at [167, 100] on icon at bounding box center [167, 100] width 4 height 2
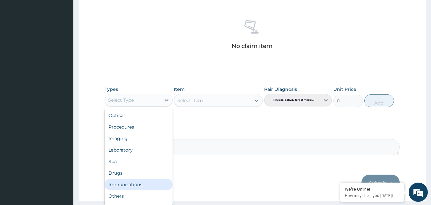
scroll to position [22, 0]
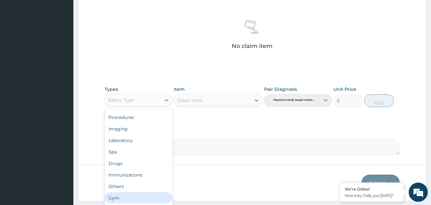
click at [116, 201] on div "Gym" at bounding box center [139, 197] width 68 height 11
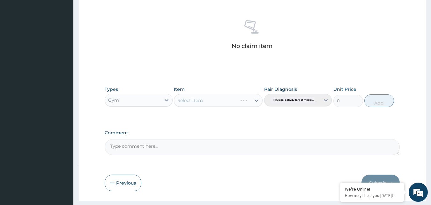
click at [259, 101] on div "Select Item" at bounding box center [218, 100] width 89 height 13
click at [257, 100] on div "Select Item" at bounding box center [218, 100] width 89 height 13
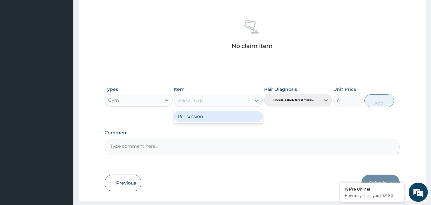
click at [257, 100] on icon at bounding box center [257, 100] width 6 height 6
click at [221, 118] on div "Per session" at bounding box center [218, 115] width 89 height 11
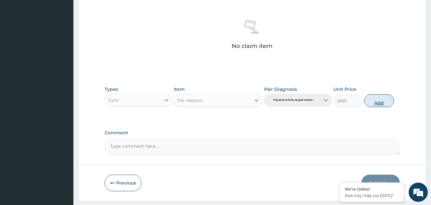
click at [384, 104] on button "Add" at bounding box center [380, 100] width 30 height 13
type input "0"
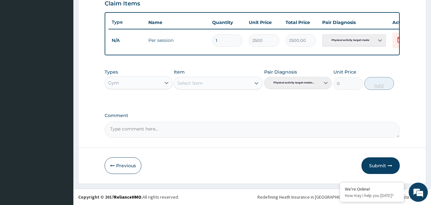
scroll to position [230, 0]
click at [382, 168] on button "Submit" at bounding box center [381, 165] width 38 height 17
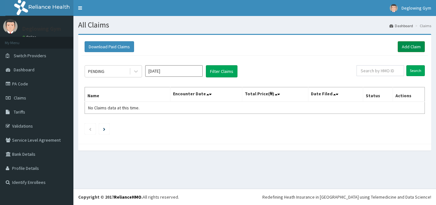
click at [401, 46] on link "Add Claim" at bounding box center [411, 46] width 27 height 11
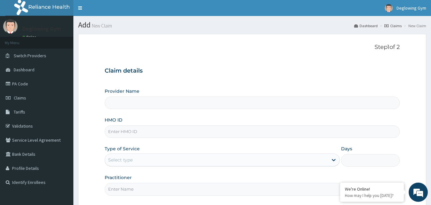
type input "Deglowing stars Gym"
type input "1"
click at [128, 133] on input "HMO ID" at bounding box center [253, 131] width 296 height 12
type input "MGB/10008/A"
click at [125, 188] on input "Practitioner" at bounding box center [253, 189] width 296 height 12
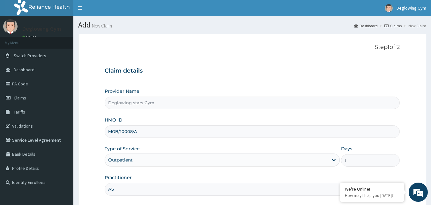
type input "ASOGWA"
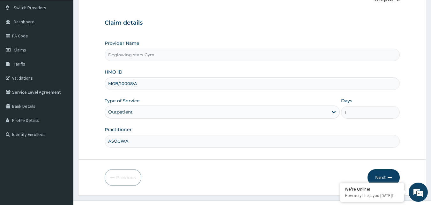
scroll to position [60, 0]
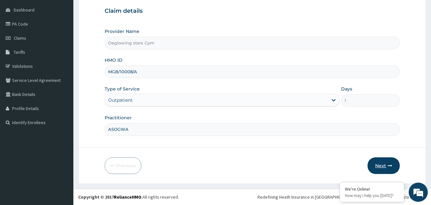
click at [387, 164] on button "Next" at bounding box center [384, 165] width 32 height 17
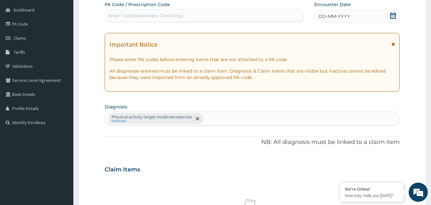
click at [348, 17] on span "DD-MM-YYYY" at bounding box center [335, 16] width 32 height 6
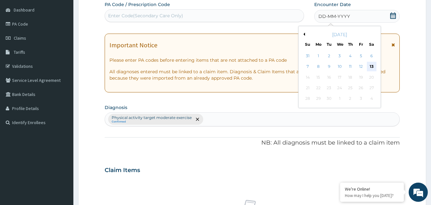
click at [372, 68] on div "13" at bounding box center [372, 67] width 10 height 10
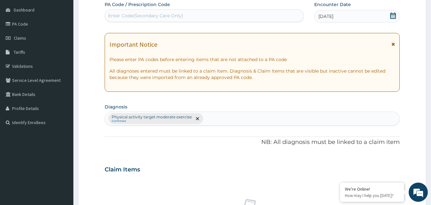
scroll to position [239, 0]
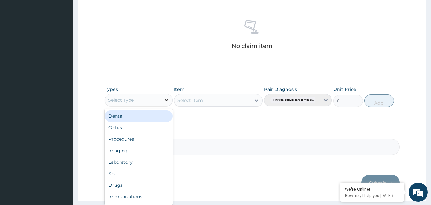
click at [167, 100] on icon at bounding box center [167, 100] width 4 height 2
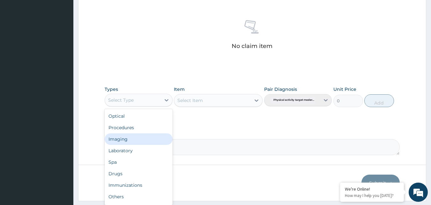
scroll to position [22, 0]
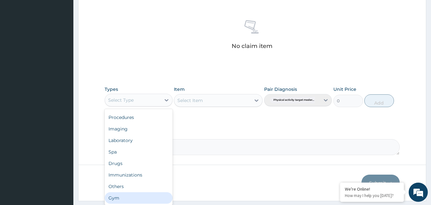
click at [128, 195] on div "Gym" at bounding box center [139, 197] width 68 height 11
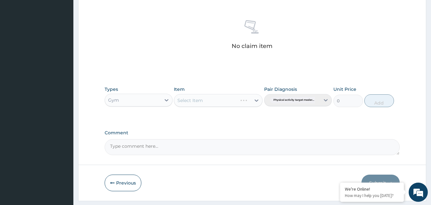
click at [257, 101] on div "Select Item" at bounding box center [218, 100] width 89 height 13
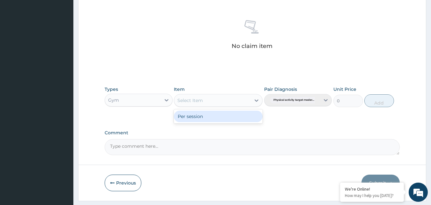
click at [257, 101] on icon at bounding box center [257, 100] width 4 height 2
click at [220, 115] on div "Per session" at bounding box center [218, 115] width 89 height 11
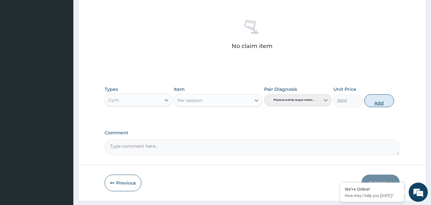
click at [380, 103] on button "Add" at bounding box center [380, 100] width 30 height 13
type input "0"
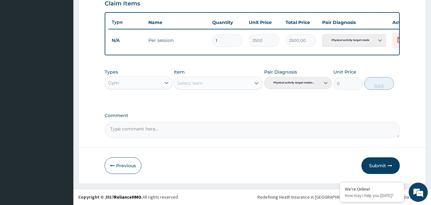
scroll to position [230, 0]
click at [379, 164] on button "Submit" at bounding box center [381, 165] width 38 height 17
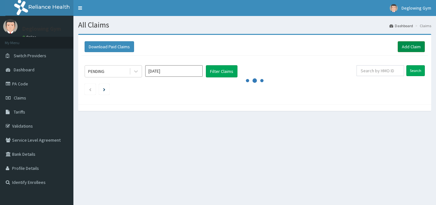
click at [403, 46] on link "Add Claim" at bounding box center [411, 46] width 27 height 11
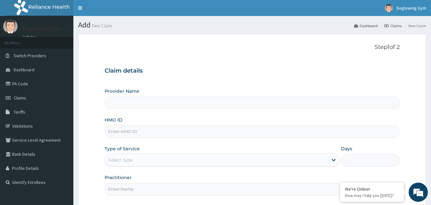
click at [127, 131] on input "HMO ID" at bounding box center [253, 131] width 296 height 12
type input "Deglowing stars Gym"
type input "1"
type input "KAT"
click at [133, 188] on input "Practitioner" at bounding box center [253, 189] width 296 height 12
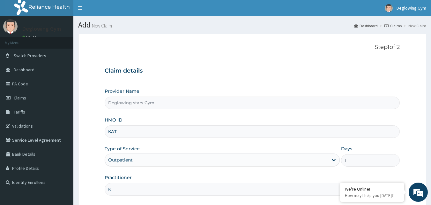
type input "KENNETH"
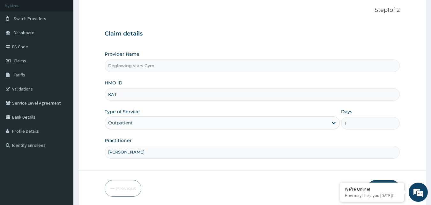
scroll to position [60, 0]
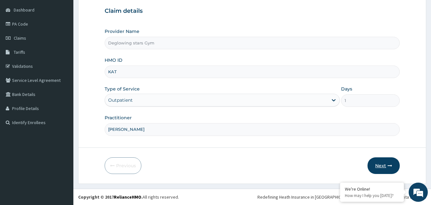
click at [380, 166] on button "Next" at bounding box center [384, 165] width 32 height 17
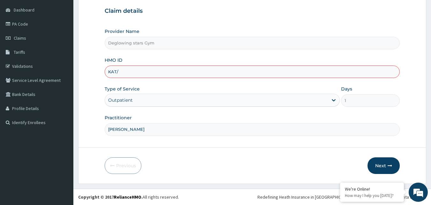
type input "KAT/10003/B"
click at [383, 168] on button "Next" at bounding box center [384, 165] width 32 height 17
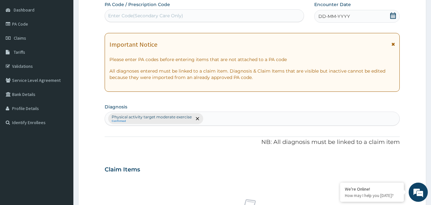
click at [355, 15] on div "DD-MM-YYYY" at bounding box center [358, 16] width 86 height 13
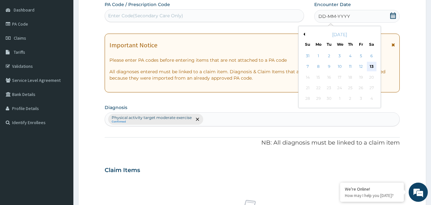
click at [373, 65] on div "13" at bounding box center [372, 67] width 10 height 10
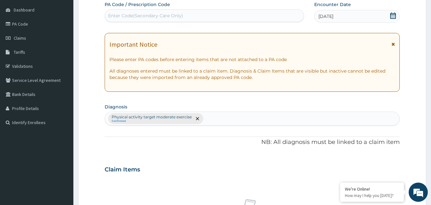
scroll to position [239, 0]
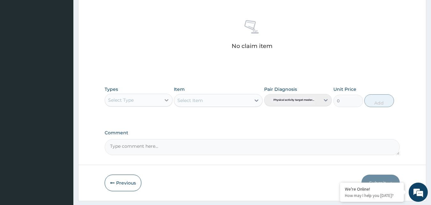
click at [166, 100] on icon at bounding box center [167, 100] width 4 height 2
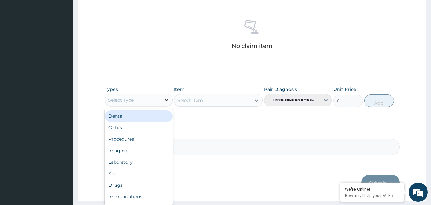
click at [169, 101] on icon at bounding box center [166, 100] width 6 height 6
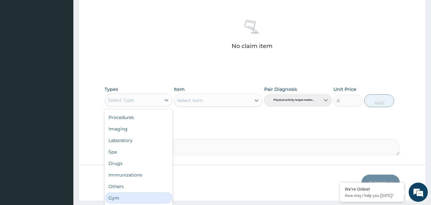
click at [121, 195] on div "Gym" at bounding box center [139, 197] width 68 height 11
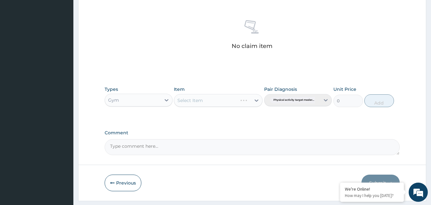
click at [257, 99] on div "Select Item" at bounding box center [218, 100] width 89 height 13
click at [258, 99] on div "Select Item" at bounding box center [218, 100] width 89 height 13
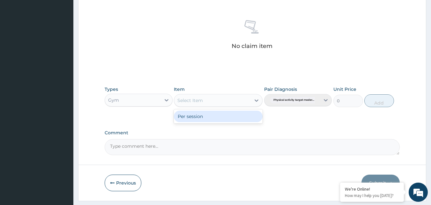
click at [258, 99] on icon at bounding box center [257, 100] width 6 height 6
click at [208, 116] on div "Per session" at bounding box center [218, 115] width 89 height 11
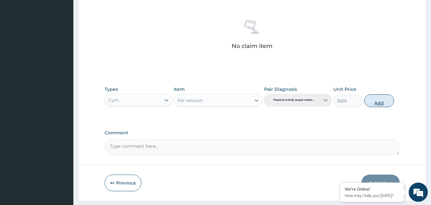
click at [381, 102] on button "Add" at bounding box center [380, 100] width 30 height 13
type input "0"
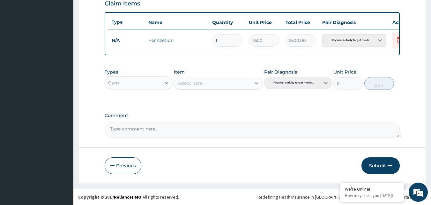
scroll to position [230, 0]
click at [376, 167] on button "Submit" at bounding box center [381, 165] width 38 height 17
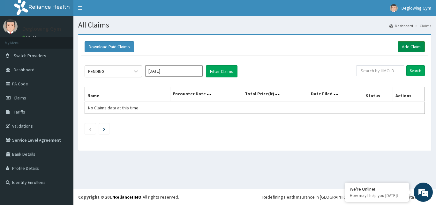
click at [416, 48] on link "Add Claim" at bounding box center [411, 46] width 27 height 11
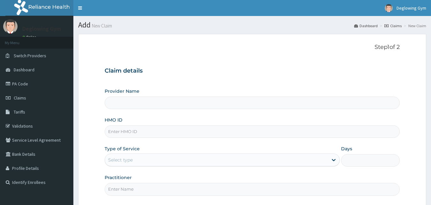
click at [125, 130] on input "HMO ID" at bounding box center [253, 131] width 296 height 12
type input "Deglowing stars Gym"
type input "1"
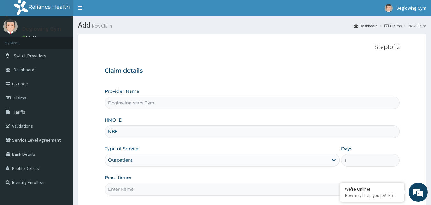
type input "NBE/10015/A"
click at [130, 187] on input "Practitioner" at bounding box center [253, 189] width 296 height 12
type input "[PERSON_NAME]"
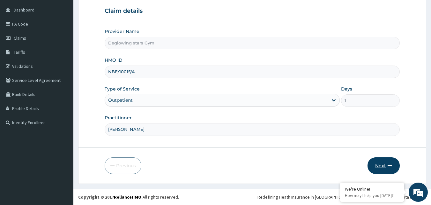
click at [386, 166] on button "Next" at bounding box center [384, 165] width 32 height 17
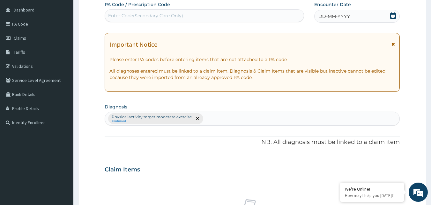
click at [354, 16] on div "DD-MM-YYYY" at bounding box center [358, 16] width 86 height 13
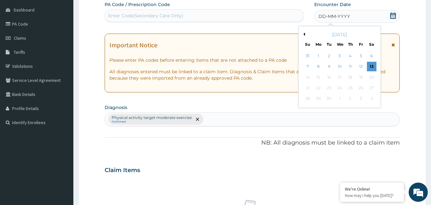
click at [305, 35] on button "Previous Month" at bounding box center [303, 34] width 3 height 3
click at [370, 78] on div "19" at bounding box center [372, 77] width 10 height 10
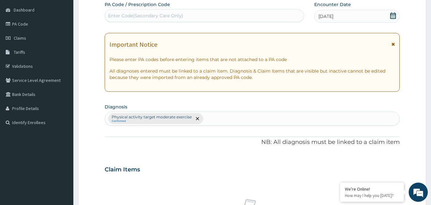
scroll to position [239, 0]
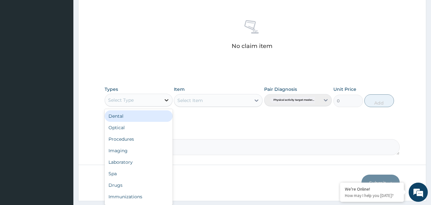
click at [167, 102] on icon at bounding box center [166, 100] width 6 height 6
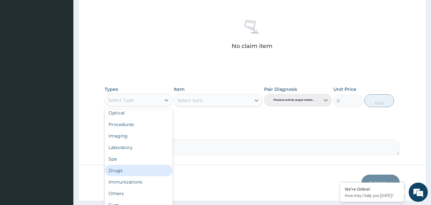
scroll to position [22, 0]
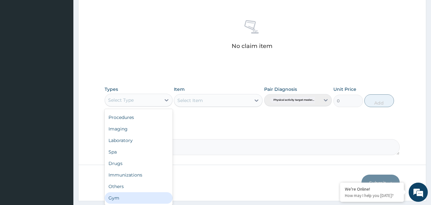
click at [119, 196] on div "Gym" at bounding box center [139, 197] width 68 height 11
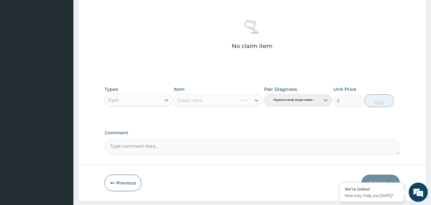
click at [256, 101] on div "Select Item" at bounding box center [218, 100] width 89 height 13
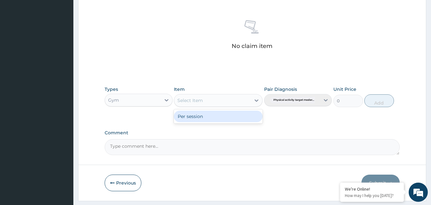
click at [256, 101] on icon at bounding box center [257, 100] width 4 height 2
click at [214, 117] on div "Per session" at bounding box center [218, 115] width 89 height 11
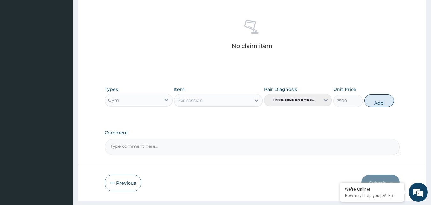
scroll to position [256, 0]
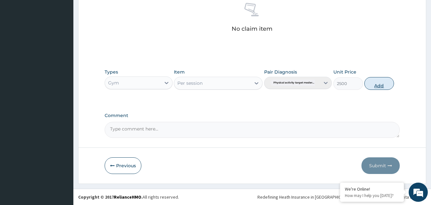
click at [382, 87] on button "Add" at bounding box center [380, 83] width 30 height 13
type input "0"
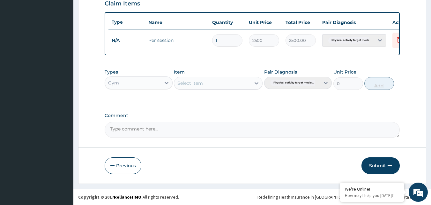
scroll to position [230, 0]
click at [384, 167] on button "Submit" at bounding box center [381, 165] width 38 height 17
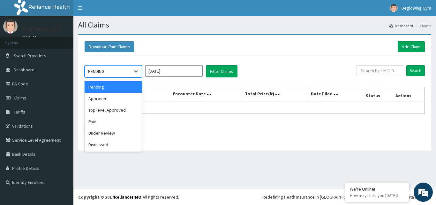
click at [116, 72] on div "PENDING" at bounding box center [107, 71] width 44 height 10
click at [109, 98] on div "Approved" at bounding box center [113, 98] width 57 height 11
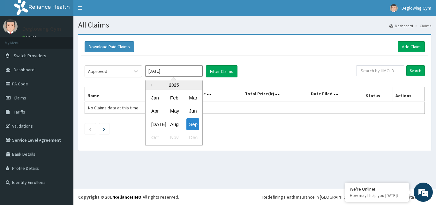
click at [169, 72] on input "[DATE]" at bounding box center [173, 70] width 57 height 11
click at [158, 123] on div "[DATE]" at bounding box center [155, 124] width 13 height 12
type input "[DATE]"
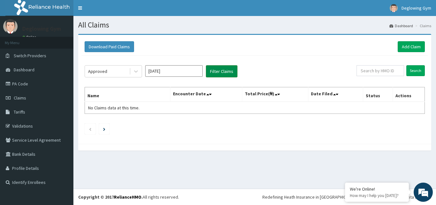
click at [215, 73] on button "Filter Claims" at bounding box center [222, 71] width 32 height 12
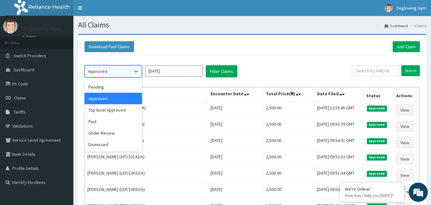
click at [129, 72] on div "Approved" at bounding box center [107, 71] width 44 height 10
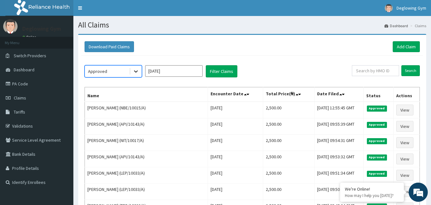
click at [137, 72] on icon at bounding box center [136, 71] width 6 height 6
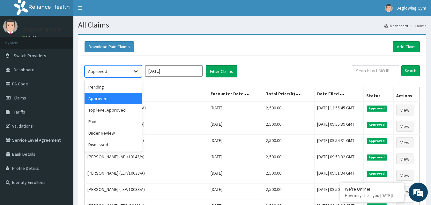
click at [137, 72] on icon at bounding box center [136, 71] width 6 height 6
click at [116, 87] on div "Pending" at bounding box center [113, 86] width 57 height 11
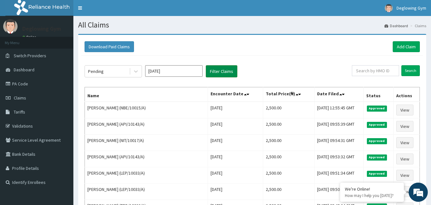
click at [217, 72] on button "Filter Claims" at bounding box center [222, 71] width 32 height 12
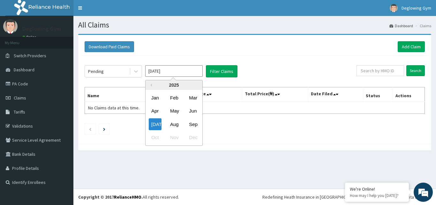
click at [187, 71] on input "[DATE]" at bounding box center [173, 70] width 57 height 11
click at [174, 125] on div "Aug" at bounding box center [174, 124] width 13 height 12
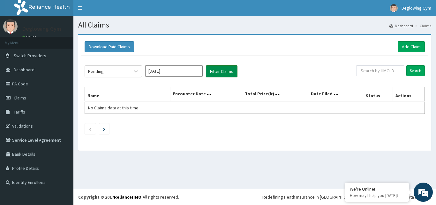
click at [219, 68] on button "Filter Claims" at bounding box center [222, 71] width 32 height 12
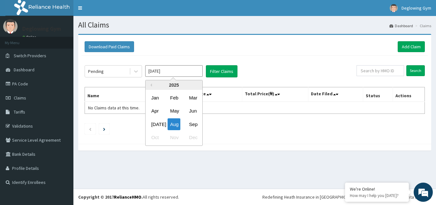
click at [181, 74] on input "[DATE]" at bounding box center [173, 70] width 57 height 11
click at [192, 128] on div "Sep" at bounding box center [192, 124] width 13 height 12
type input "[DATE]"
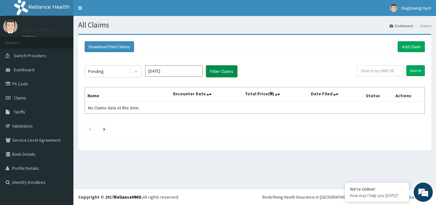
click at [217, 73] on button "Filter Claims" at bounding box center [222, 71] width 32 height 12
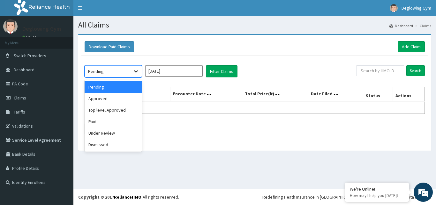
click at [137, 72] on icon at bounding box center [136, 71] width 6 height 6
click at [110, 135] on div "Under Review" at bounding box center [113, 132] width 57 height 11
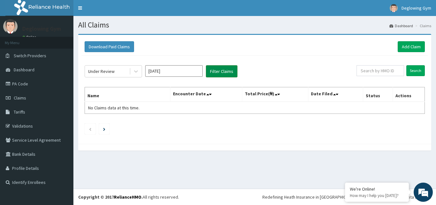
click at [220, 73] on button "Filter Claims" at bounding box center [222, 71] width 32 height 12
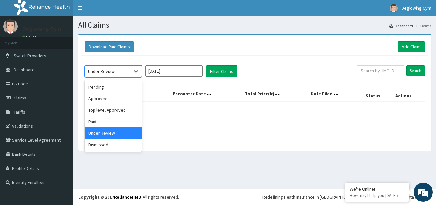
click at [125, 71] on div "Under Review" at bounding box center [107, 71] width 44 height 10
click at [122, 109] on div "Top level Approved" at bounding box center [113, 109] width 57 height 11
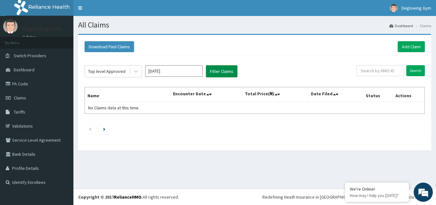
click at [214, 71] on button "Filter Claims" at bounding box center [222, 71] width 32 height 12
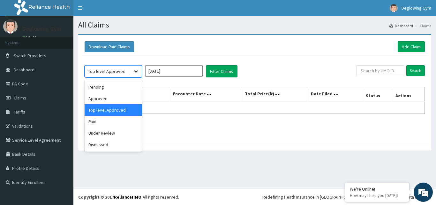
click at [133, 74] on icon at bounding box center [136, 71] width 6 height 6
click at [116, 96] on div "Approved" at bounding box center [113, 98] width 57 height 11
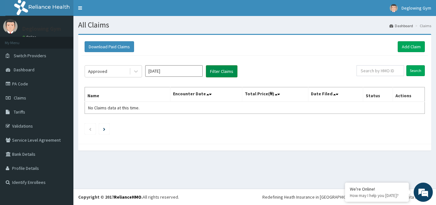
click at [222, 69] on button "Filter Claims" at bounding box center [222, 71] width 32 height 12
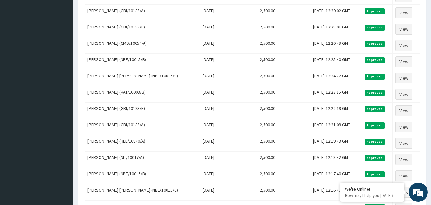
scroll to position [499, 0]
